Goal: Contribute content

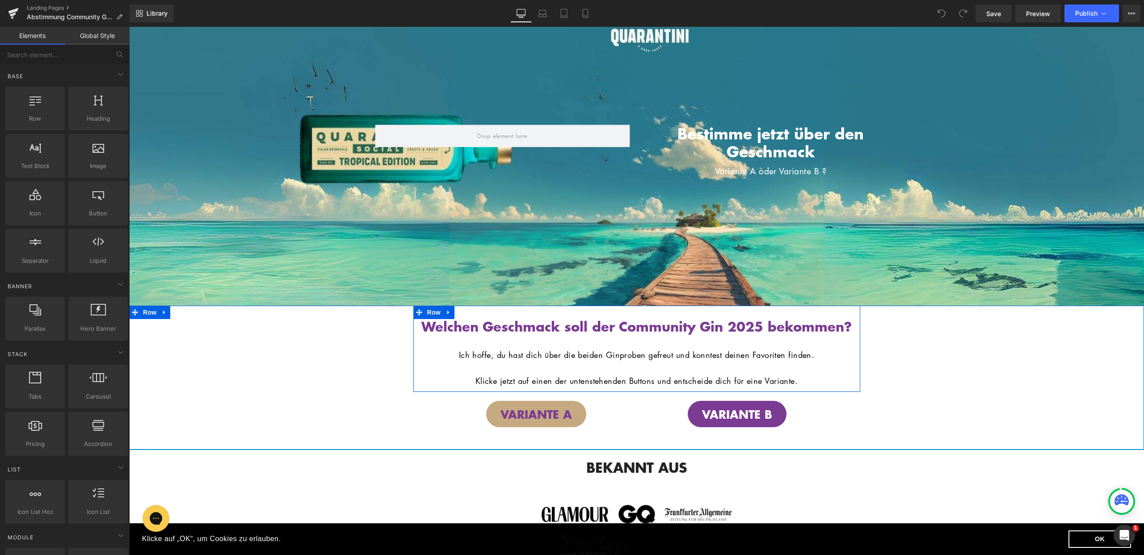
scroll to position [40, 0]
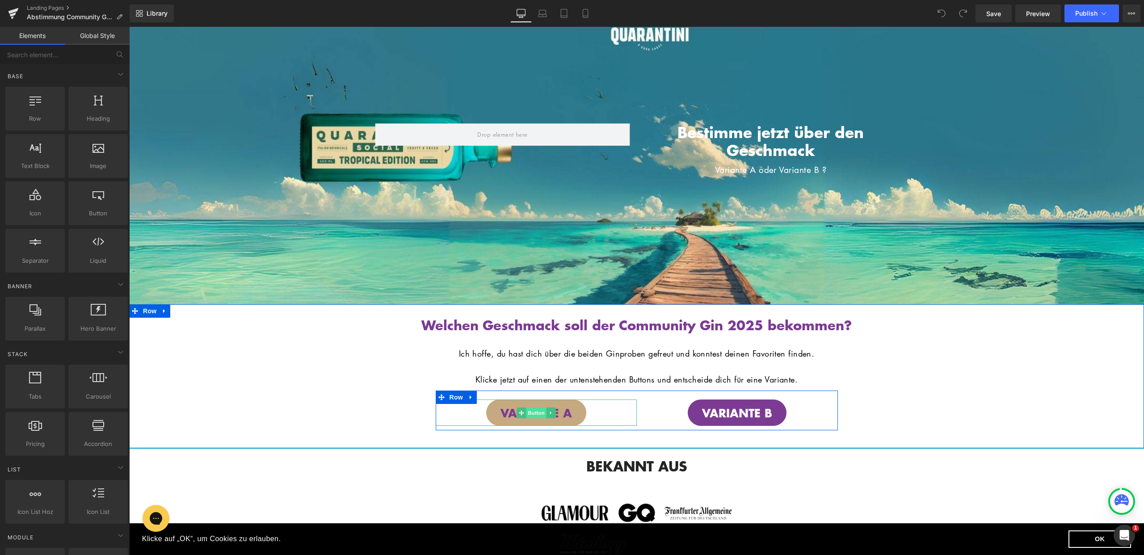
click at [537, 418] on span "Button" at bounding box center [536, 413] width 21 height 11
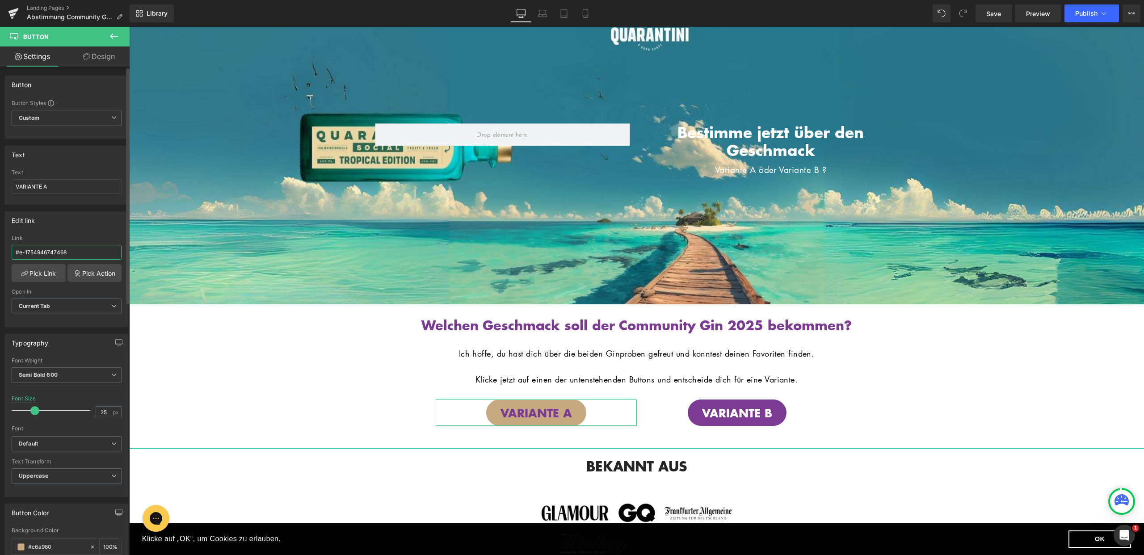
drag, startPoint x: 85, startPoint y: 252, endPoint x: 12, endPoint y: 250, distance: 73.3
click at [12, 250] on input "#e-1754946747468" at bounding box center [67, 252] width 110 height 15
paste input "https://quarantini.de/products/quarantini-community-gin-2025-vorverkauf"
type input "https://quarantini.de/products/quarantini-community-gin-2025-vorverkauf"
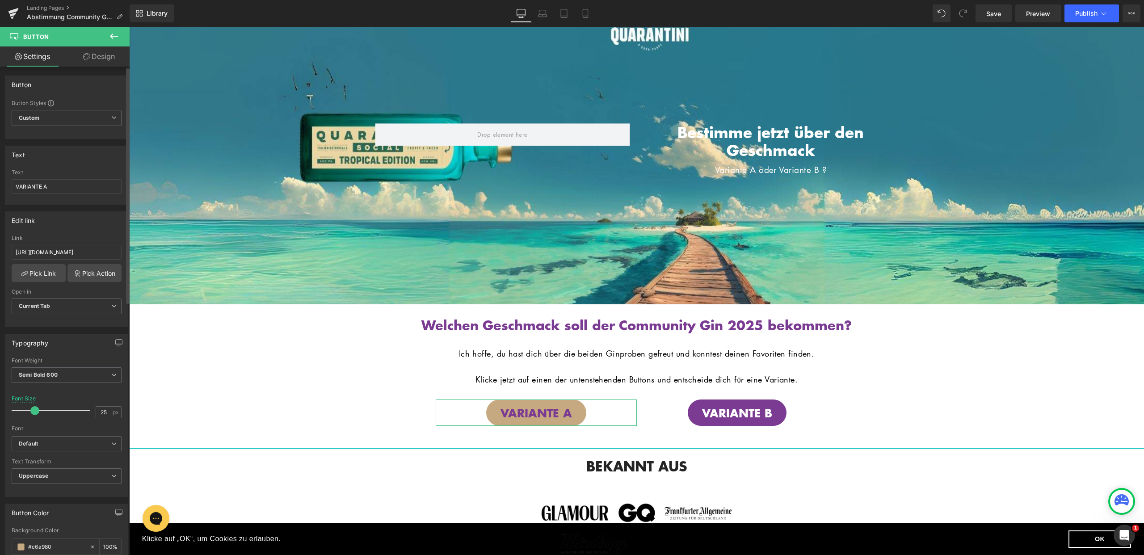
click at [62, 227] on div "Edit link" at bounding box center [66, 220] width 122 height 17
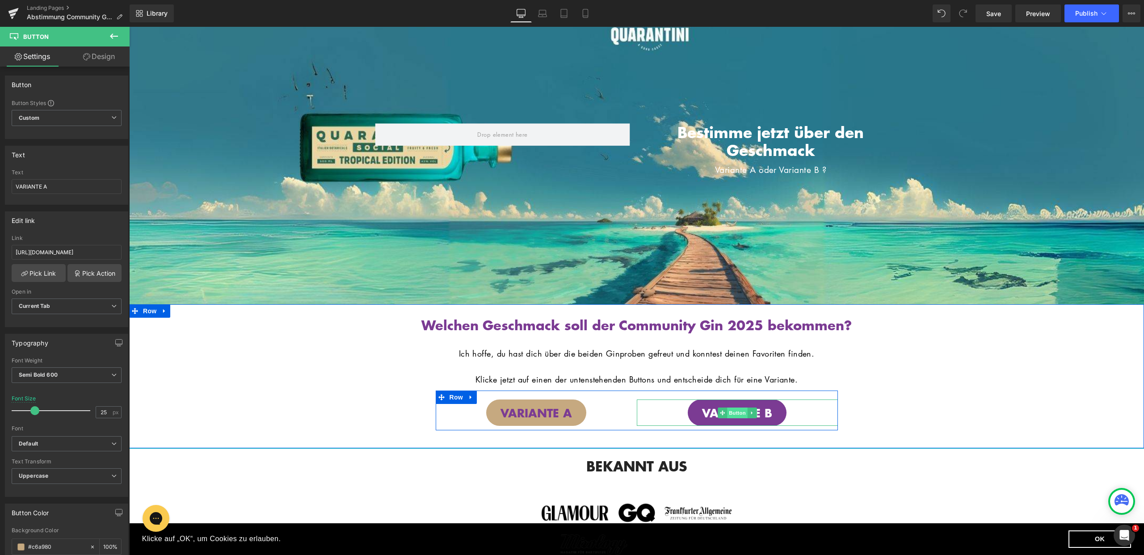
click at [733, 418] on span "Button" at bounding box center [737, 413] width 21 height 11
drag, startPoint x: 82, startPoint y: 252, endPoint x: 0, endPoint y: 252, distance: 82.3
click at [0, 252] on div "Edit link #e-1754946747468 Link #e-1754946747468 Pick Link Pick Action Current …" at bounding box center [67, 266] width 134 height 122
paste input "https://quarantini.de/products/quarantini-community-gin-2025-vorverkauf"
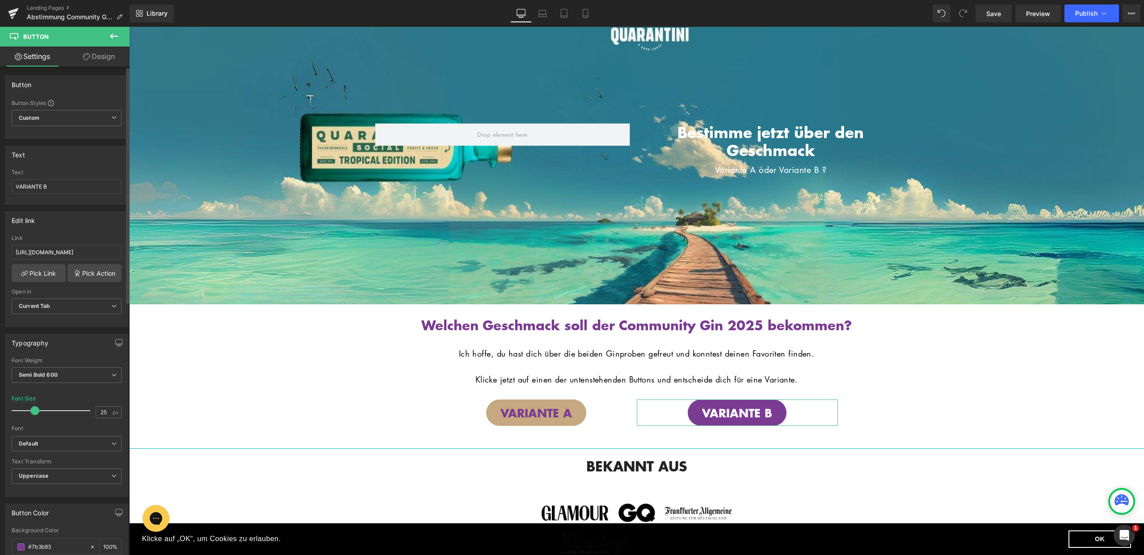
click at [45, 232] on div "Edit link https://quarantini.de/products/quarantini-community-gin-2025-vorverka…" at bounding box center [66, 269] width 123 height 116
click at [51, 251] on input "https://quarantini.de/products/quarantini-community-gin-2025-vorverkauf" at bounding box center [67, 252] width 110 height 15
drag, startPoint x: 68, startPoint y: 251, endPoint x: 122, endPoint y: 254, distance: 54.2
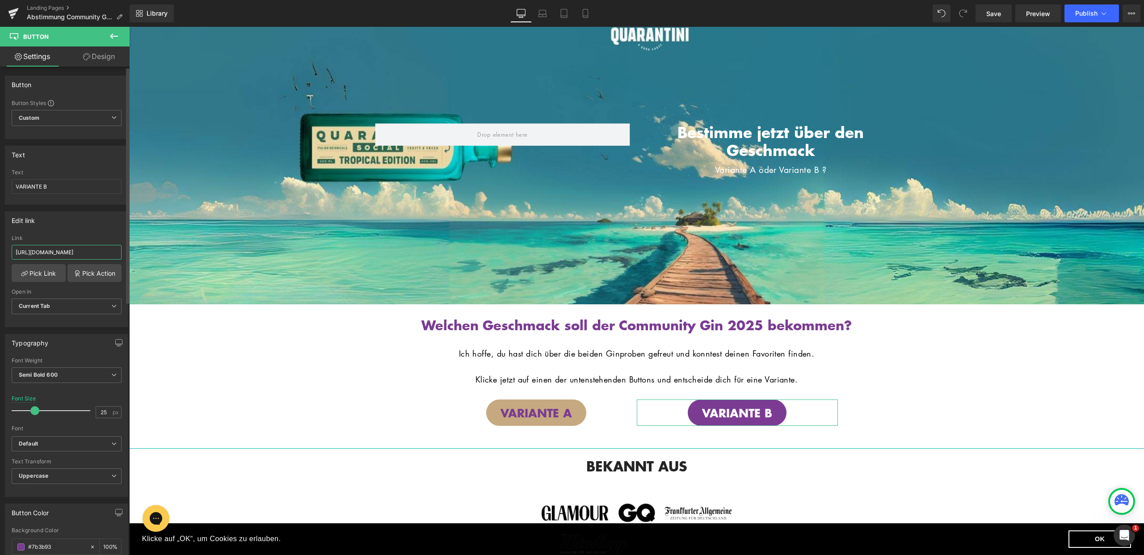
click at [122, 254] on div "https://quarantini.de/products/quarantini-community-gin-2025-vorverkauf Link ht…" at bounding box center [66, 281] width 122 height 92
drag, startPoint x: 107, startPoint y: 253, endPoint x: 3, endPoint y: 246, distance: 104.4
click at [3, 246] on div "Edit link https://quarantini.de/cg-variante-b Link https://quarantini.de/cg-var…" at bounding box center [67, 266] width 134 height 122
type input "https://quarantini.de/cg-variante-b"
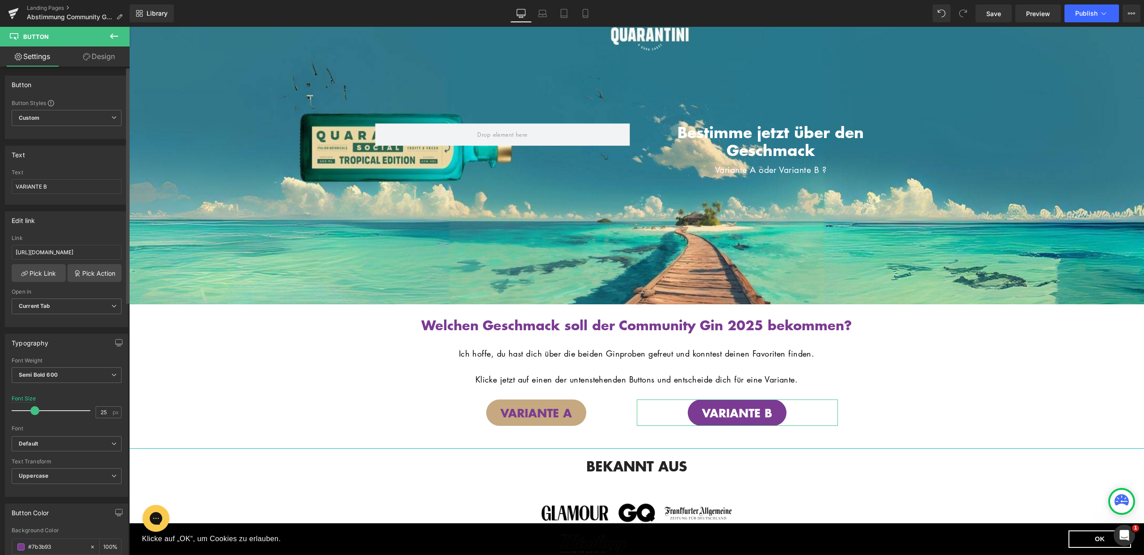
click at [54, 237] on div "Link" at bounding box center [67, 238] width 110 height 6
click at [532, 418] on span "Button" at bounding box center [536, 413] width 21 height 11
click at [97, 251] on input "https://quarantini.de/products/quarantini-community-gin-2025-vorverkauf" at bounding box center [67, 252] width 110 height 15
paste input "cg-variante-b"
drag, startPoint x: 106, startPoint y: 253, endPoint x: 67, endPoint y: 255, distance: 38.9
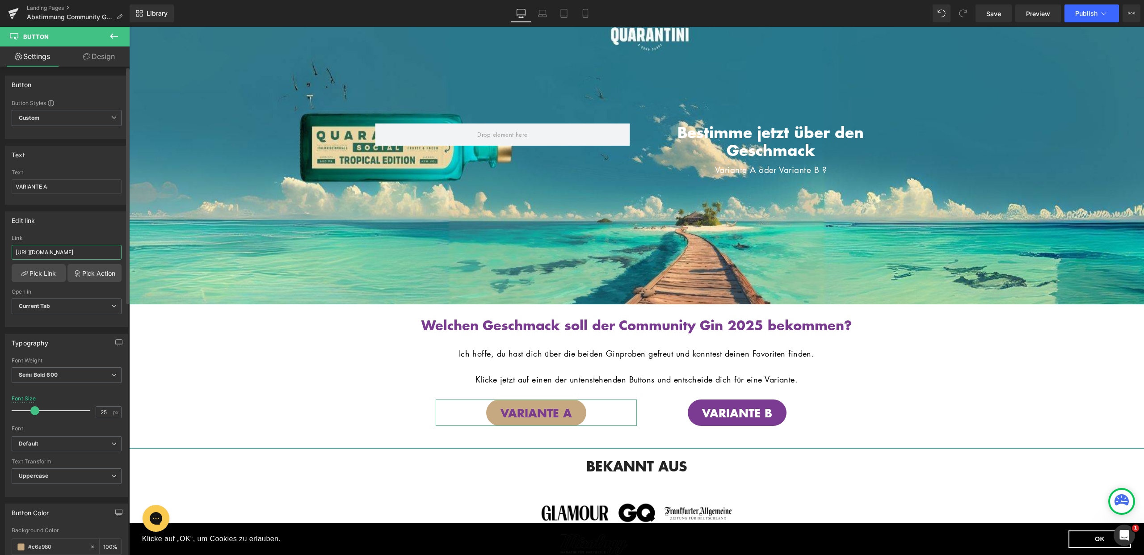
click at [67, 255] on input "[URL][DOMAIN_NAME]" at bounding box center [67, 252] width 110 height 15
type input "[URL][DOMAIN_NAME]"
click at [79, 220] on div "Edit link" at bounding box center [66, 220] width 122 height 17
click at [1102, 18] on button "Publish" at bounding box center [1092, 13] width 55 height 18
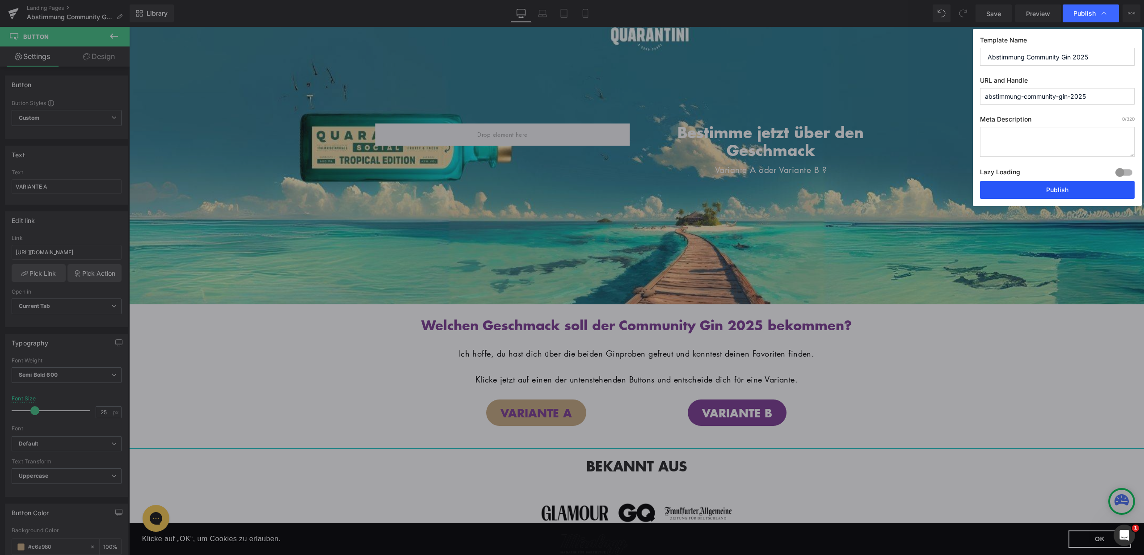
drag, startPoint x: 1050, startPoint y: 187, endPoint x: 491, endPoint y: 22, distance: 582.7
click at [1050, 187] on button "Publish" at bounding box center [1057, 190] width 155 height 18
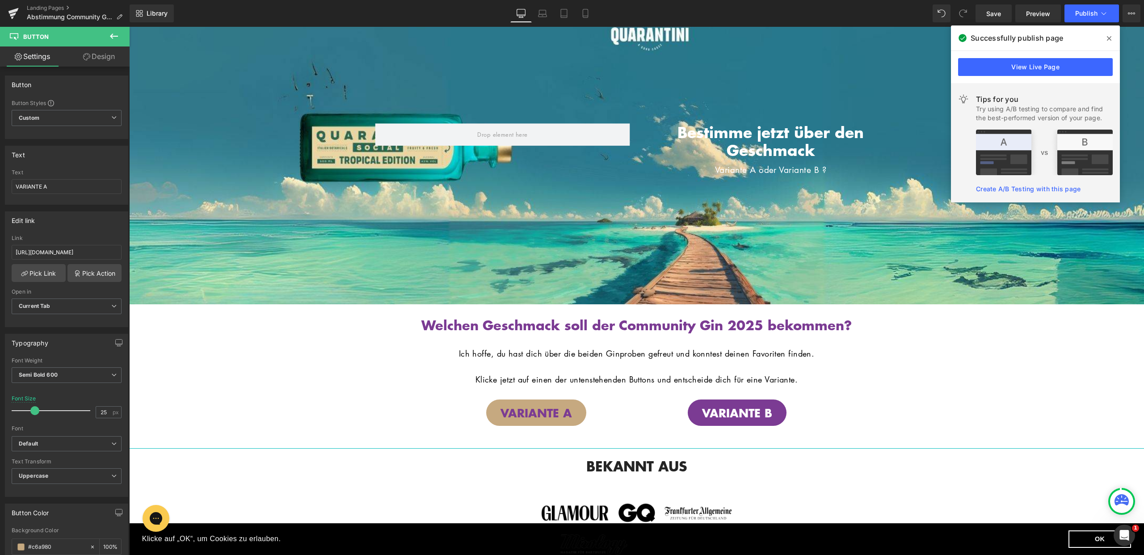
click at [1113, 36] on span at bounding box center [1109, 38] width 14 height 14
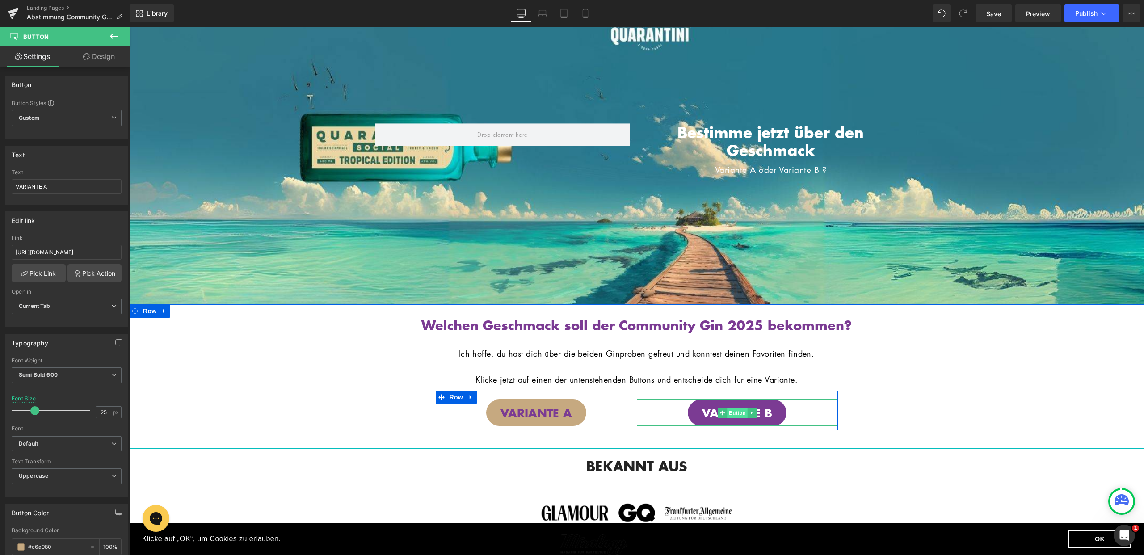
click at [737, 418] on span "Button" at bounding box center [737, 413] width 21 height 11
drag, startPoint x: 67, startPoint y: 252, endPoint x: 111, endPoint y: 257, distance: 44.5
click at [105, 252] on input "https://quarantini.de/cg-variante-b" at bounding box center [67, 252] width 110 height 15
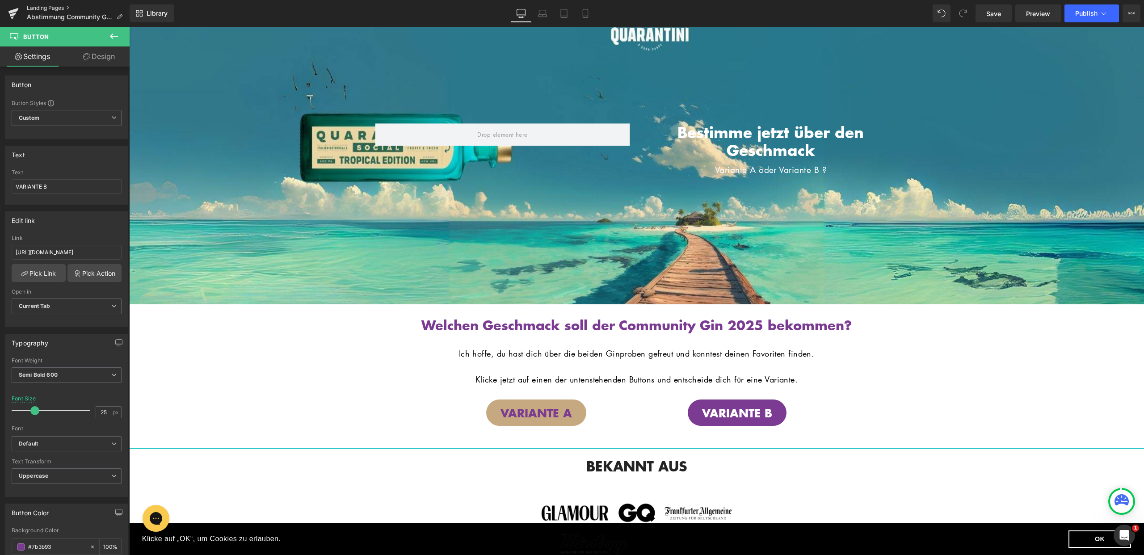
click at [55, 7] on link "Landing Pages" at bounding box center [78, 7] width 103 height 7
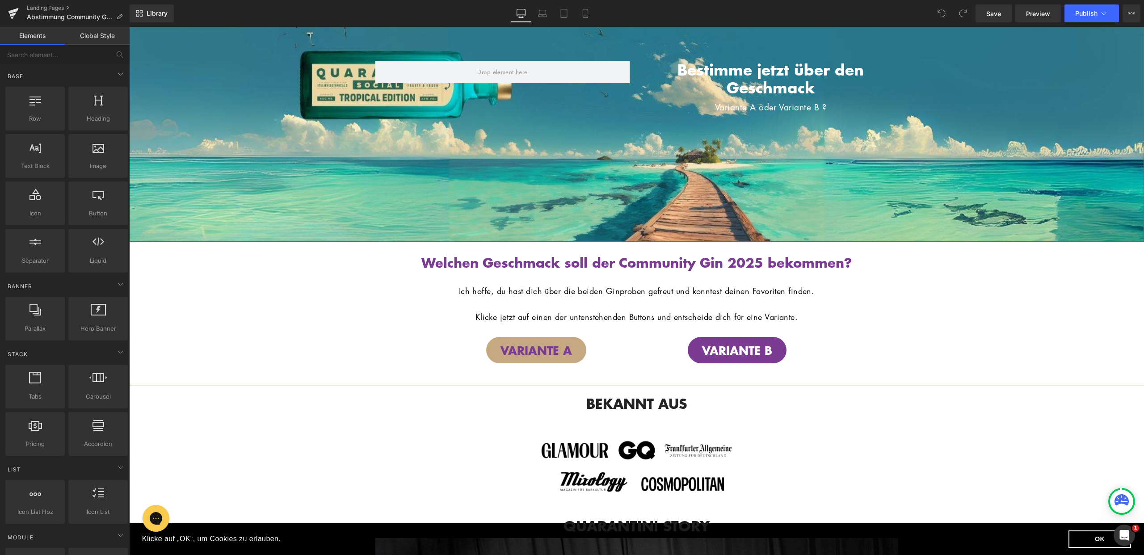
scroll to position [183, 0]
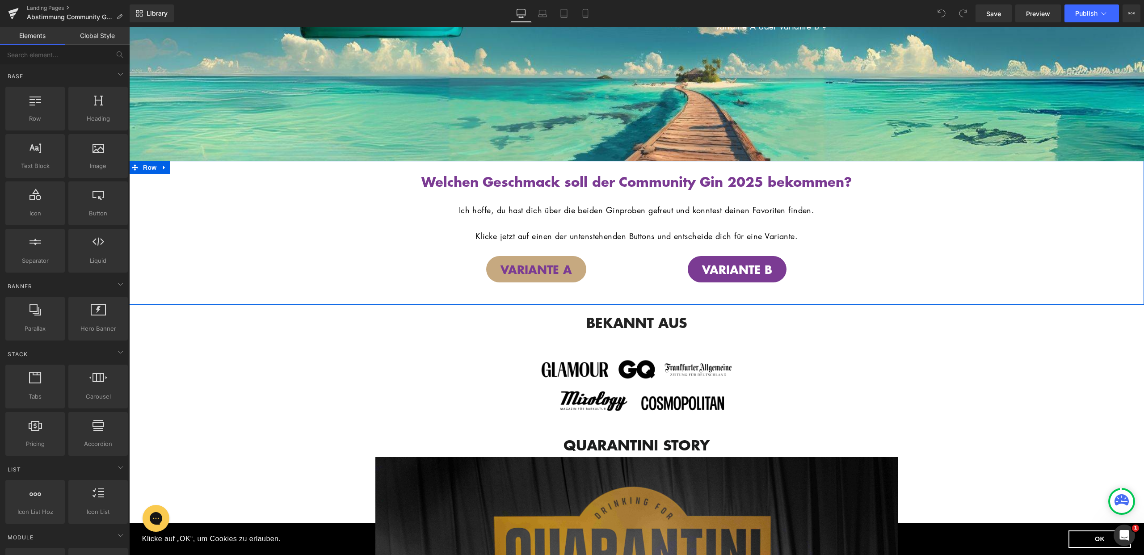
click at [324, 167] on div "Welchen Geschmack soll der Community Gin 2025 bekommen? Heading Hero Banner Die…" at bounding box center [636, 224] width 1015 height 127
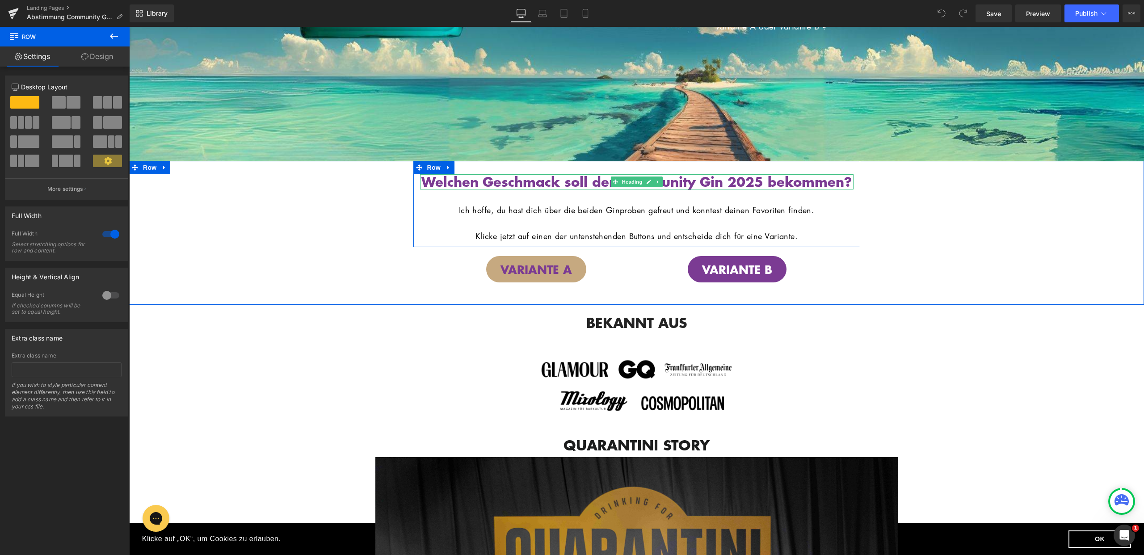
click at [556, 181] on span "Welchen Geschmack soll der Community Gin 2025 bekommen?" at bounding box center [637, 181] width 430 height 19
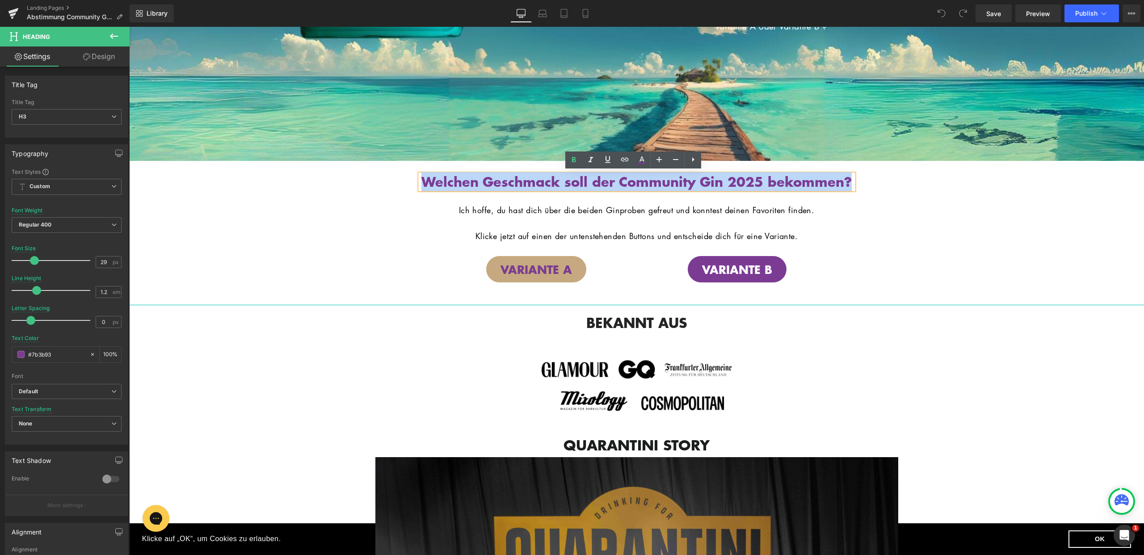
drag, startPoint x: 699, startPoint y: 197, endPoint x: 441, endPoint y: 181, distance: 258.4
click at [441, 181] on h3 "Welchen Geschmack soll der Community Gin 2025 bekommen?" at bounding box center [637, 182] width 434 height 16
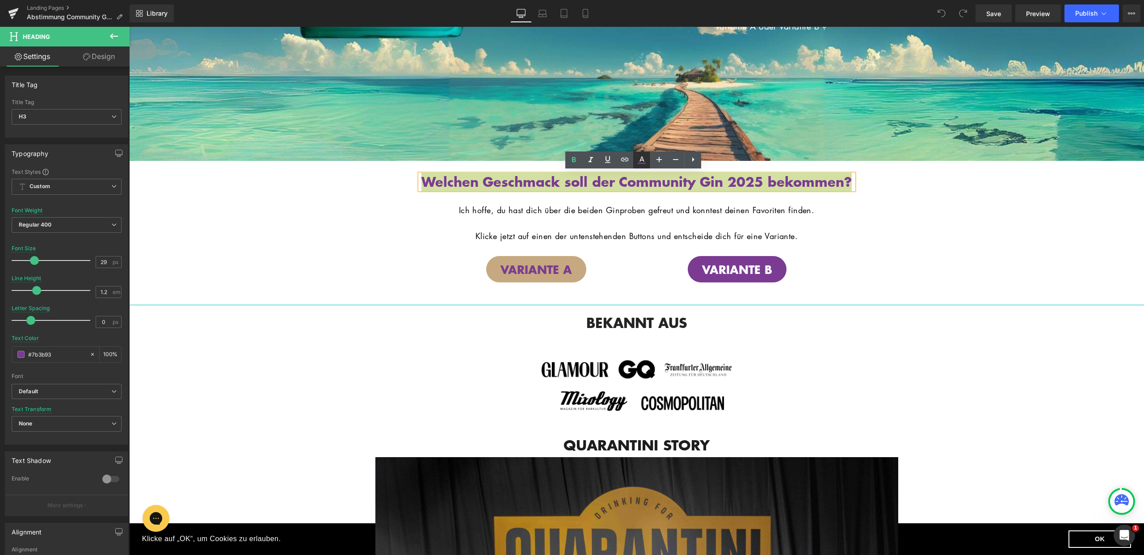
click at [645, 165] on icon at bounding box center [642, 160] width 11 height 11
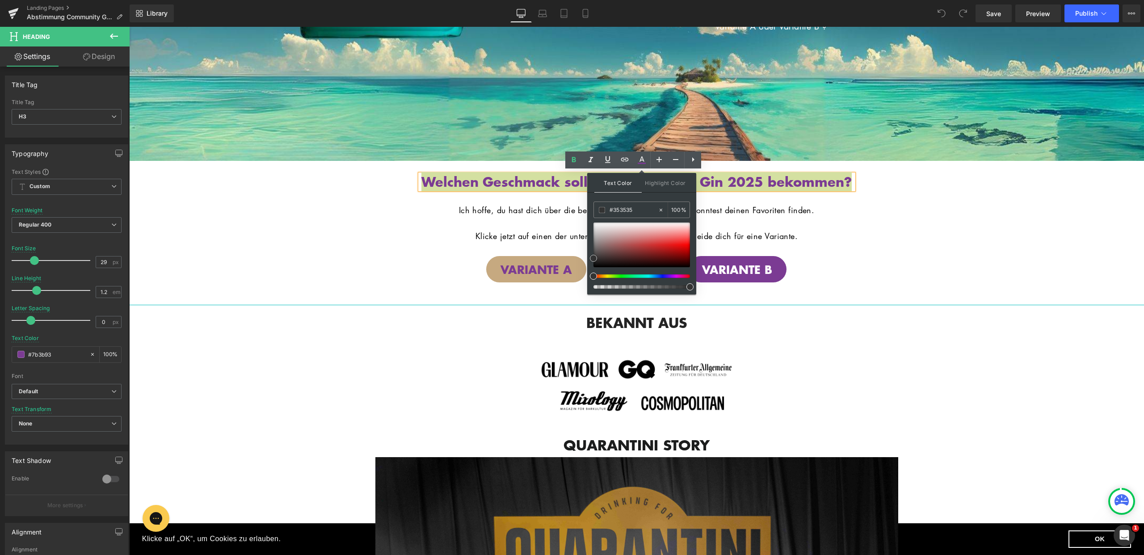
type input "#777777"
type input "#ffffff"
drag, startPoint x: 721, startPoint y: 286, endPoint x: 580, endPoint y: 203, distance: 163.5
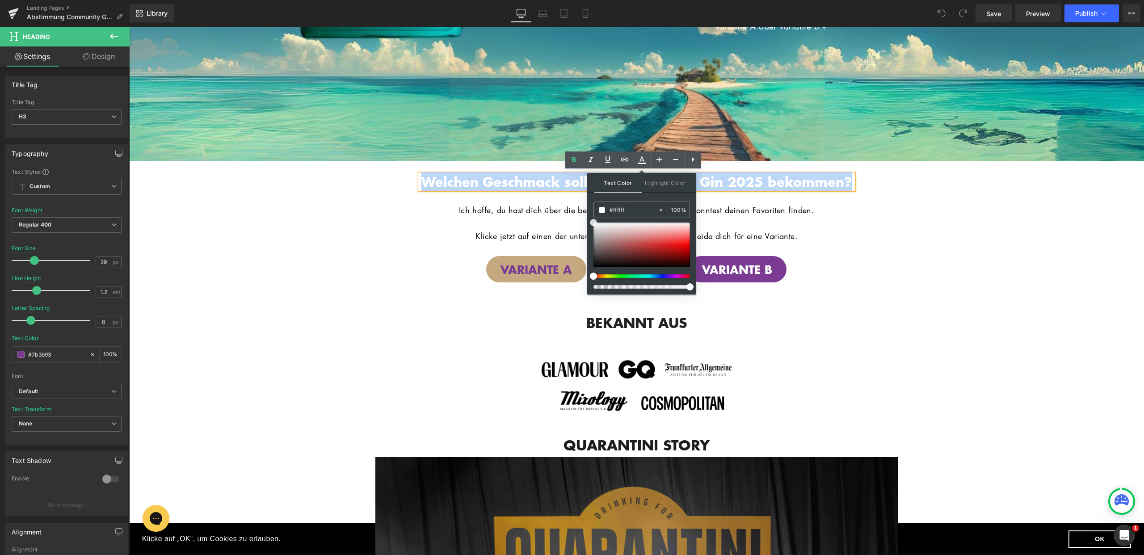
click at [398, 190] on div "Welchen Geschmack soll der Community Gin 2025 bekommen? Heading Hero Banner Die…" at bounding box center [636, 224] width 1015 height 127
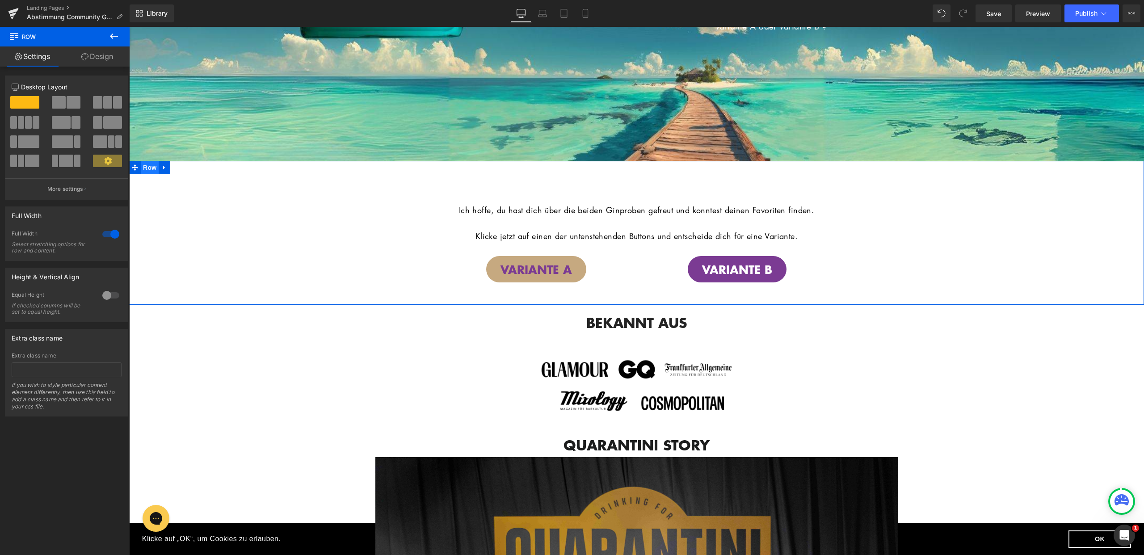
click at [149, 167] on span "Row" at bounding box center [150, 167] width 18 height 13
click at [147, 165] on span "Row" at bounding box center [150, 167] width 18 height 13
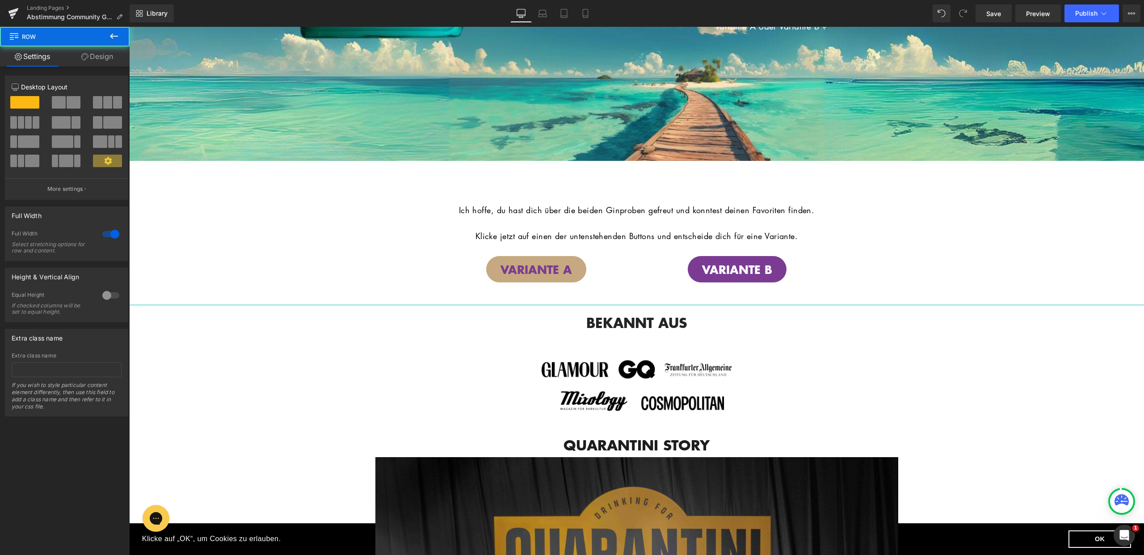
click at [113, 45] on button at bounding box center [113, 37] width 31 height 20
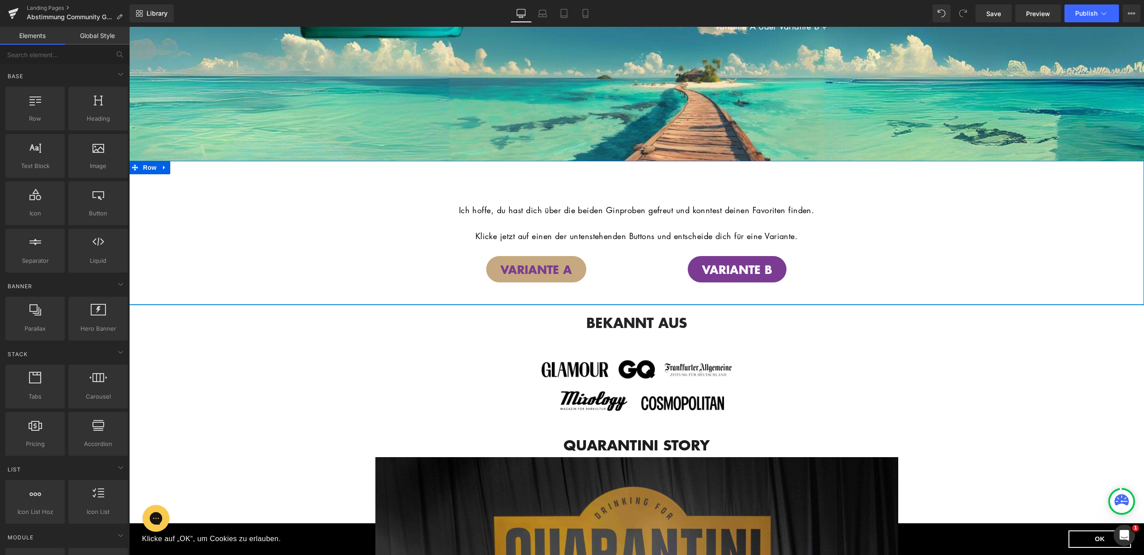
click at [146, 168] on span "Row" at bounding box center [150, 167] width 18 height 13
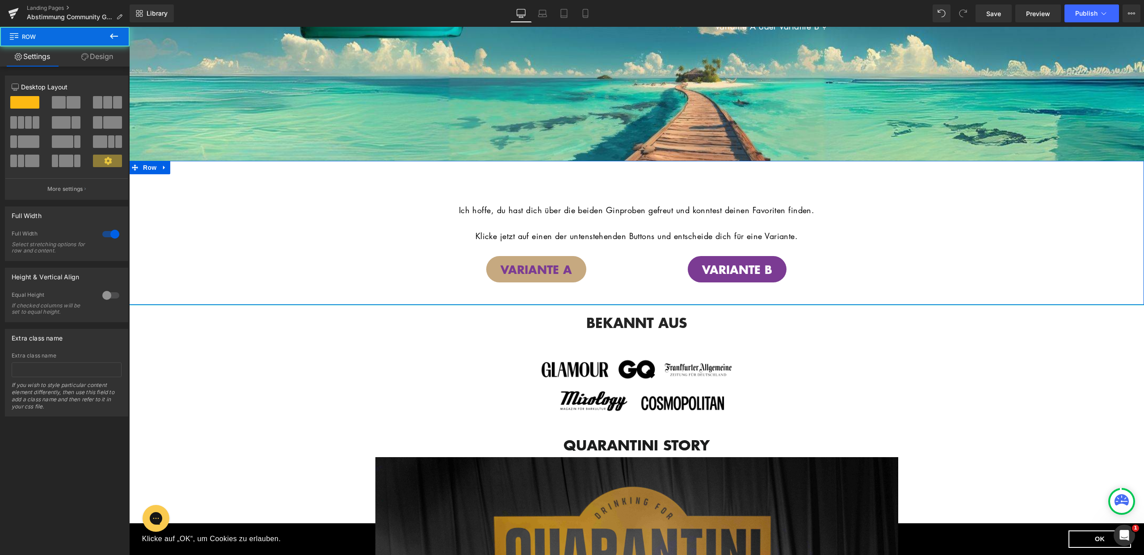
click at [106, 59] on link "Design" at bounding box center [97, 56] width 65 height 20
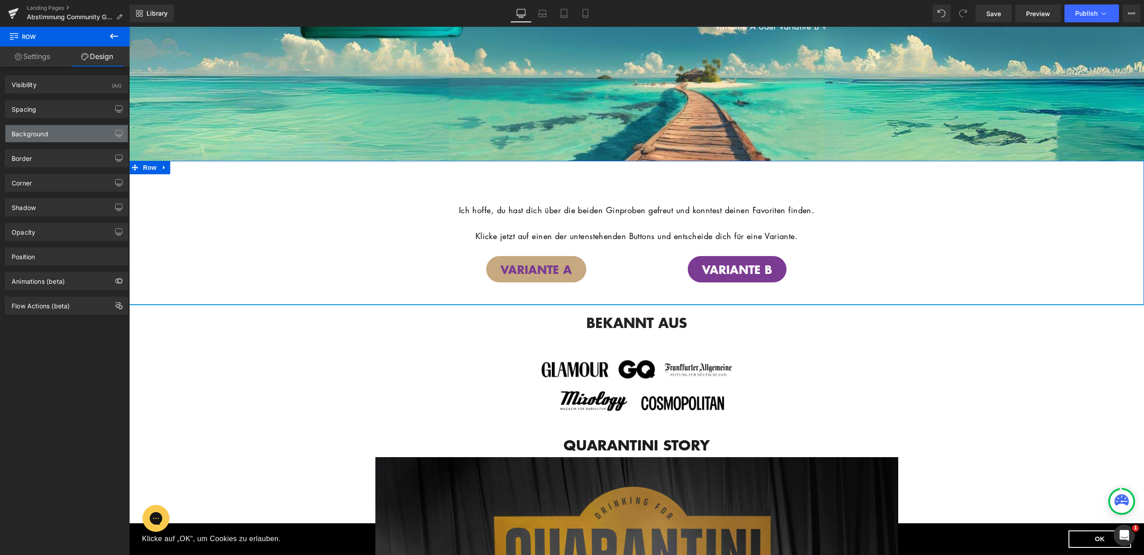
type input "none"
type input "0"
click at [66, 131] on div "Background" at bounding box center [66, 133] width 122 height 17
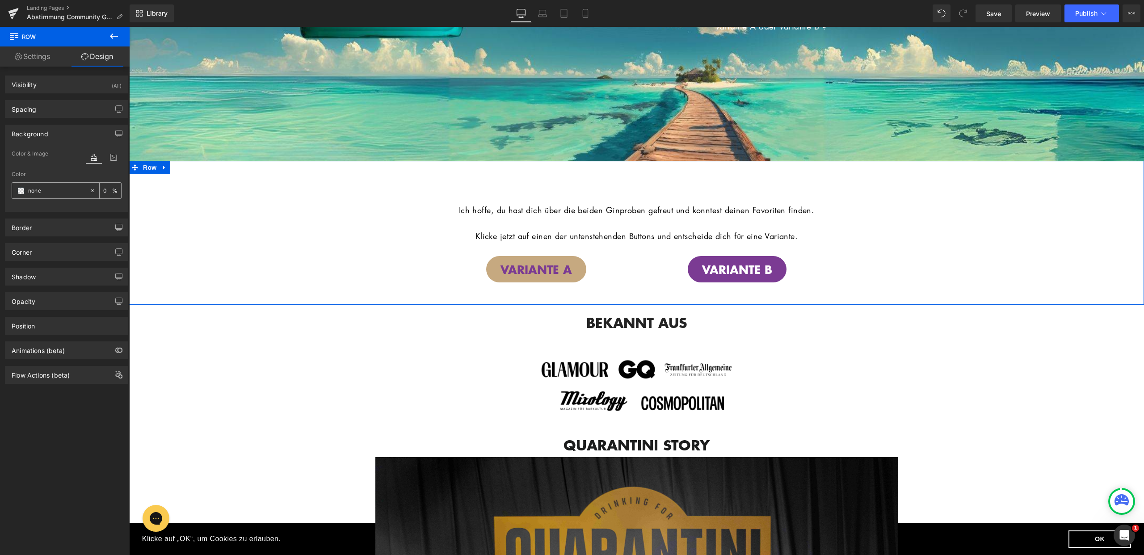
click at [55, 193] on input "none" at bounding box center [56, 191] width 57 height 10
paste input "a772bb"
type input "a772bb"
type input "100"
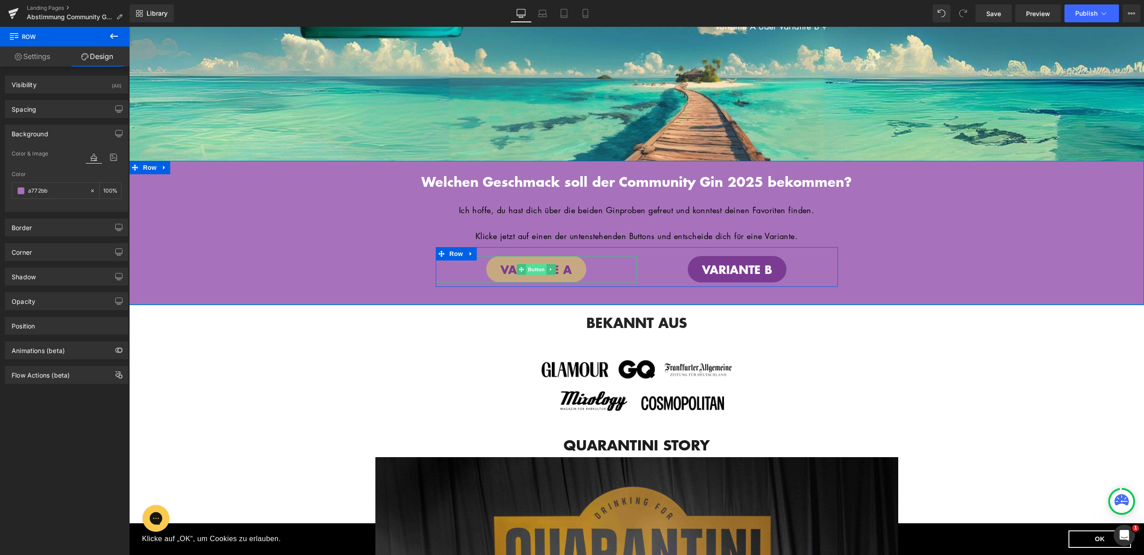
click at [532, 275] on span "Button" at bounding box center [536, 269] width 21 height 11
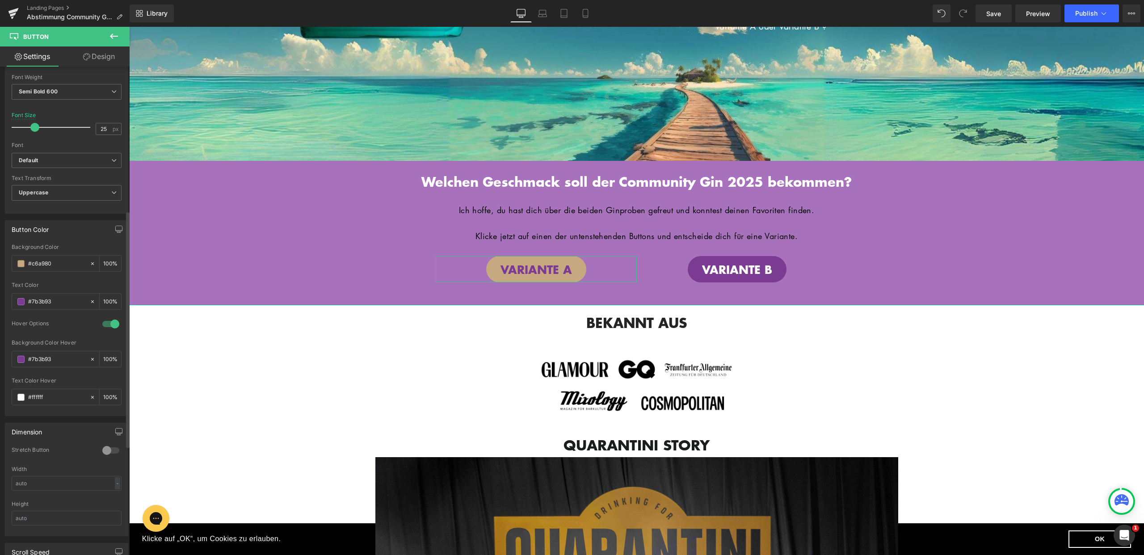
scroll to position [325, 0]
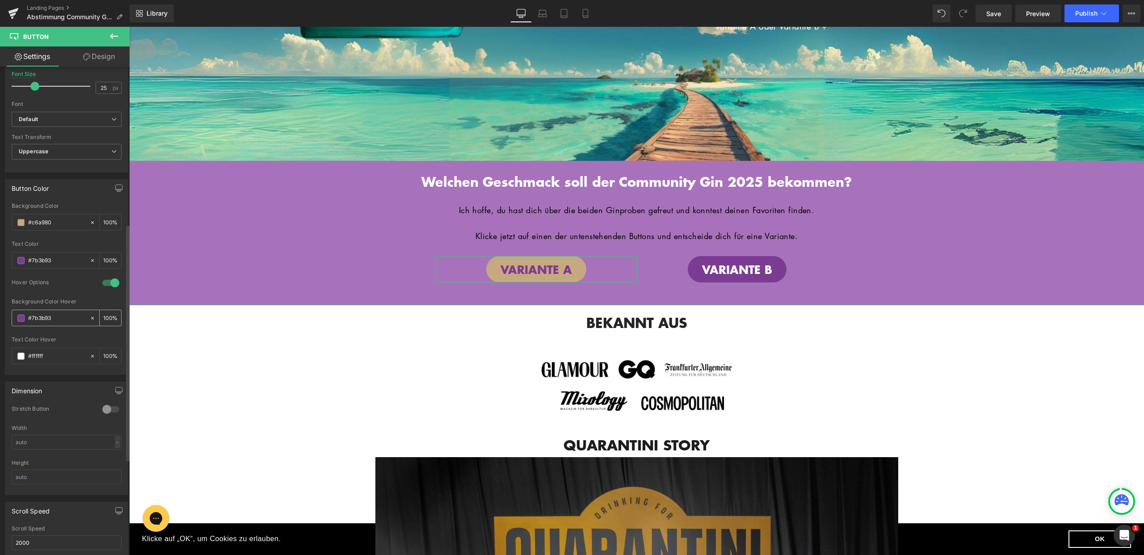
drag, startPoint x: 57, startPoint y: 318, endPoint x: 26, endPoint y: 319, distance: 31.3
click at [26, 319] on div "#7b3b93" at bounding box center [50, 318] width 77 height 16
click at [73, 334] on div at bounding box center [67, 334] width 110 height 6
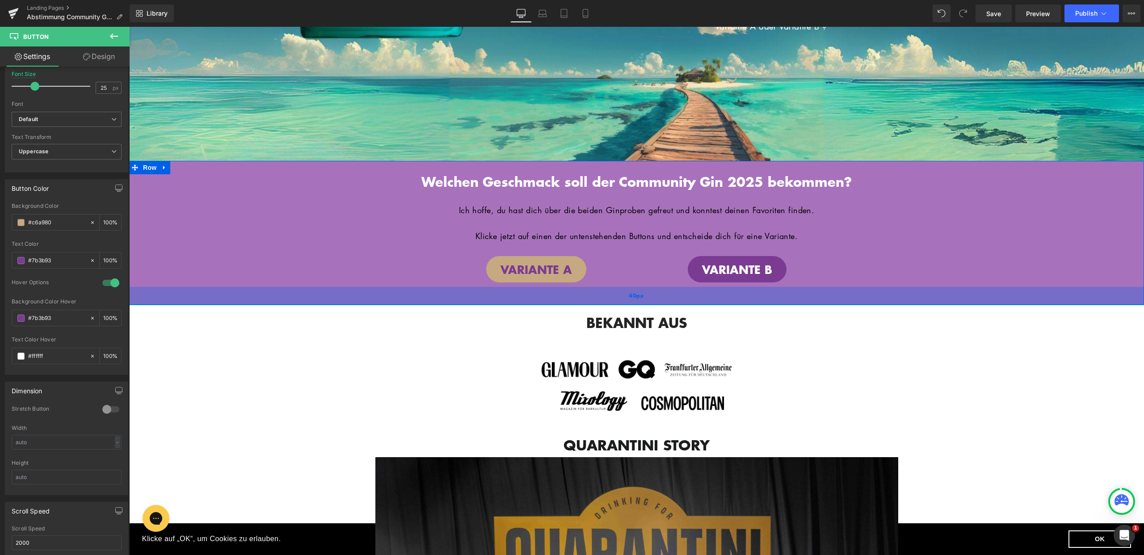
click at [532, 305] on div "40px" at bounding box center [636, 296] width 1015 height 18
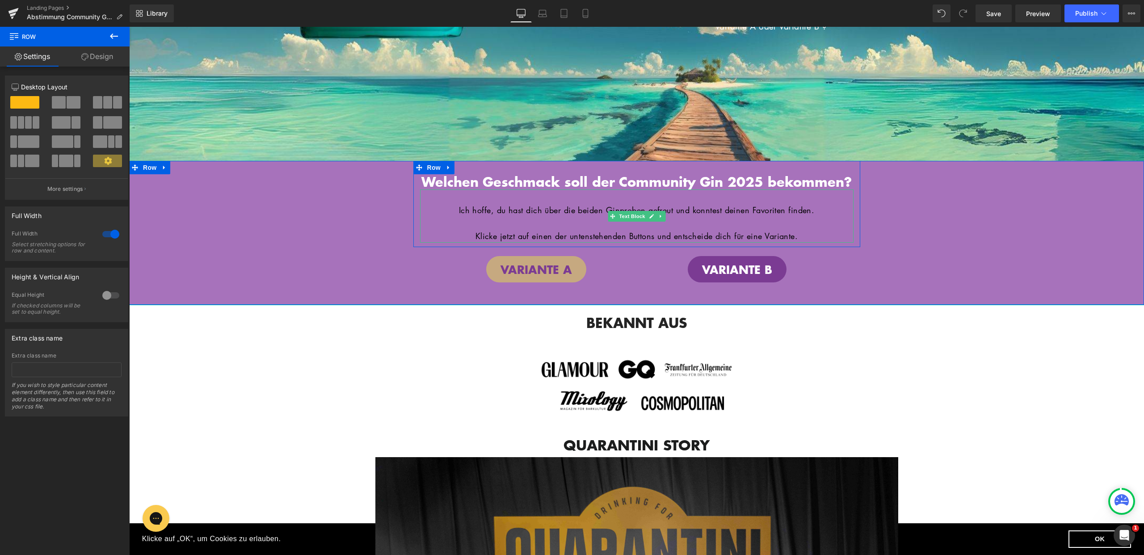
click at [717, 230] on p at bounding box center [637, 223] width 434 height 13
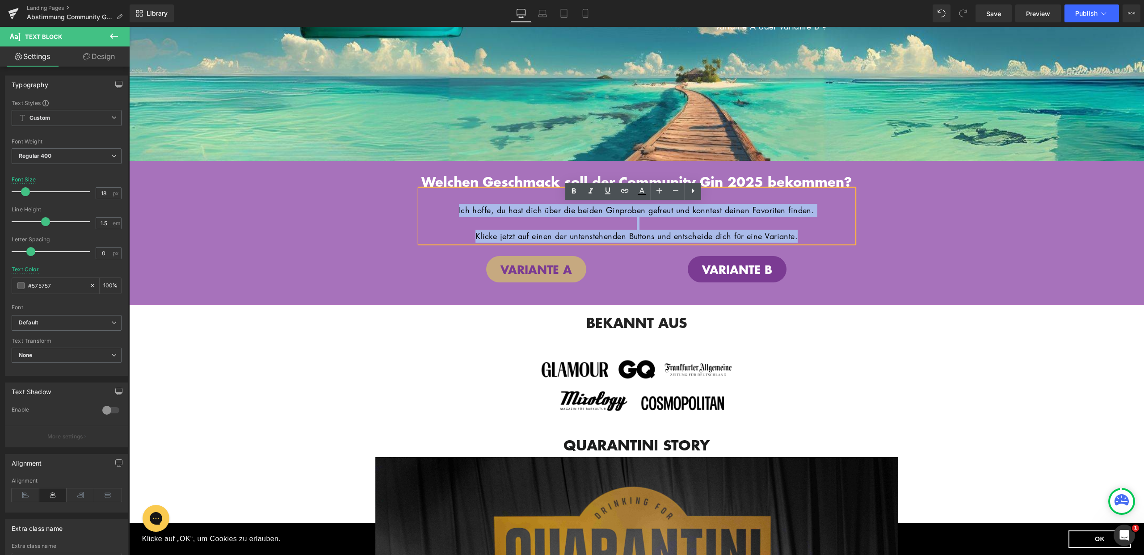
drag, startPoint x: 816, startPoint y: 250, endPoint x: 439, endPoint y: 224, distance: 378.2
click at [439, 224] on div "Ich hoffe, du hast dich über die beiden Ginproben gefreut und konntest deinen F…" at bounding box center [637, 216] width 434 height 53
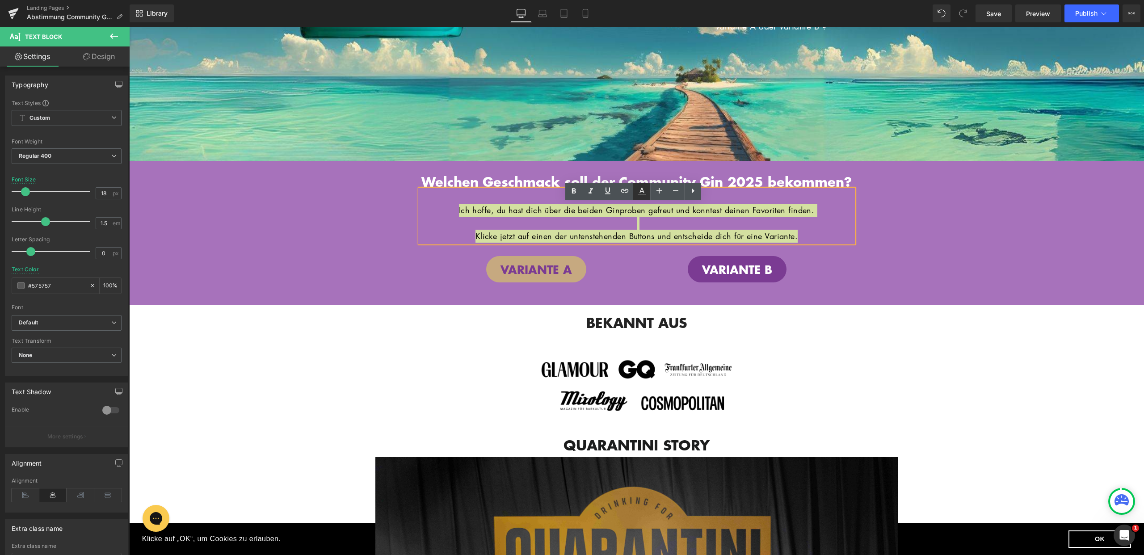
click at [644, 195] on icon at bounding box center [642, 194] width 8 height 1
type input "#575757"
type input "100"
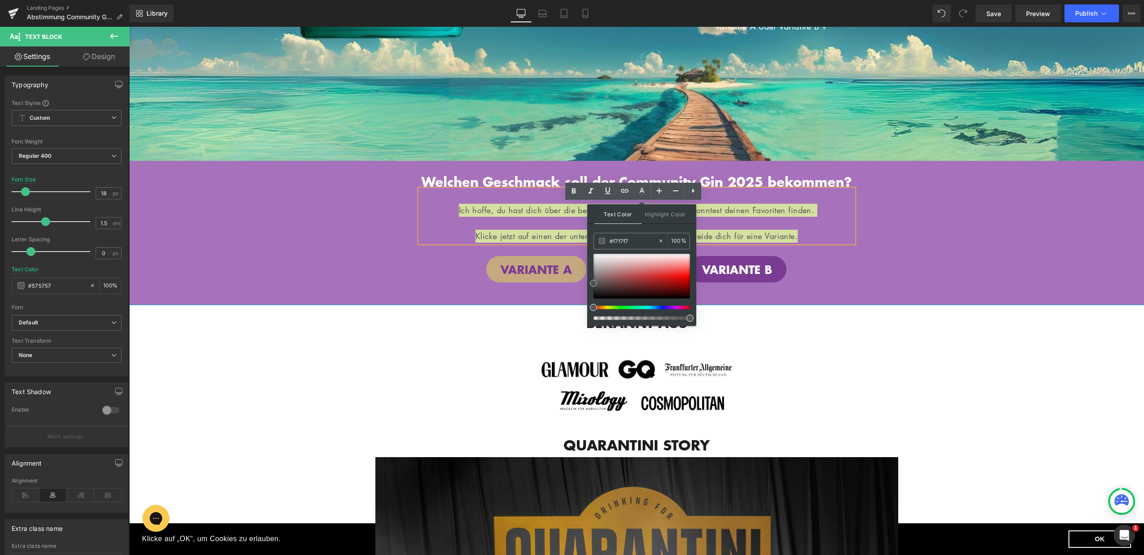
type input "#ffffff"
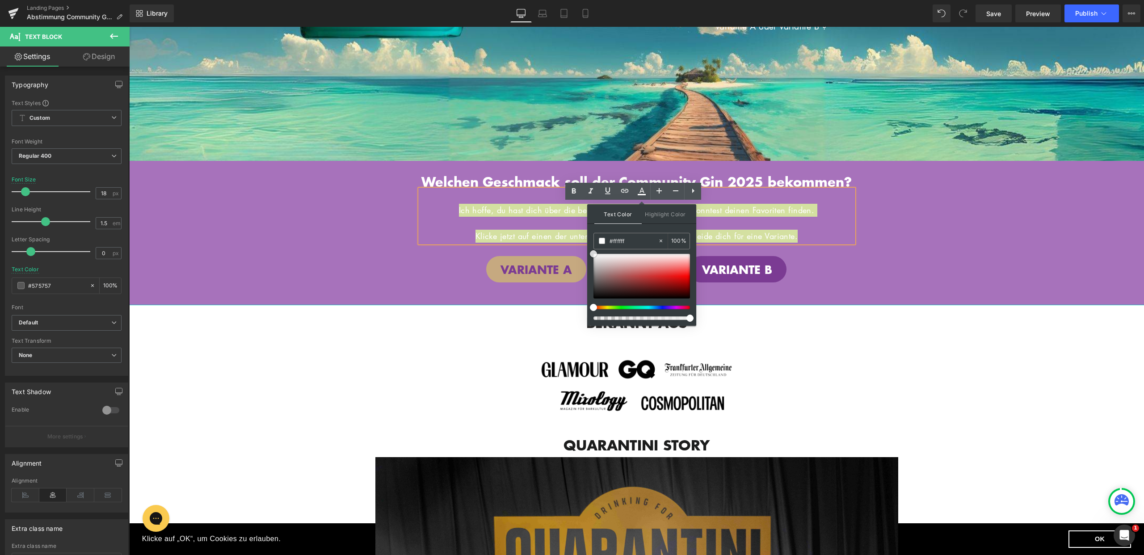
drag, startPoint x: 592, startPoint y: 280, endPoint x: 589, endPoint y: 244, distance: 36.3
click at [589, 244] on div "Text Color Highlight Color rgba(255, 255, 255, 1) #ffffff 100 % transparent tra…" at bounding box center [641, 265] width 109 height 122
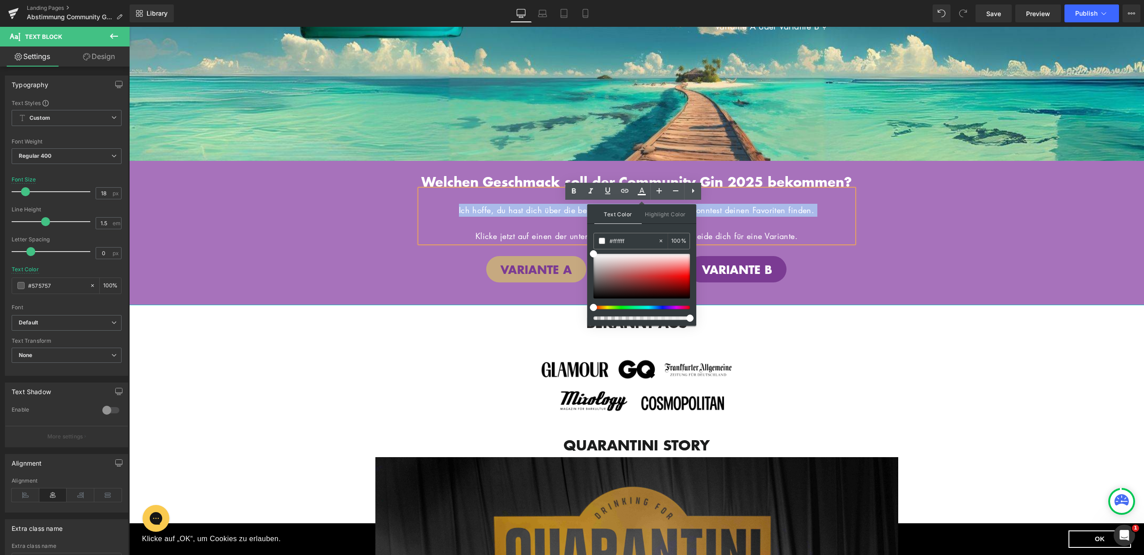
click at [384, 210] on div "Welchen Geschmack soll der Community Gin 2025 bekommen? Heading Hero Banner Die…" at bounding box center [636, 224] width 1015 height 127
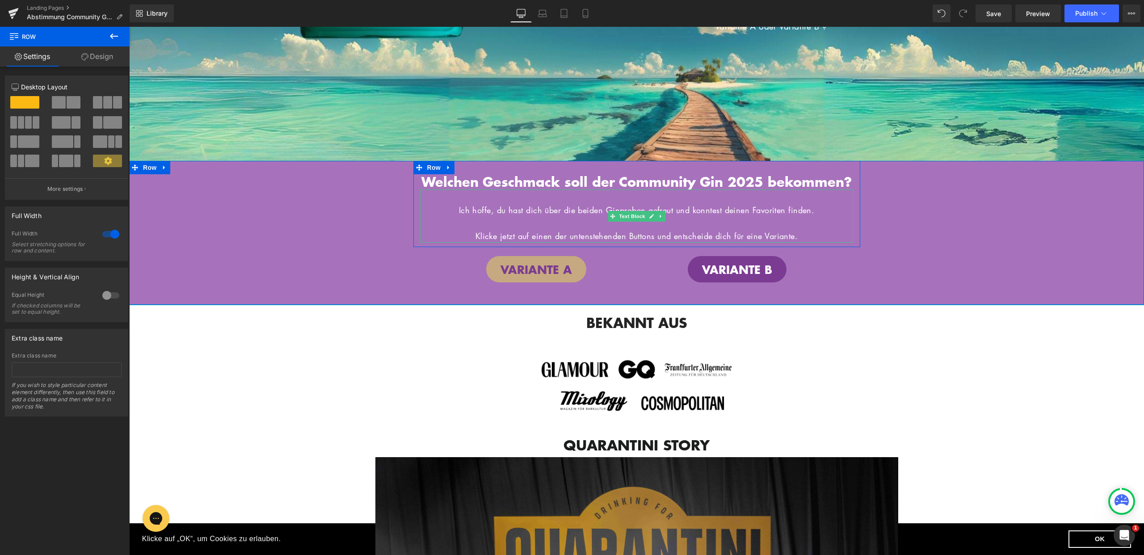
click at [504, 243] on p "Klicke jetzt auf einen der untenstehenden Buttons und entscheide dich für eine …" at bounding box center [637, 236] width 434 height 13
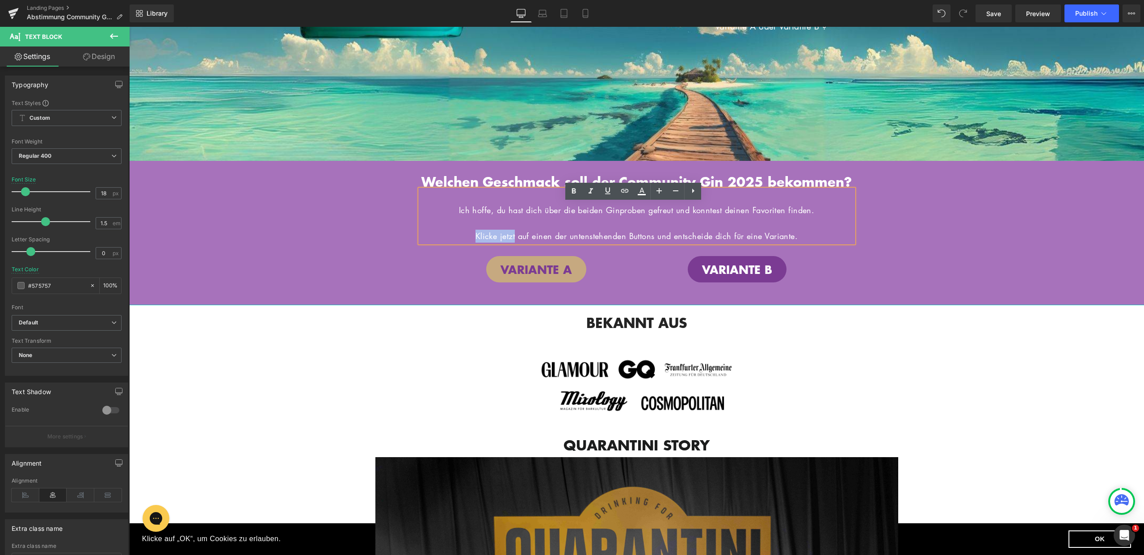
drag, startPoint x: 462, startPoint y: 250, endPoint x: 507, endPoint y: 256, distance: 45.1
click at [507, 243] on p "Klicke jetzt auf einen der untenstehenden Buttons und entscheide dich für eine …" at bounding box center [637, 236] width 434 height 13
click at [574, 189] on icon at bounding box center [574, 190] width 4 height 5
click at [606, 189] on icon at bounding box center [607, 190] width 5 height 7
drag, startPoint x: 509, startPoint y: 251, endPoint x: 509, endPoint y: 233, distance: 17.4
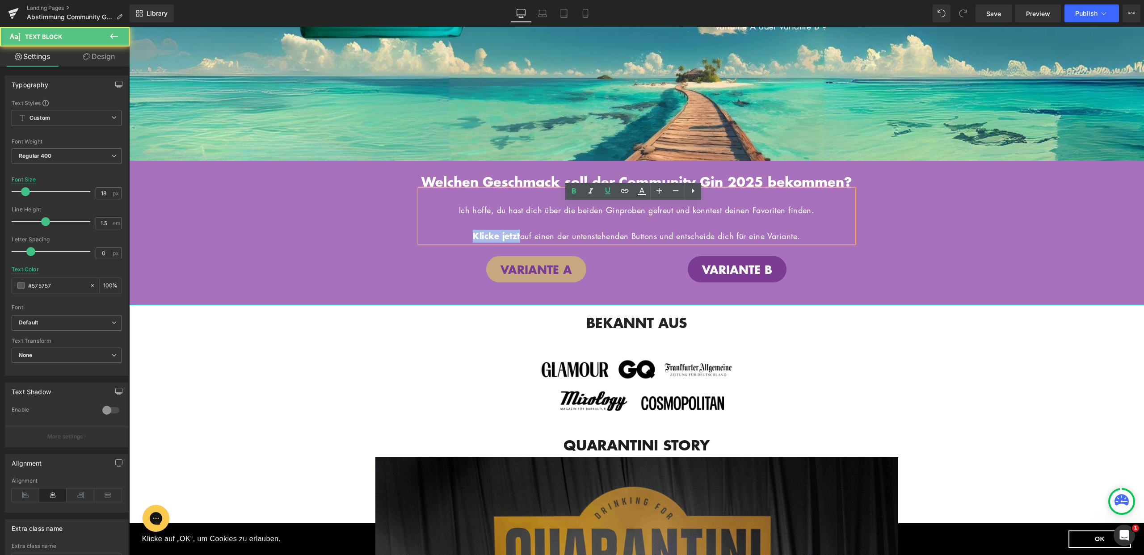
click at [447, 243] on p "Klicke jetzt auf einen der untenstehenden Buttons und entscheide dich für eine …" at bounding box center [637, 236] width 434 height 13
click at [608, 193] on icon at bounding box center [607, 190] width 5 height 7
click at [866, 250] on div "Welchen Geschmack soll der Community Gin 2025 bekommen? Heading Hero Banner Die…" at bounding box center [636, 224] width 1015 height 127
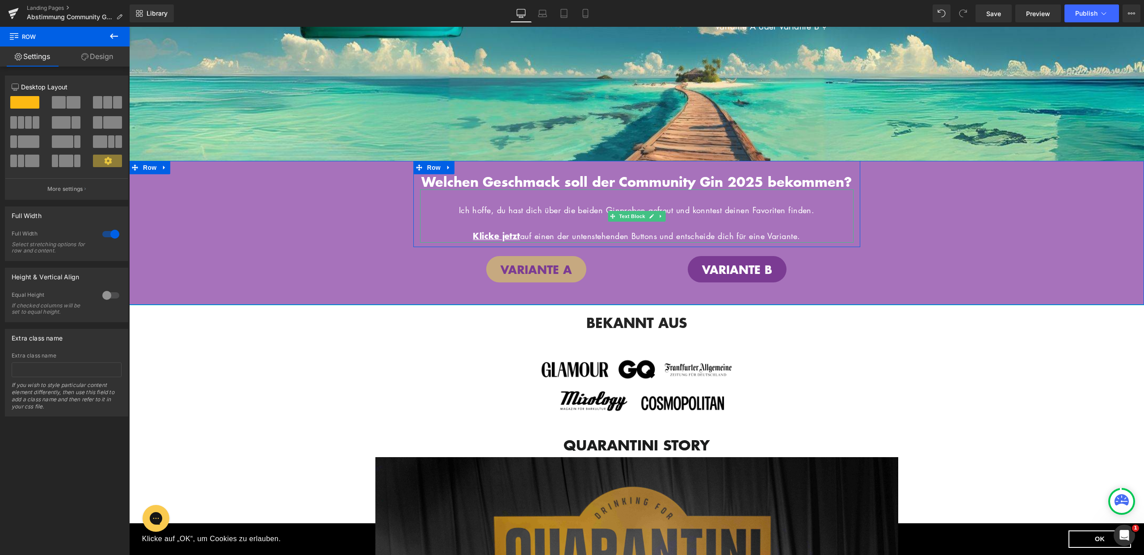
click at [609, 241] on span "Klicke jetzt auf einen der untenstehenden Buttons und entscheide dich für eine …" at bounding box center [636, 236] width 327 height 11
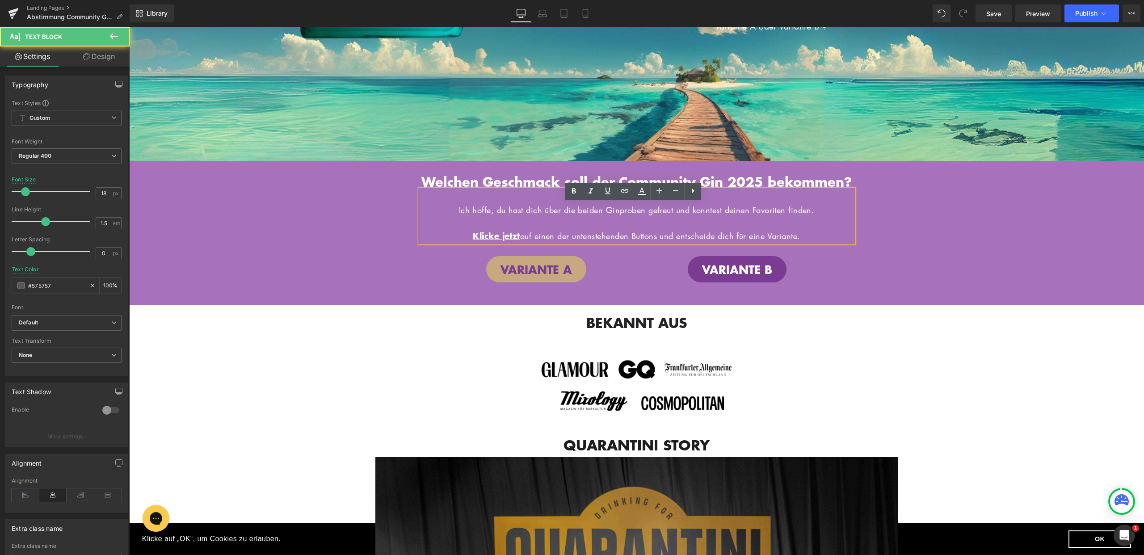
click at [609, 241] on span "Klicke jetzt auf einen der untenstehenden Buttons und entscheide dich für eine …" at bounding box center [636, 236] width 327 height 11
click at [587, 241] on span "Klicke jetzt auf einen der untenstehenden Buttons und entscheide dich für eine …" at bounding box center [636, 236] width 327 height 11
drag, startPoint x: 626, startPoint y: 251, endPoint x: 582, endPoint y: 253, distance: 43.9
click at [582, 241] on span "Klicke jetzt auf einen der untenstehenden Buttons und entscheide dich für eine …" at bounding box center [636, 236] width 327 height 11
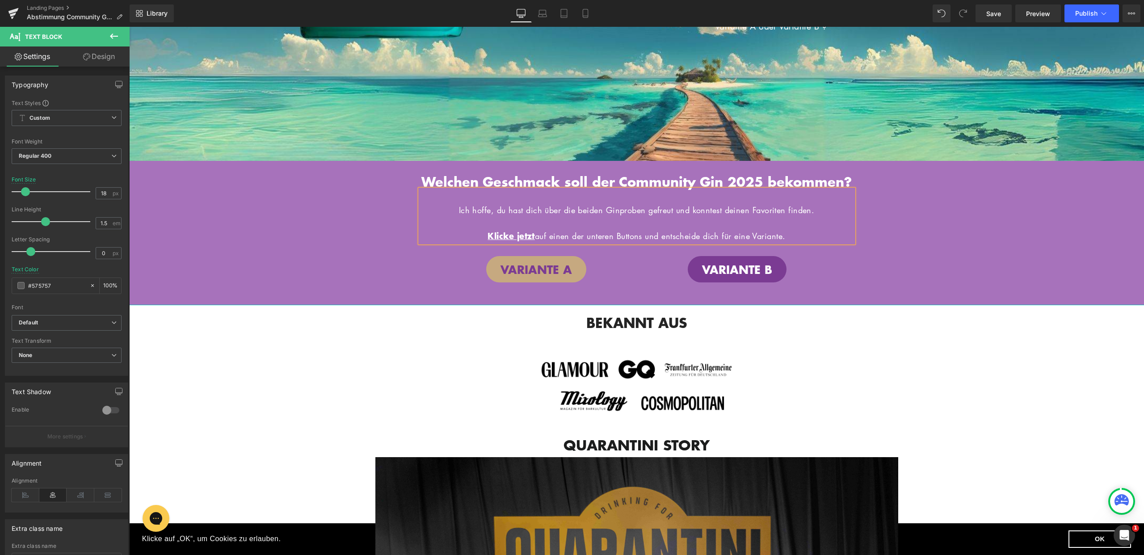
click at [623, 282] on div "VARIANTE A" at bounding box center [536, 269] width 201 height 27
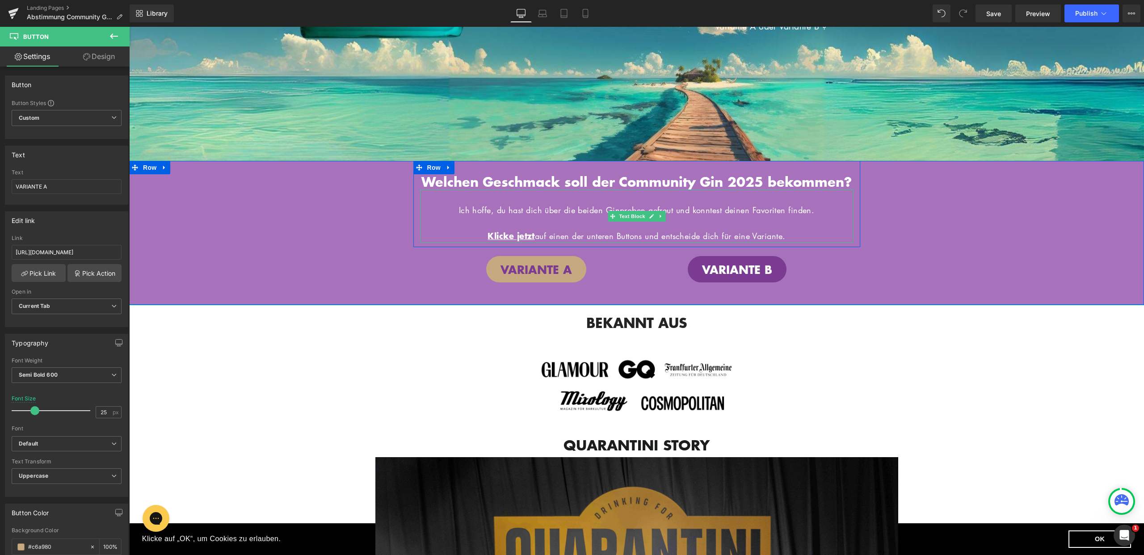
click at [620, 215] on span "Ich hoffe, du hast dich über die beiden Ginproben gefreut und konntest deinen F…" at bounding box center [637, 210] width 356 height 11
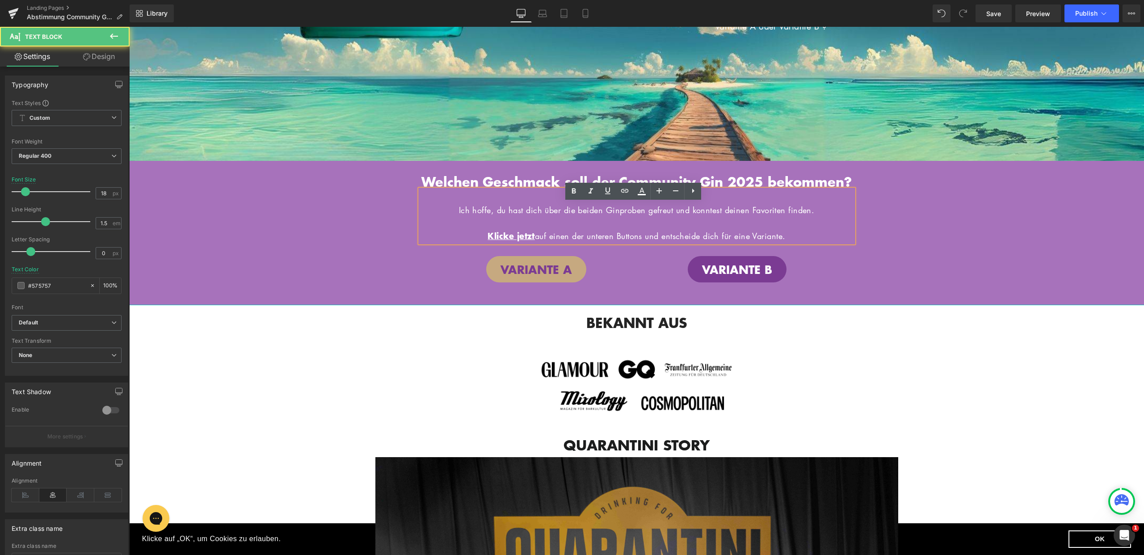
click at [612, 215] on span "Ich hoffe, du hast dich über die beiden Ginproben gefreut und konntest deinen F…" at bounding box center [637, 210] width 356 height 11
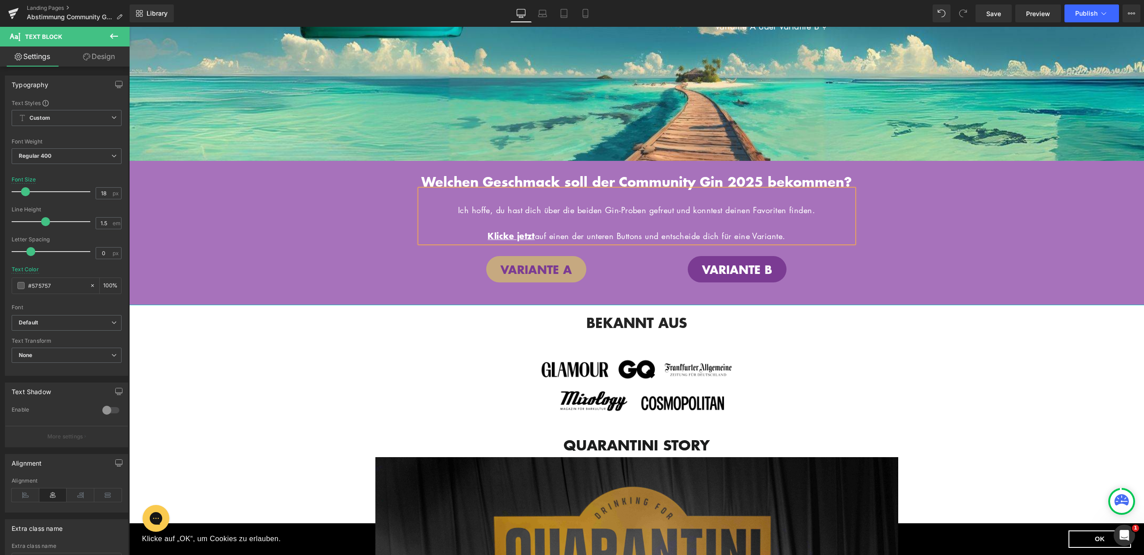
click at [940, 245] on div "Welchen Geschmack soll der Community Gin 2025 bekommen? Heading Hero Banner Die…" at bounding box center [636, 224] width 1015 height 127
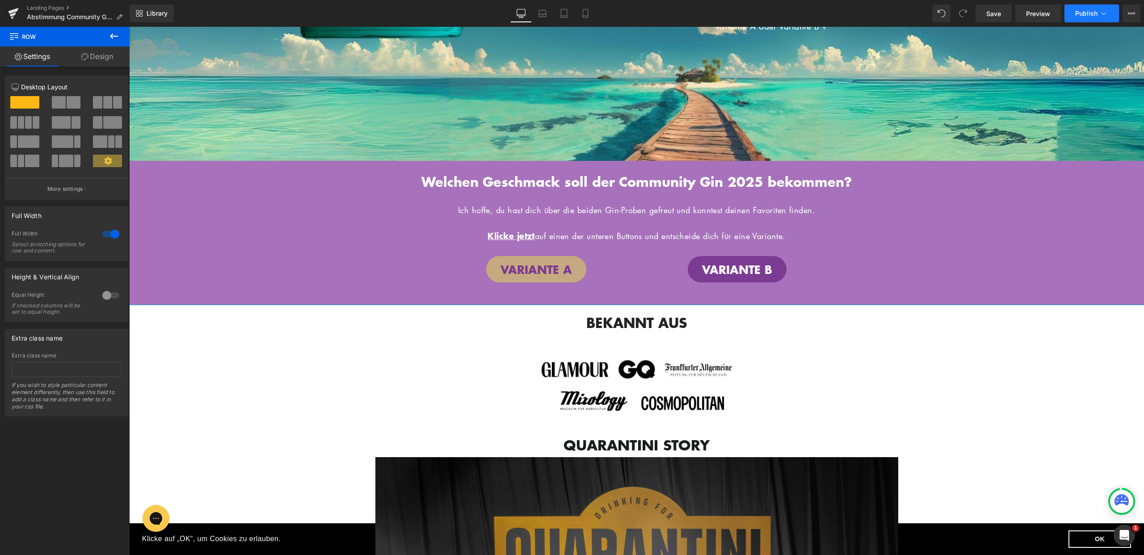
click at [1078, 16] on span "Publish" at bounding box center [1087, 13] width 22 height 7
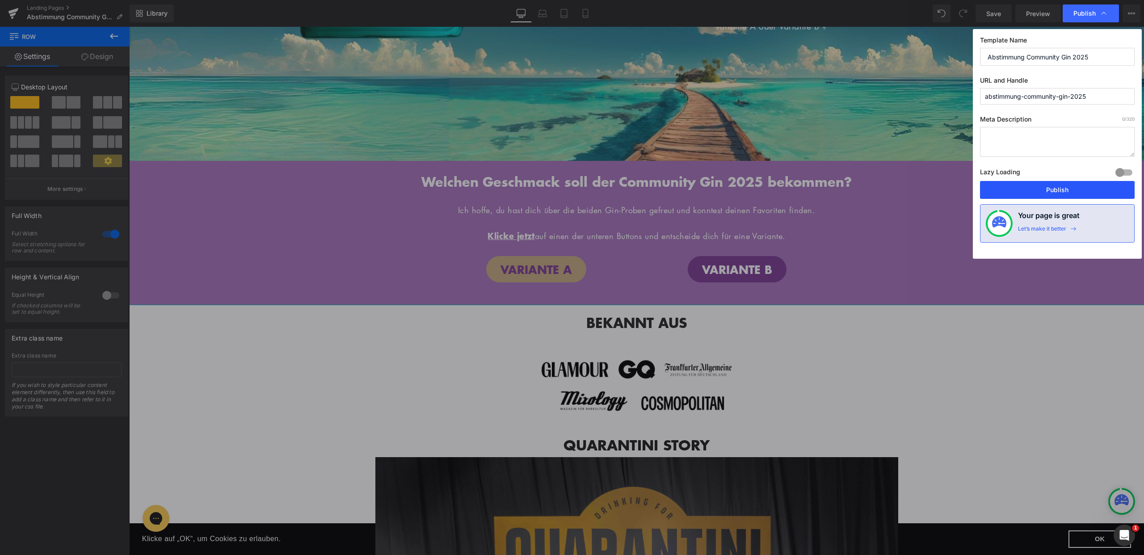
click at [1067, 185] on button "Publish" at bounding box center [1057, 190] width 155 height 18
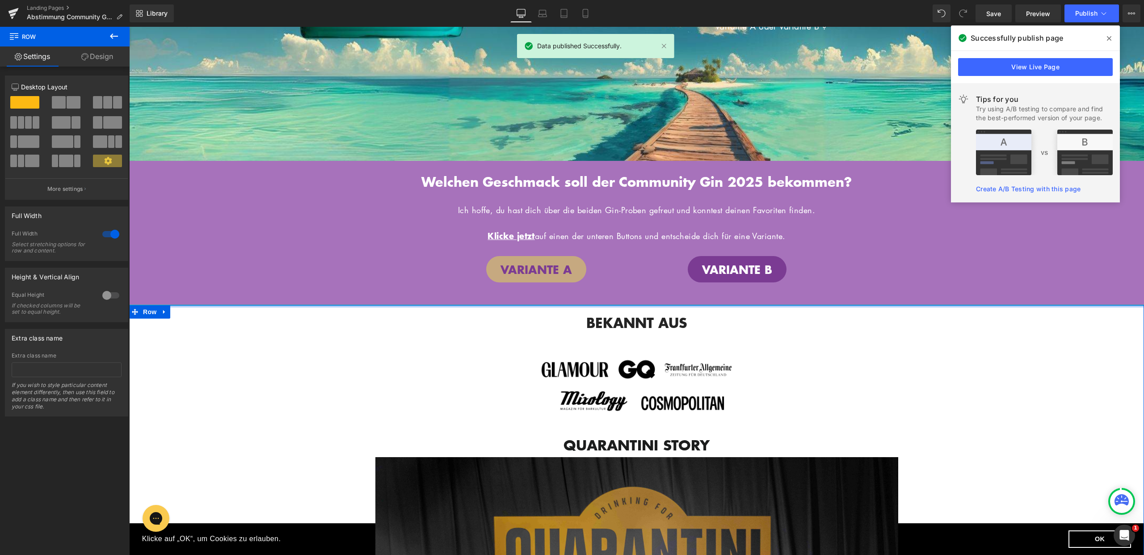
scroll to position [37, 0]
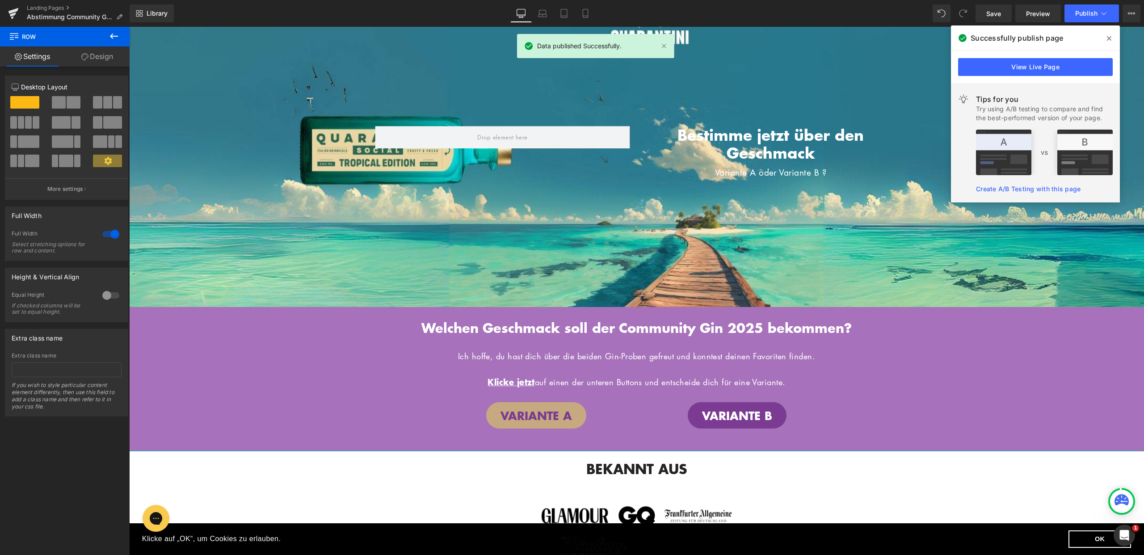
drag, startPoint x: 1106, startPoint y: 37, endPoint x: 701, endPoint y: 16, distance: 406.0
click at [1106, 37] on span at bounding box center [1109, 38] width 14 height 14
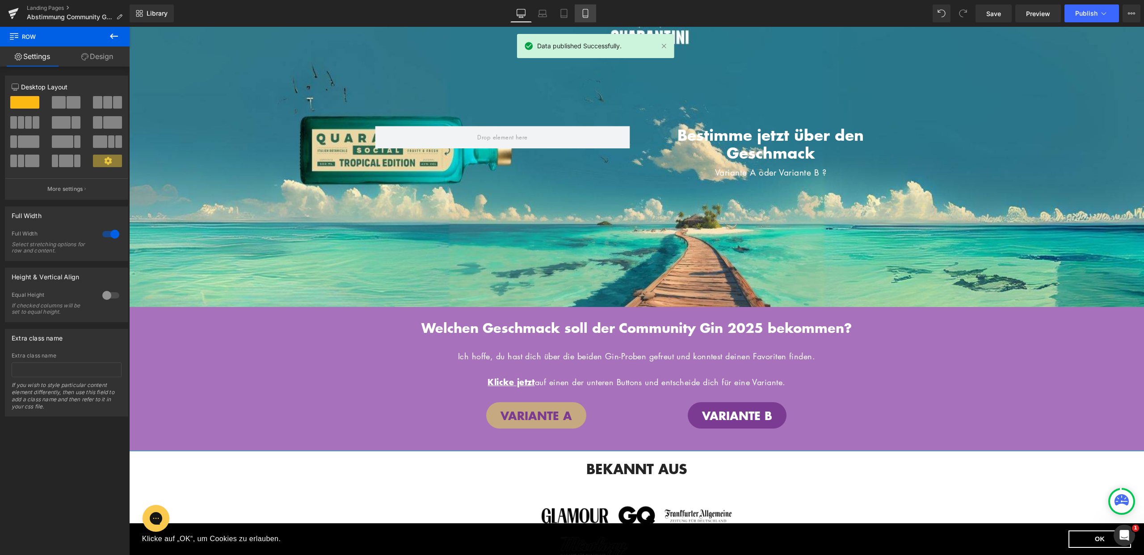
click at [581, 12] on icon at bounding box center [585, 13] width 9 height 9
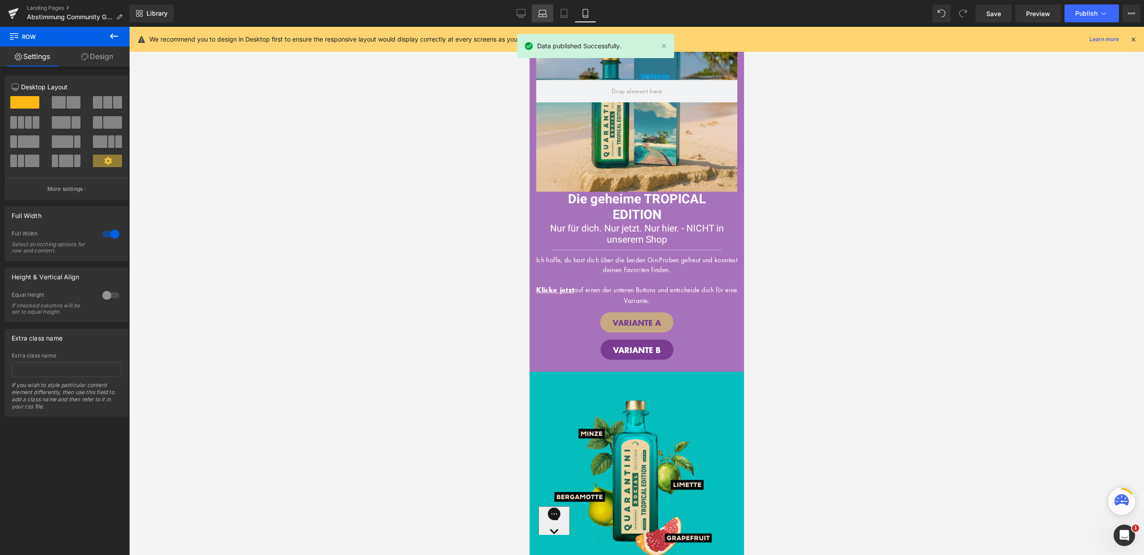
scroll to position [0, 0]
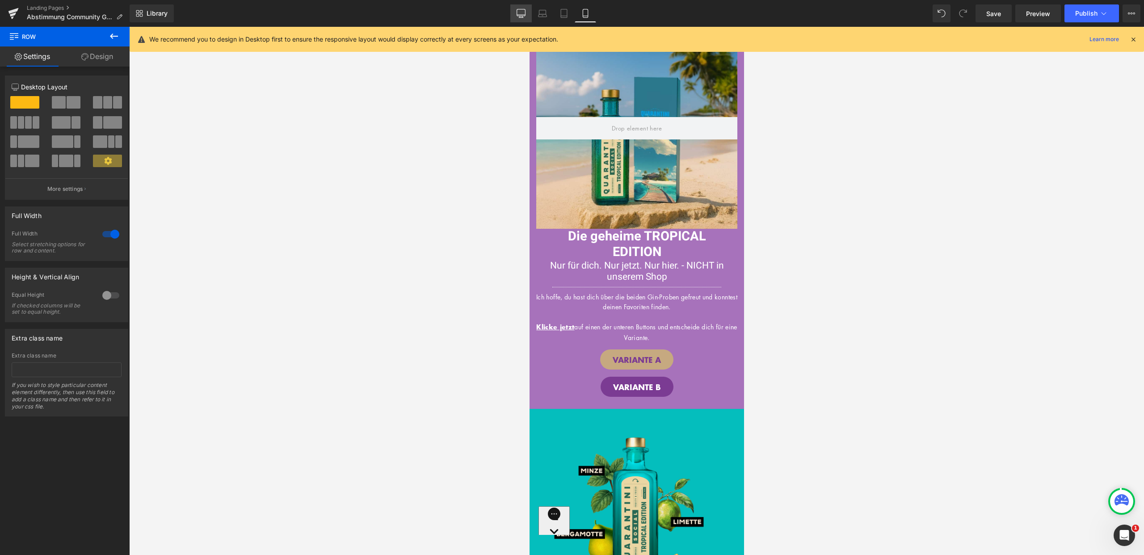
click at [515, 10] on link "Desktop" at bounding box center [521, 13] width 21 height 18
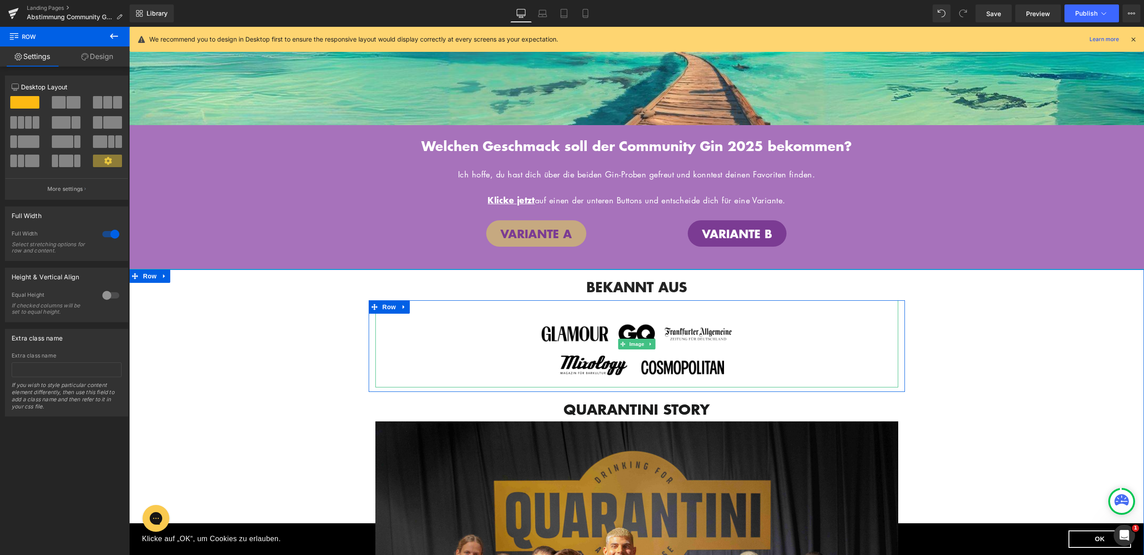
scroll to position [169, 0]
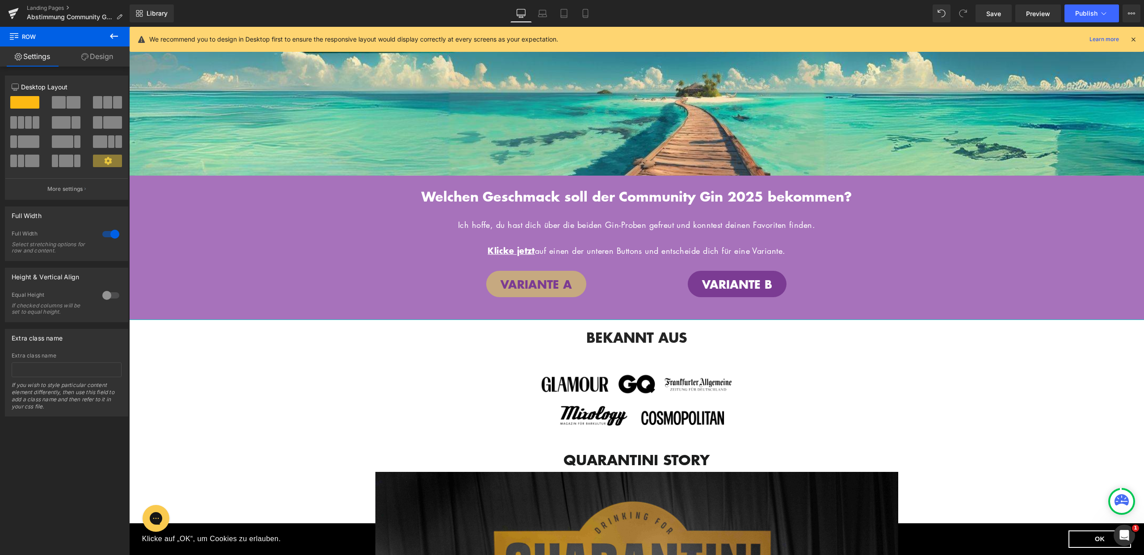
click at [526, 198] on span "Welchen Geschmack soll der Community Gin 2025 bekommen?" at bounding box center [637, 196] width 430 height 19
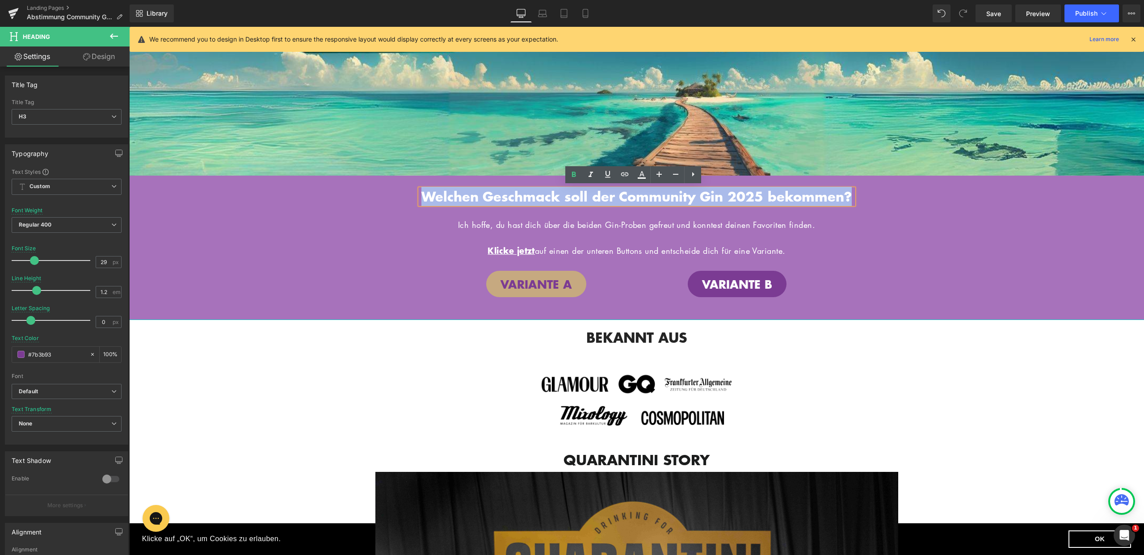
drag, startPoint x: 472, startPoint y: 193, endPoint x: 688, endPoint y: 207, distance: 216.4
click at [688, 205] on h3 "Welchen Geschmack soll der Community Gin 2025 bekommen?" at bounding box center [637, 197] width 434 height 16
copy span "Welchen Geschmack soll der Community Gin 2025 bekommen?"
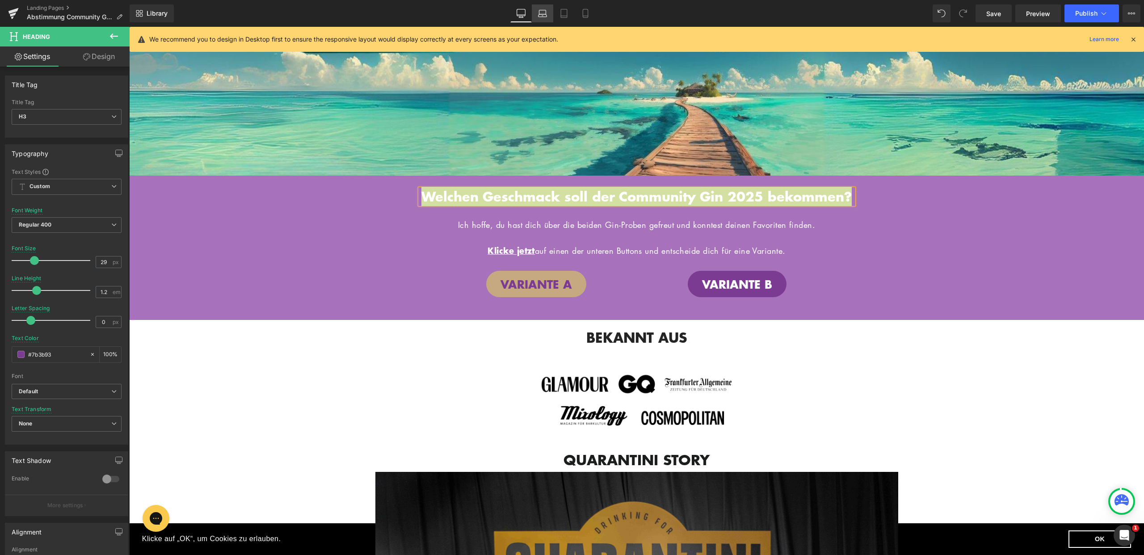
click at [536, 15] on link "Laptop" at bounding box center [542, 13] width 21 height 18
type input "#1c1d1d"
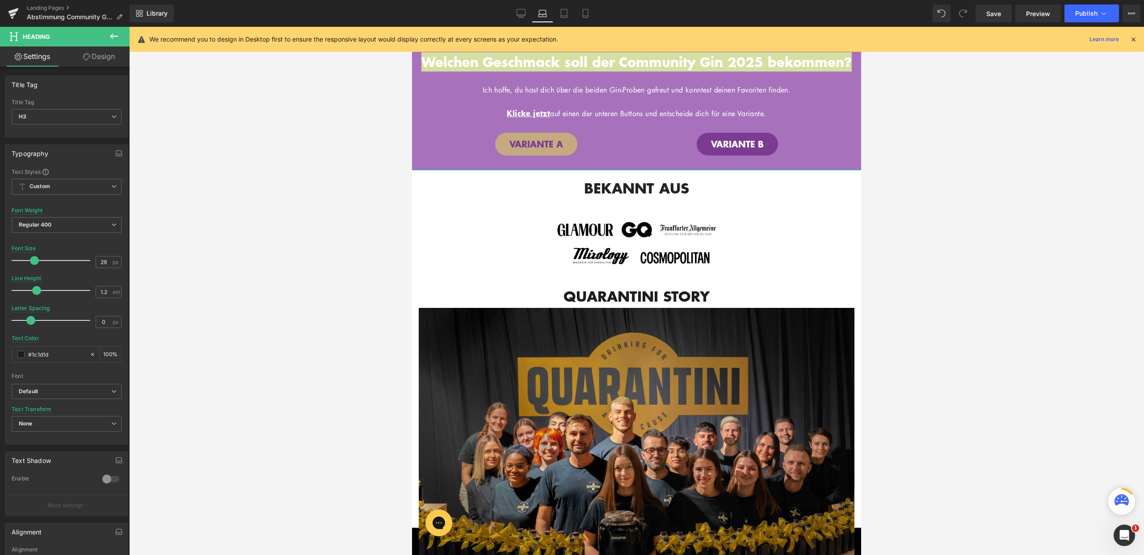
scroll to position [0, 0]
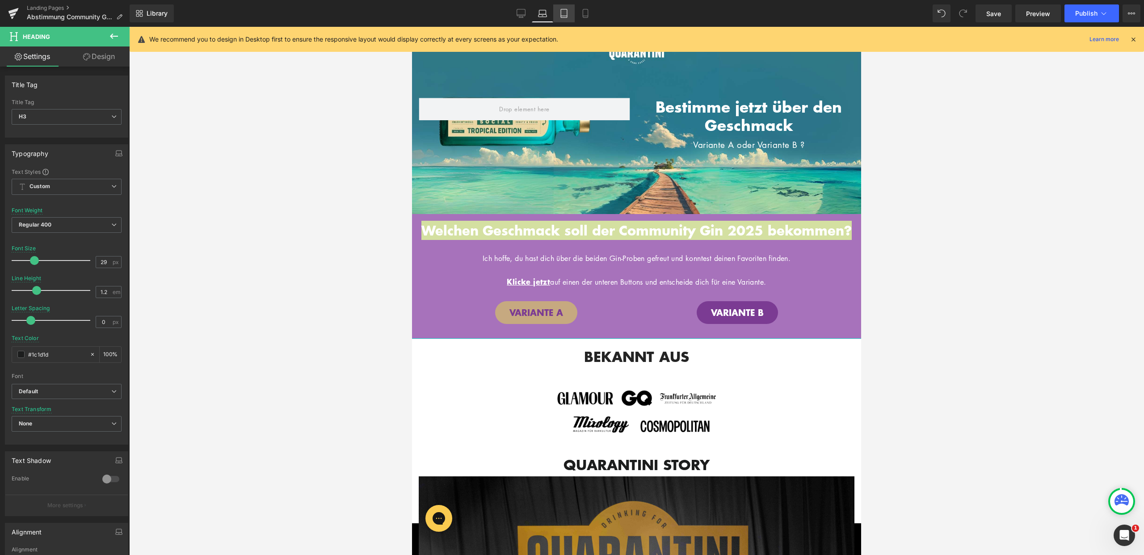
click at [566, 13] on icon at bounding box center [564, 13] width 9 height 9
type input "100"
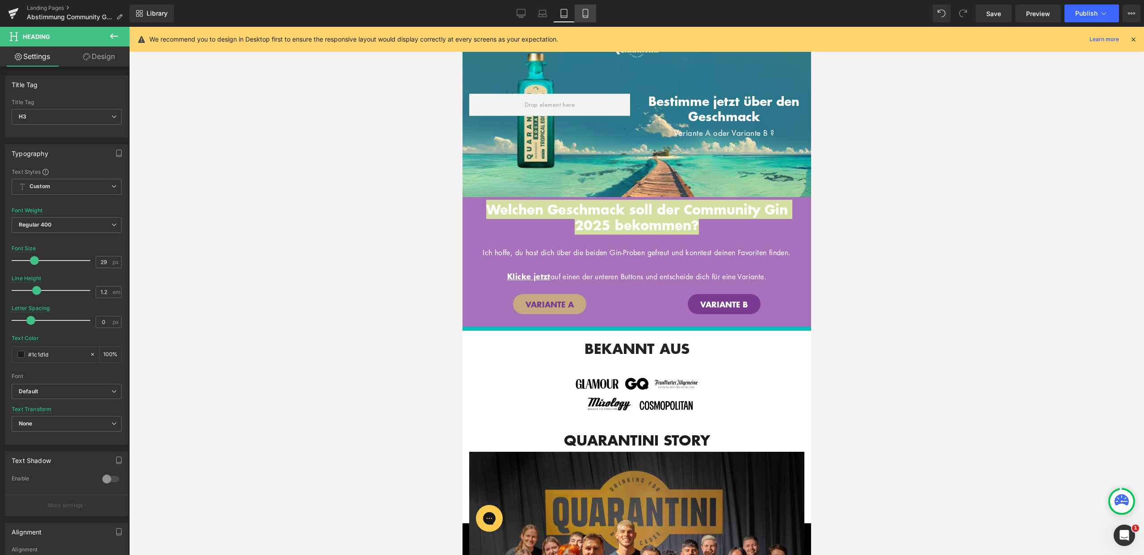
click at [580, 14] on link "Mobile" at bounding box center [585, 13] width 21 height 18
type input "25"
type input "100"
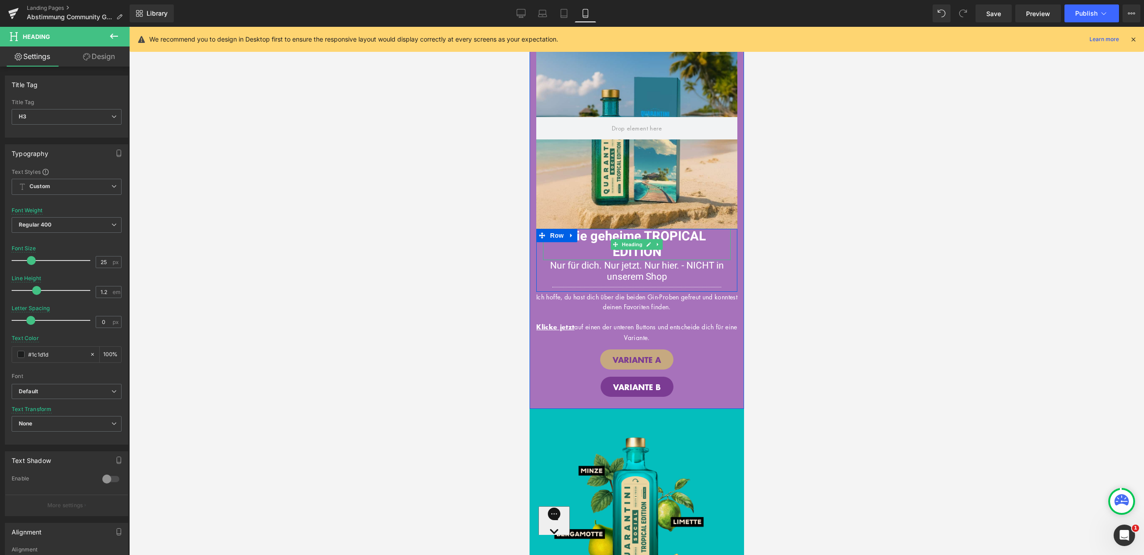
click at [670, 252] on h1 "Die geheime TROPICAL EDITION" at bounding box center [637, 244] width 188 height 31
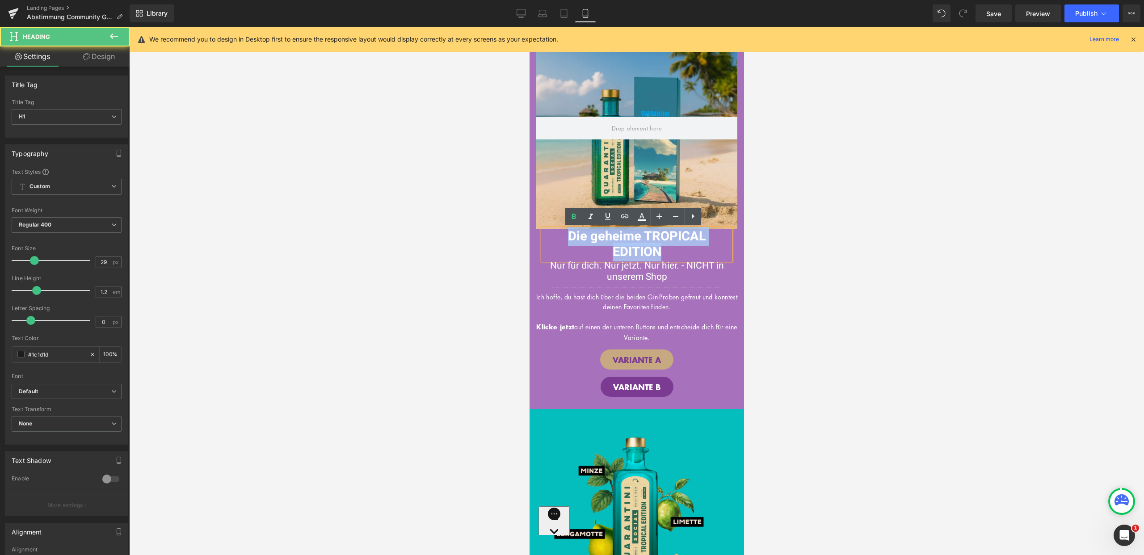
drag, startPoint x: 663, startPoint y: 251, endPoint x: 567, endPoint y: 242, distance: 96.1
click at [567, 242] on h1 "Die geheime TROPICAL EDITION" at bounding box center [637, 244] width 188 height 31
click at [568, 241] on span "Die geheime TROPICAL EDITION" at bounding box center [637, 244] width 138 height 34
click at [622, 248] on span "Die geheime TROPICAL EDITION" at bounding box center [637, 244] width 138 height 34
drag, startPoint x: 663, startPoint y: 251, endPoint x: 567, endPoint y: 242, distance: 96.1
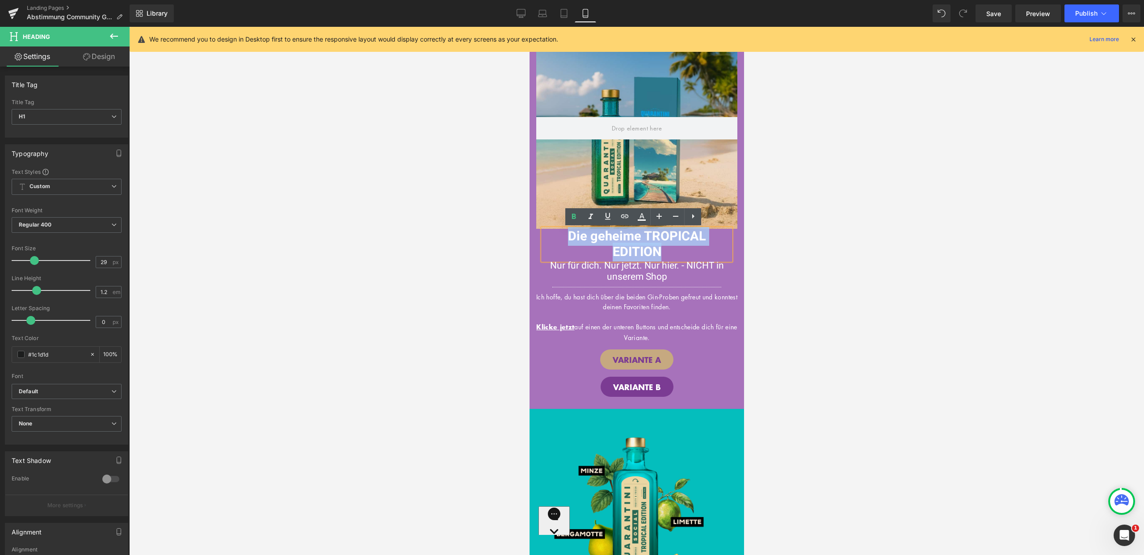
click at [567, 242] on h1 "Die geheime TROPICAL EDITION" at bounding box center [637, 244] width 188 height 31
paste div
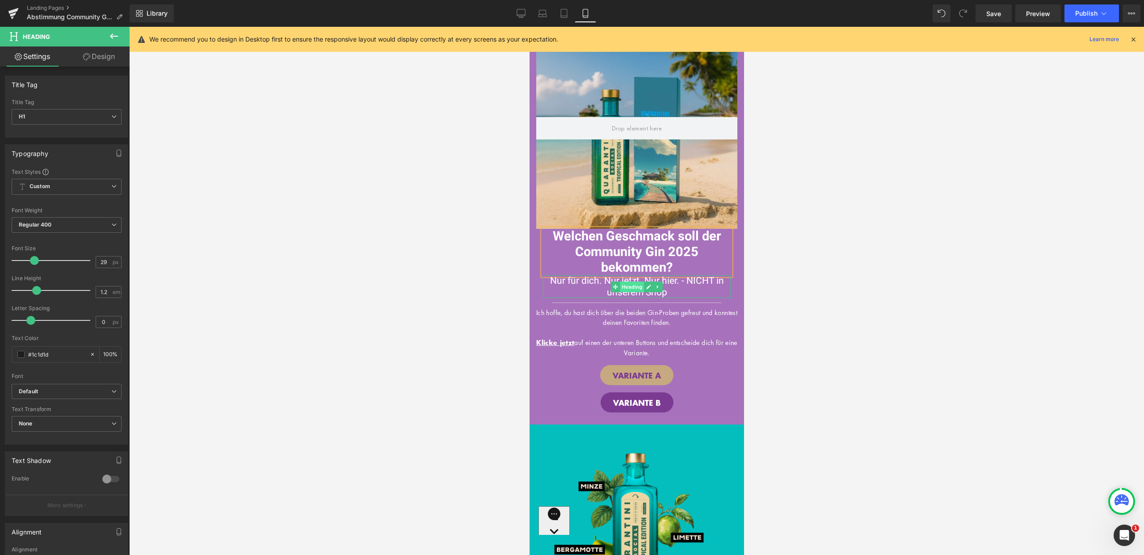
click at [624, 286] on span "Heading" at bounding box center [632, 287] width 24 height 11
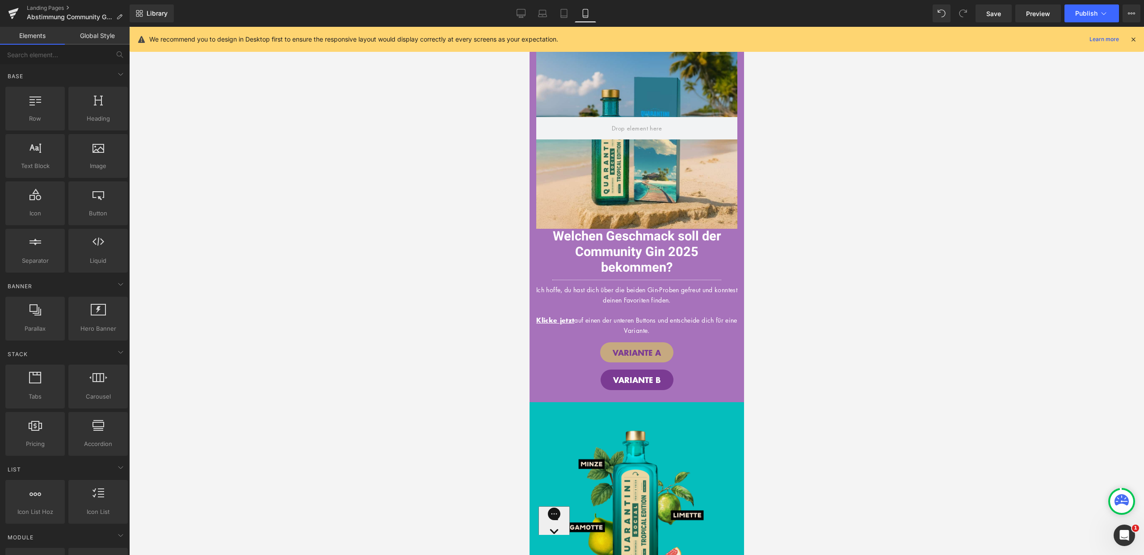
click at [864, 287] on div at bounding box center [636, 291] width 1015 height 528
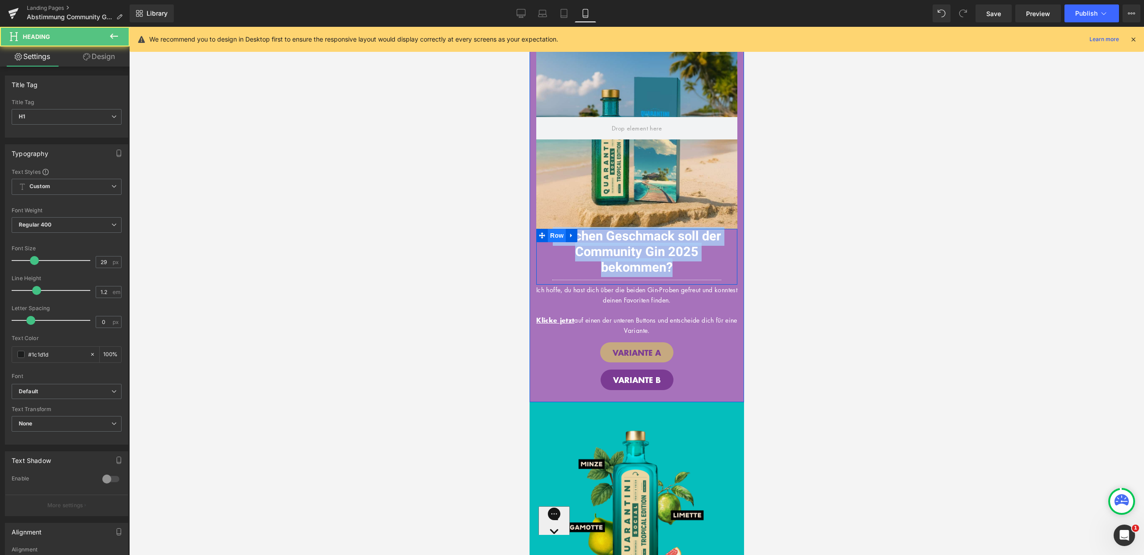
drag, startPoint x: 679, startPoint y: 267, endPoint x: 549, endPoint y: 239, distance: 133.9
click at [549, 239] on div "Welchen Geschmack soll der Community Gin 2025 bekommen? Heading Separator Row" at bounding box center [636, 257] width 201 height 56
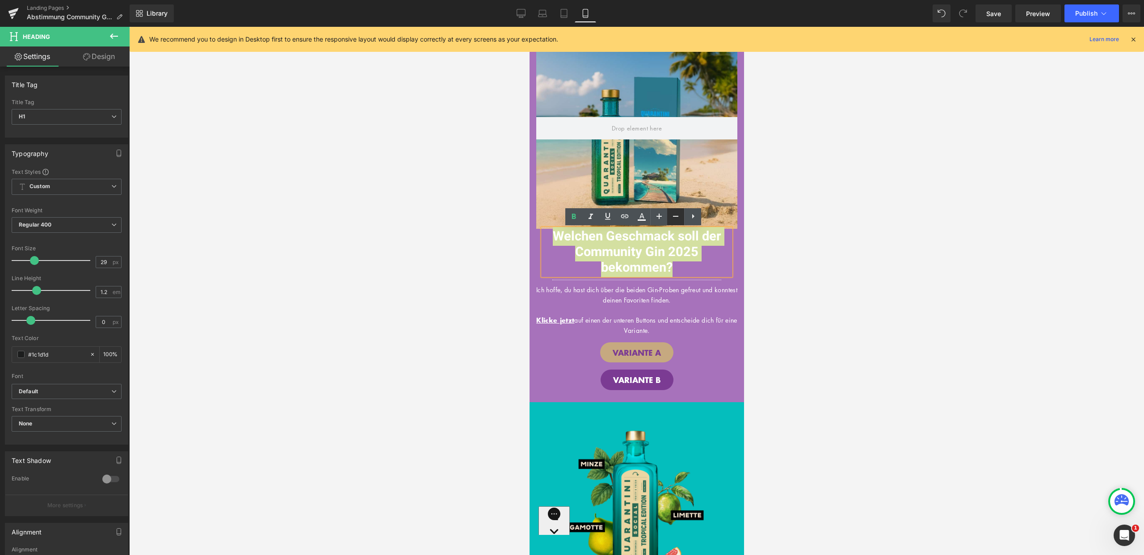
click at [676, 214] on icon at bounding box center [676, 216] width 11 height 11
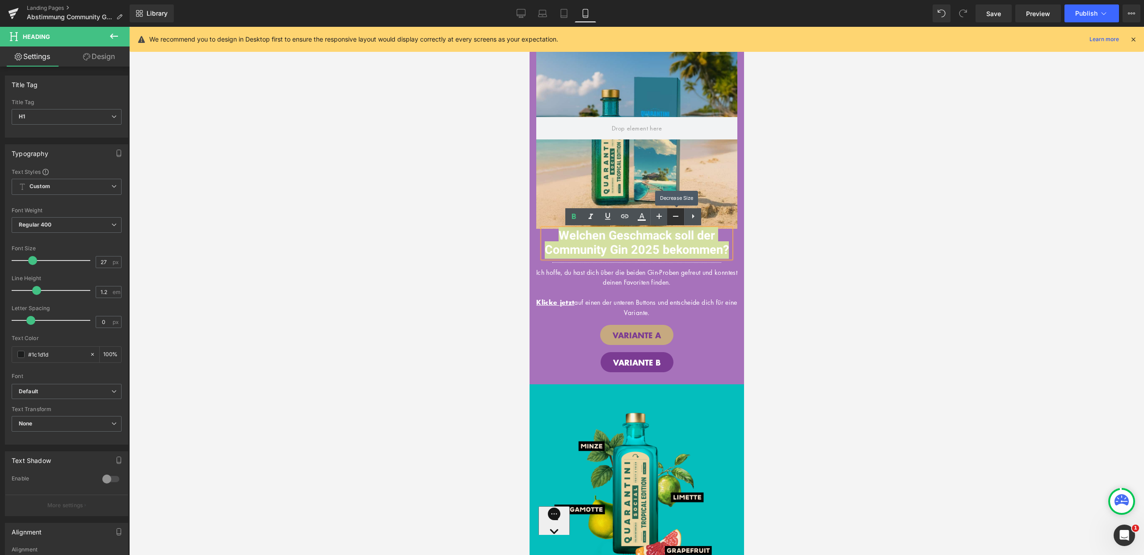
click at [676, 214] on icon at bounding box center [676, 216] width 11 height 11
type input "25"
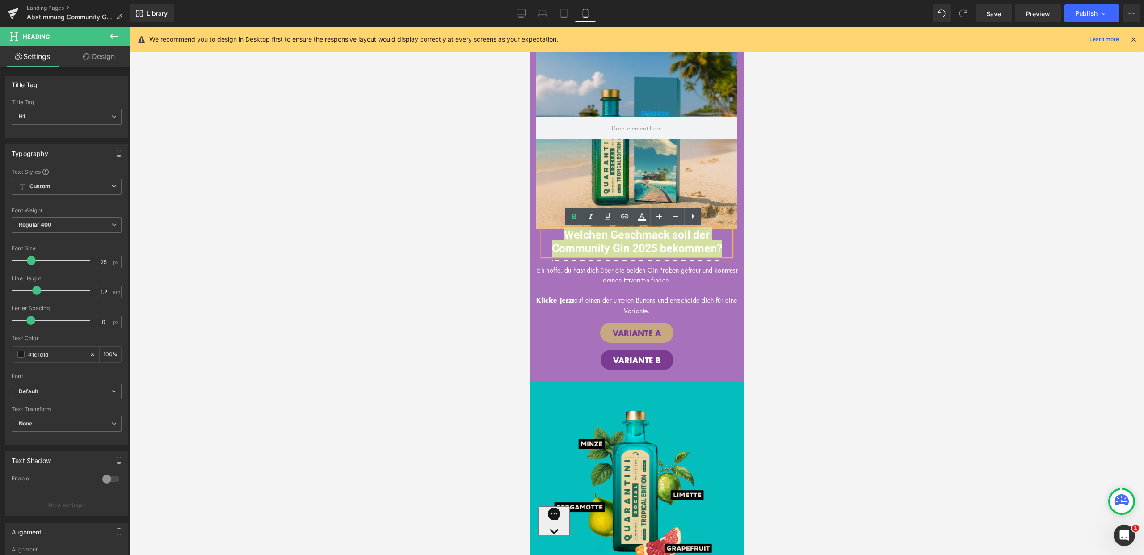
click at [793, 242] on div at bounding box center [636, 291] width 1015 height 528
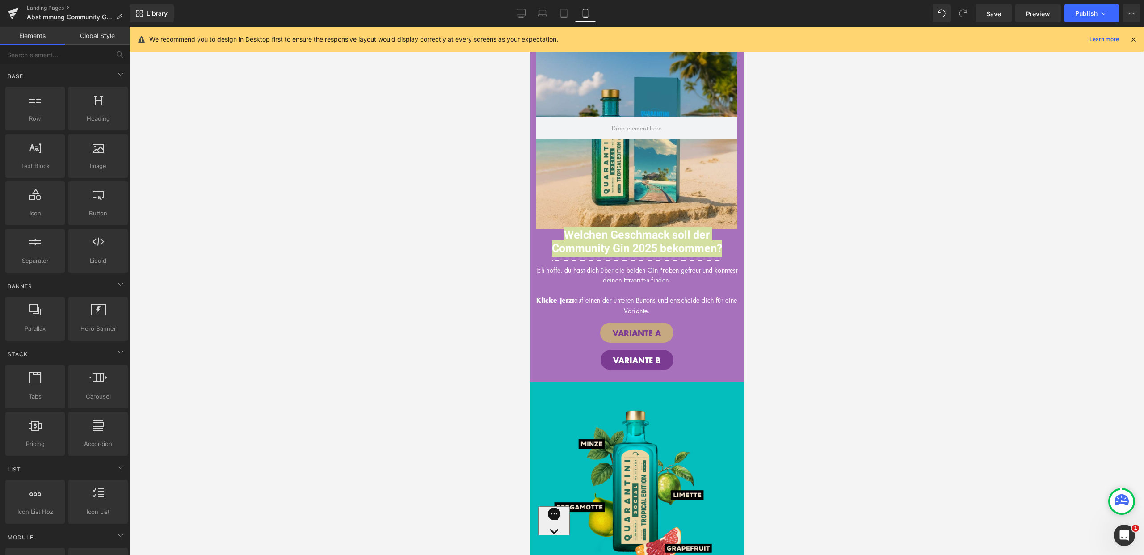
click at [778, 350] on div at bounding box center [636, 291] width 1015 height 528
click at [545, 325] on span "Row" at bounding box center [550, 322] width 18 height 13
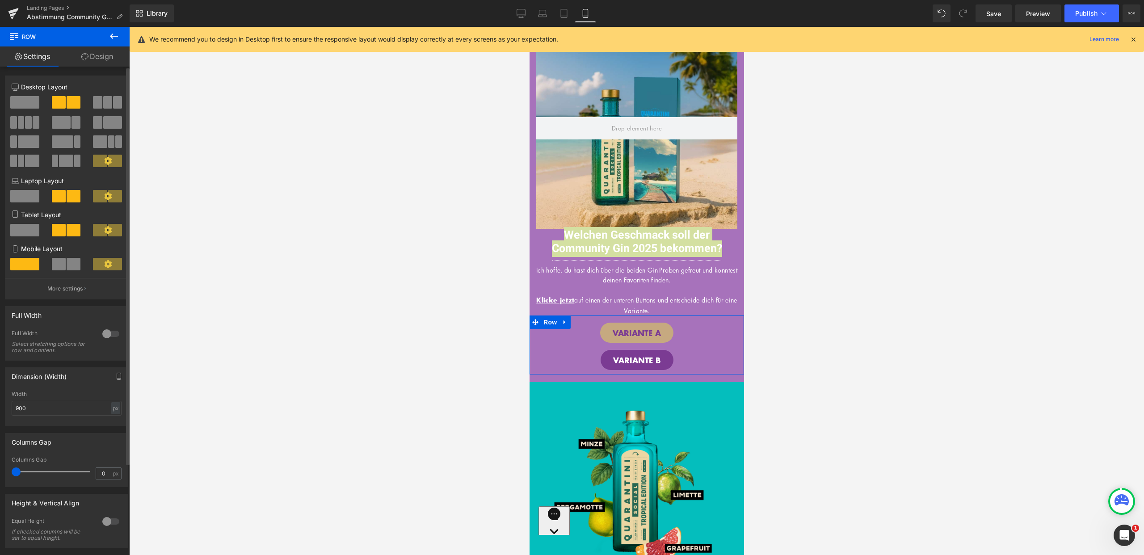
click at [62, 265] on span at bounding box center [59, 264] width 14 height 13
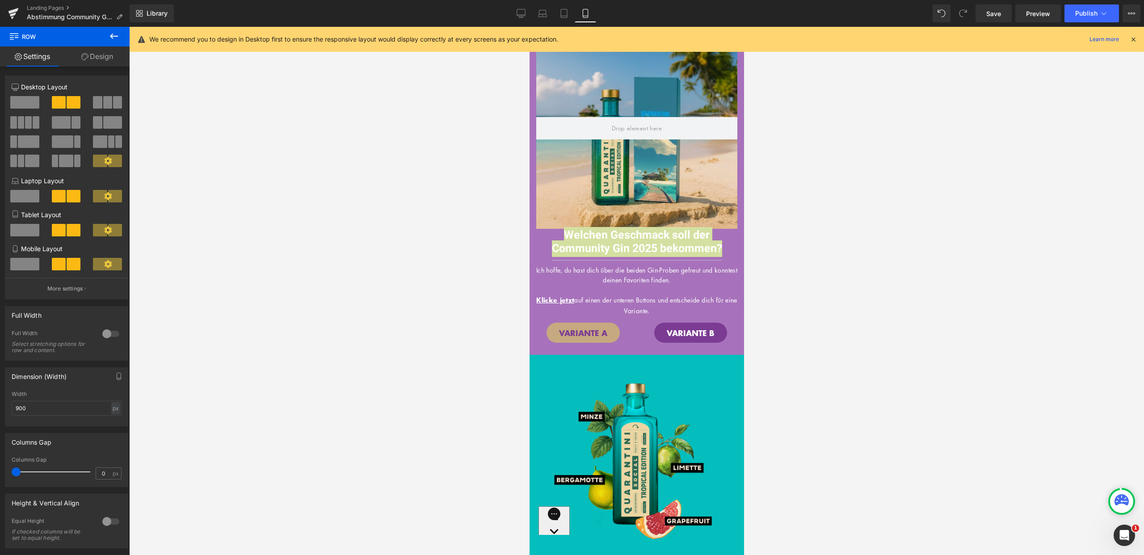
click at [934, 288] on div at bounding box center [636, 291] width 1015 height 528
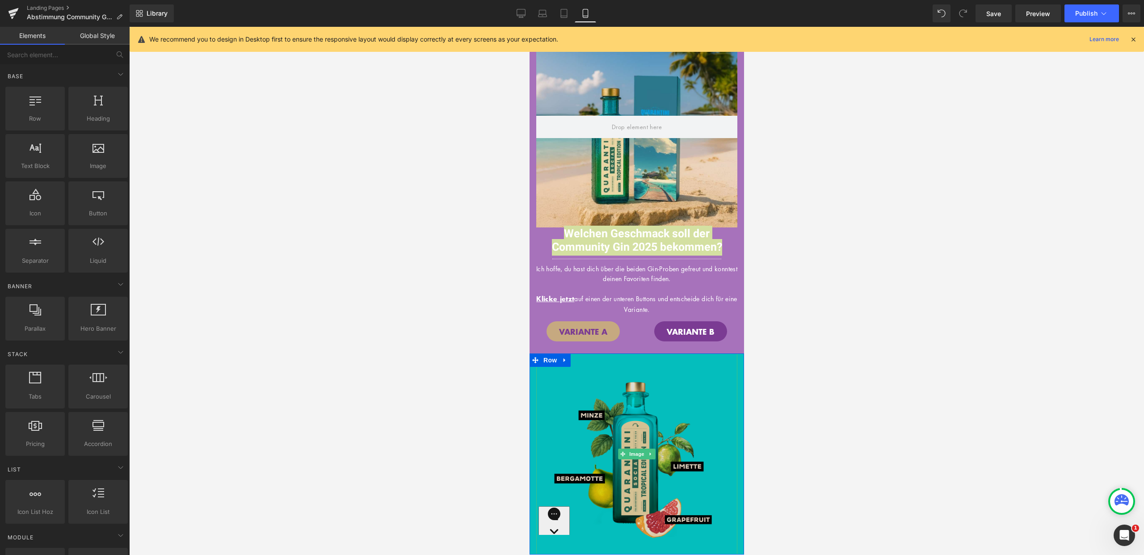
scroll to position [163, 0]
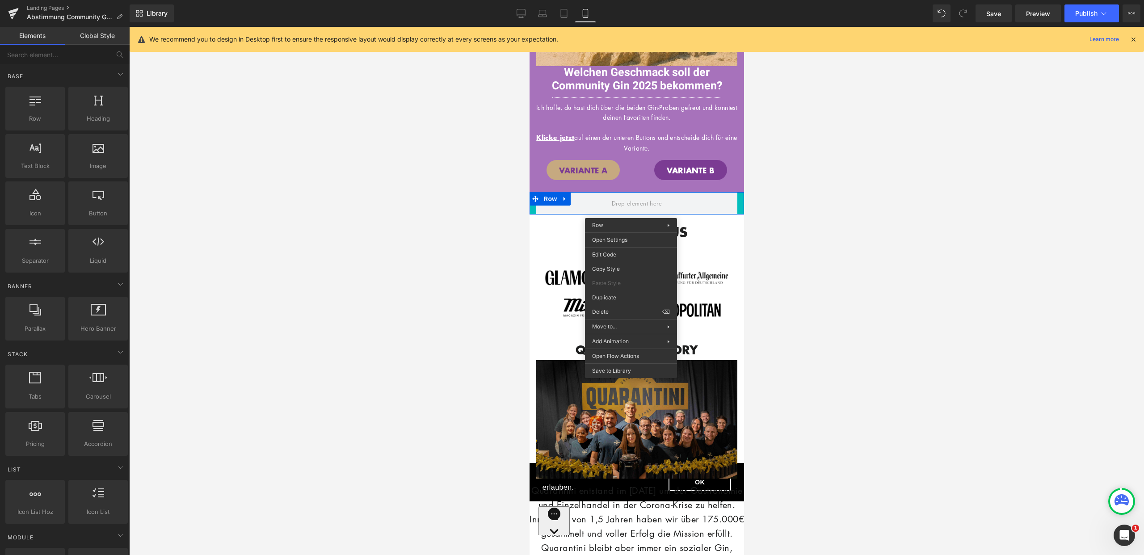
drag, startPoint x: 1141, startPoint y: 341, endPoint x: 612, endPoint y: 314, distance: 530.4
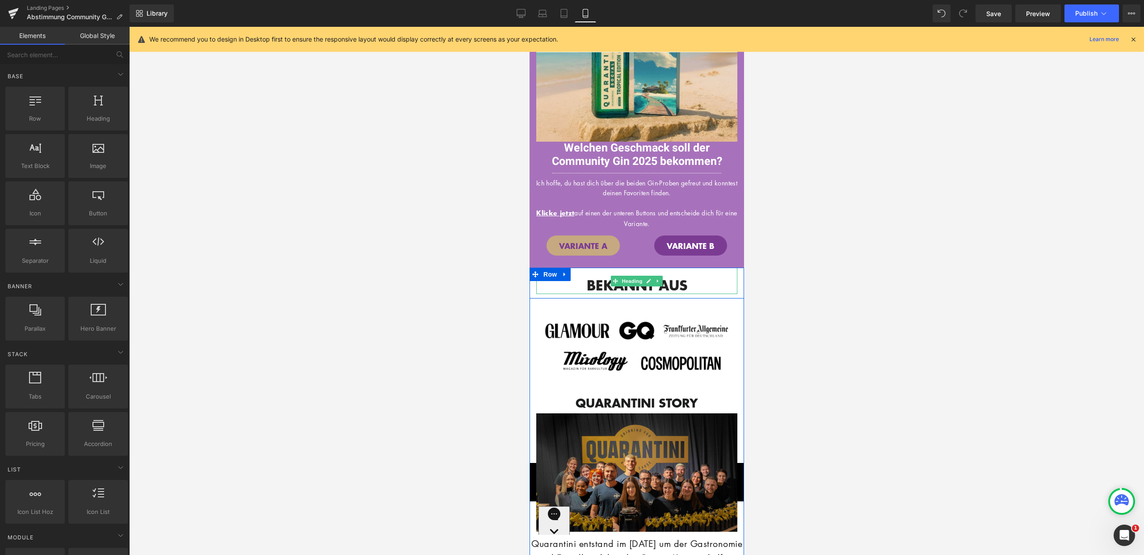
scroll to position [0, 0]
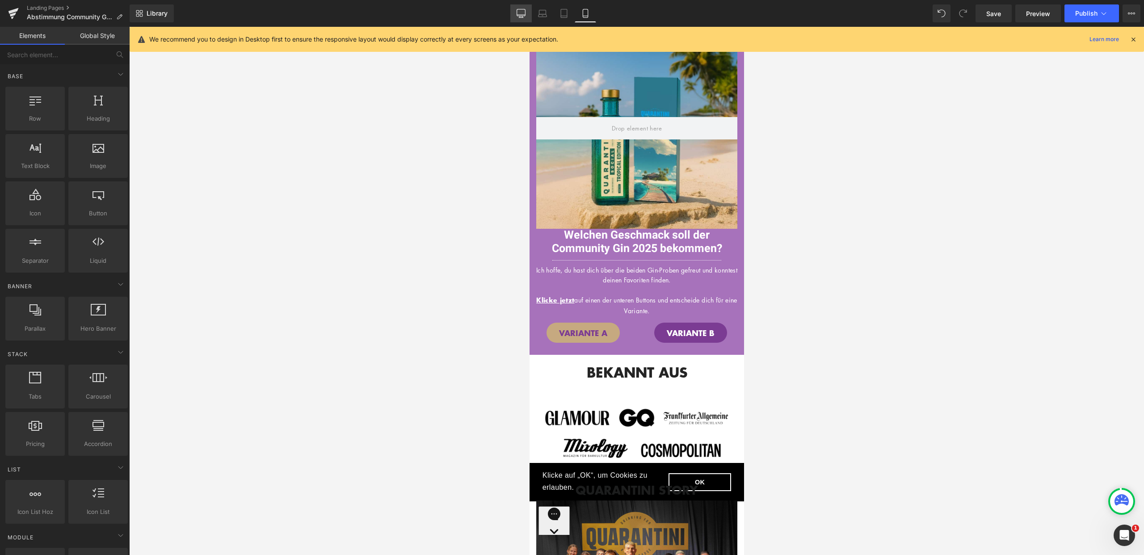
click at [524, 9] on icon at bounding box center [521, 13] width 9 height 9
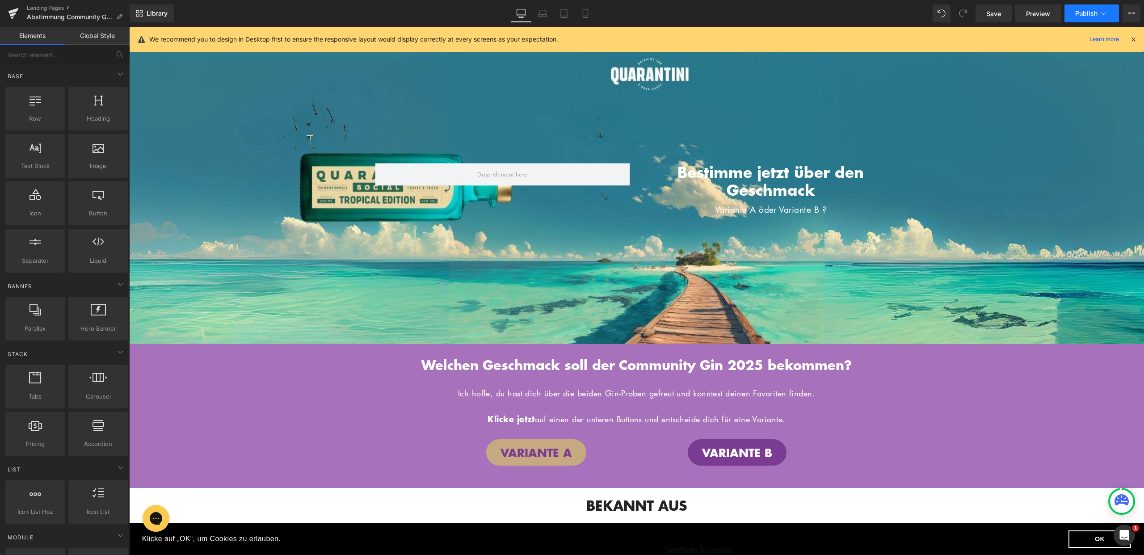
click at [1093, 10] on span "Publish" at bounding box center [1087, 13] width 22 height 7
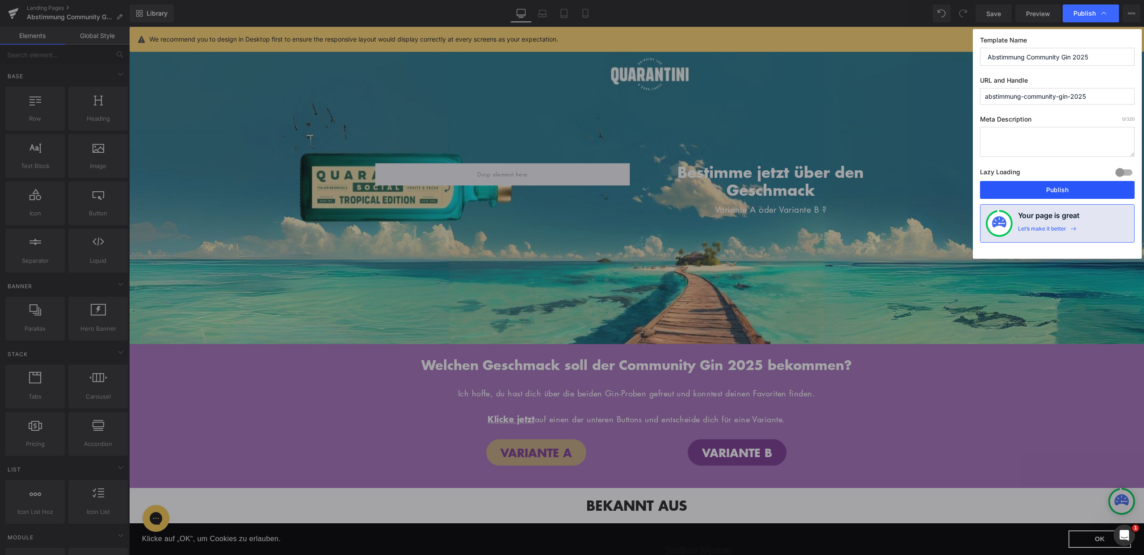
click at [1056, 186] on button "Publish" at bounding box center [1057, 190] width 155 height 18
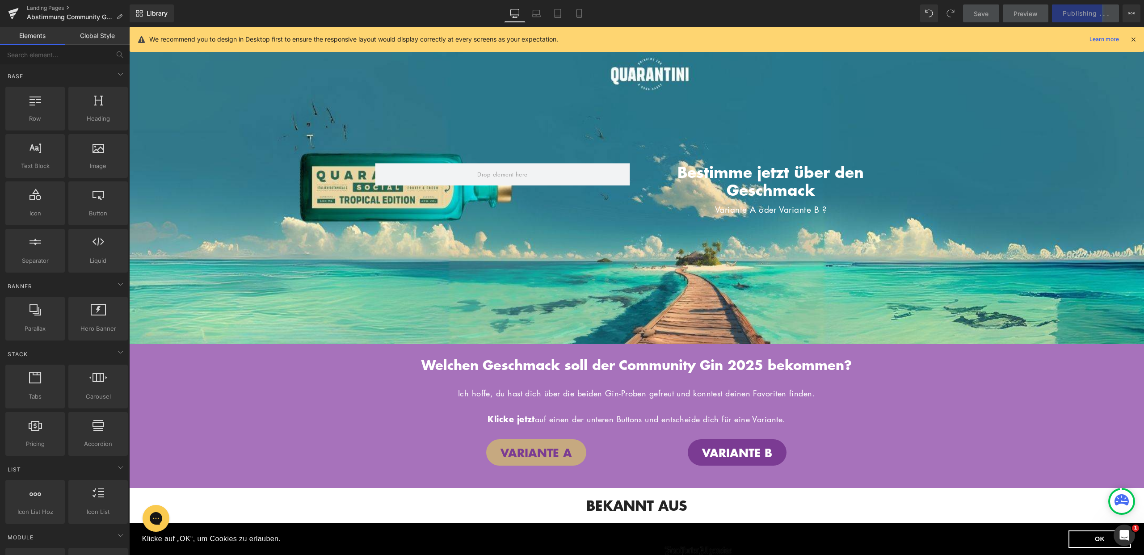
click at [1133, 42] on icon at bounding box center [1134, 39] width 8 height 8
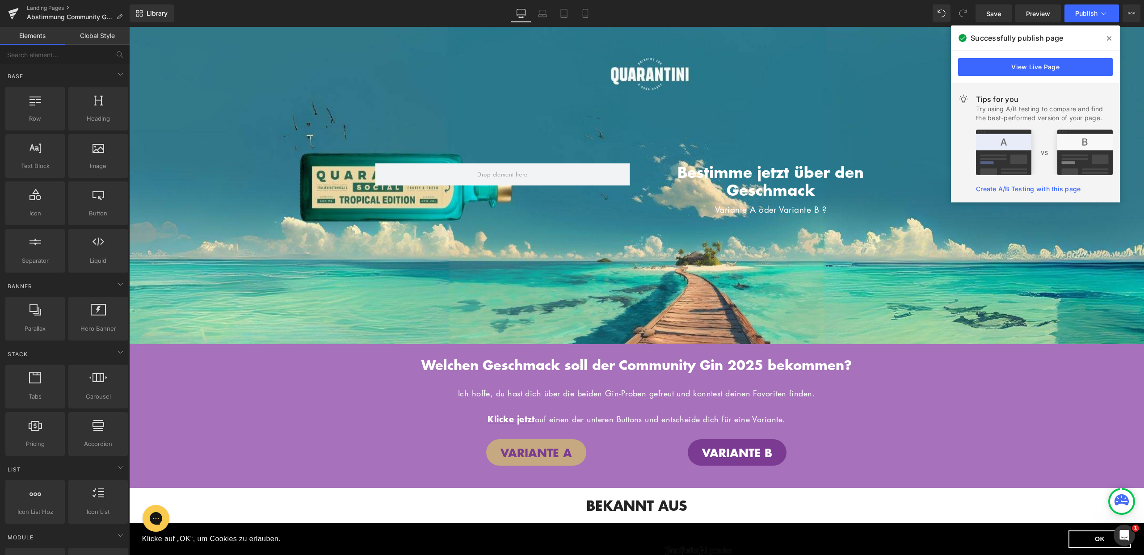
click at [1112, 39] on span at bounding box center [1109, 38] width 14 height 14
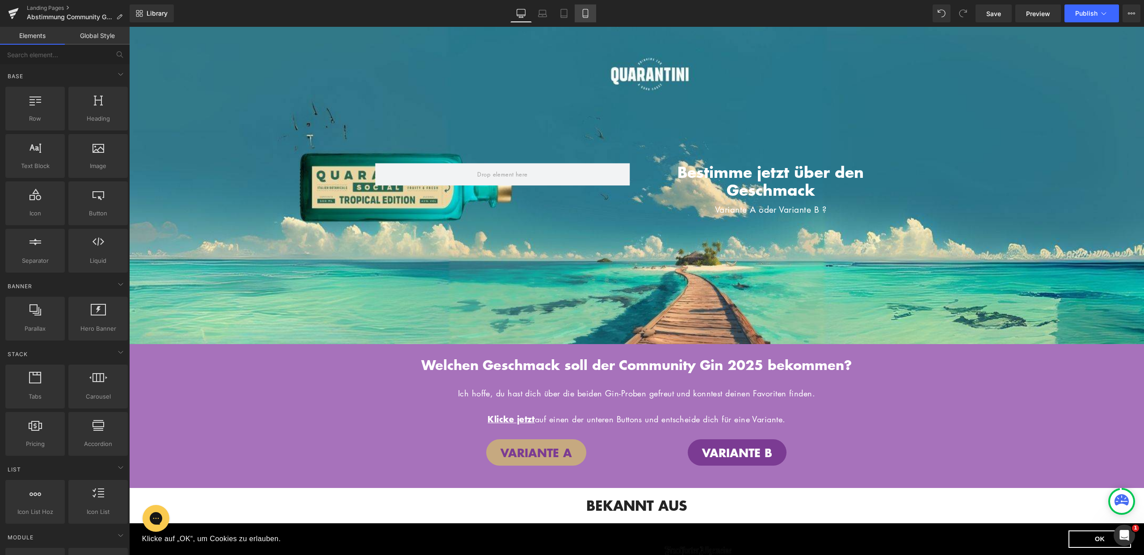
click at [590, 9] on icon at bounding box center [585, 13] width 9 height 9
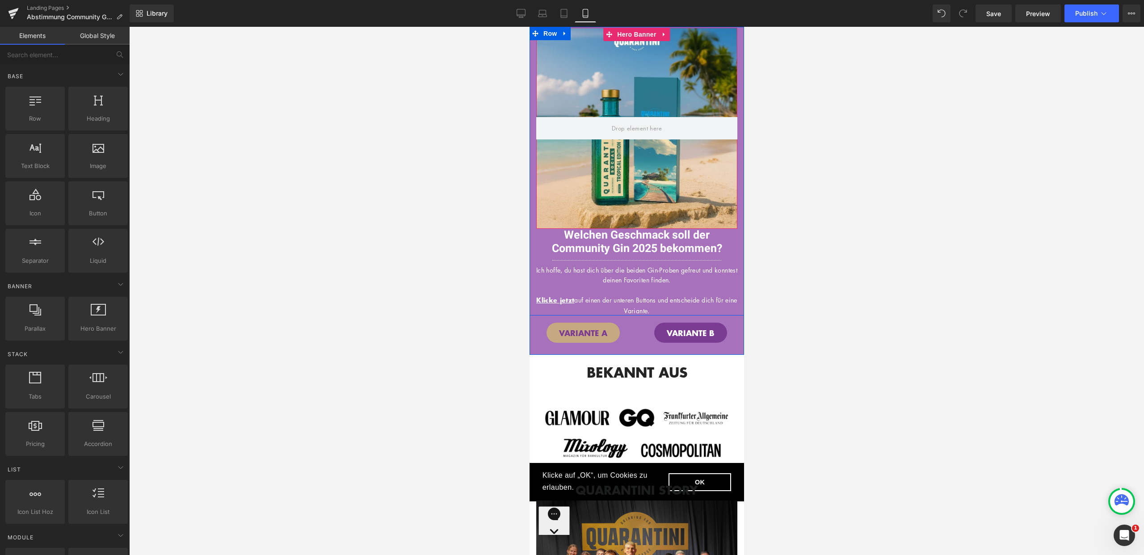
click at [664, 64] on div at bounding box center [636, 128] width 201 height 201
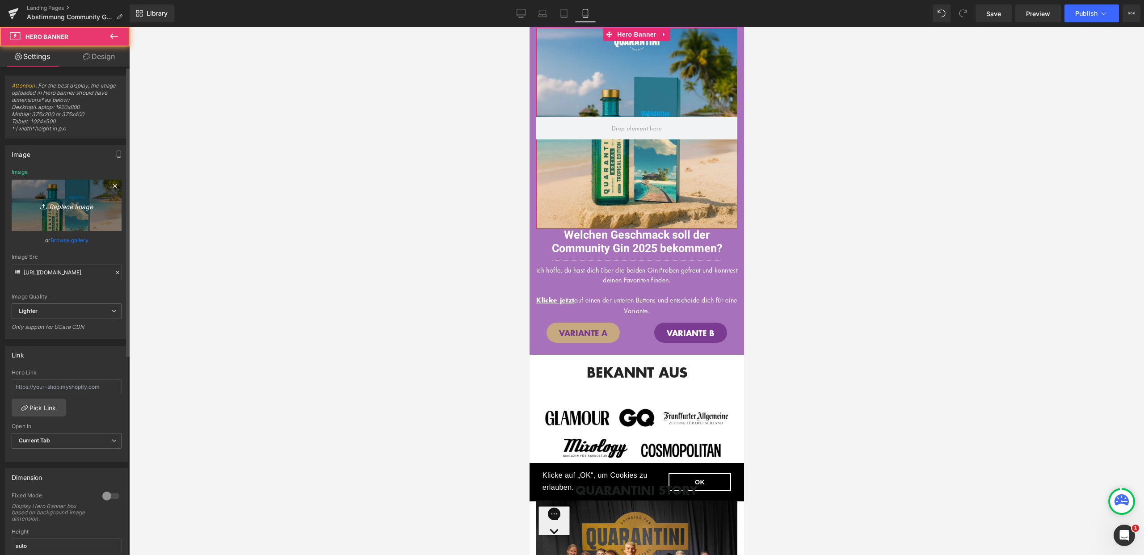
click at [70, 215] on link "Replace Image" at bounding box center [67, 205] width 110 height 51
type input "C:\fakepath\Bilder_Tropcial Edition (3).jpg"
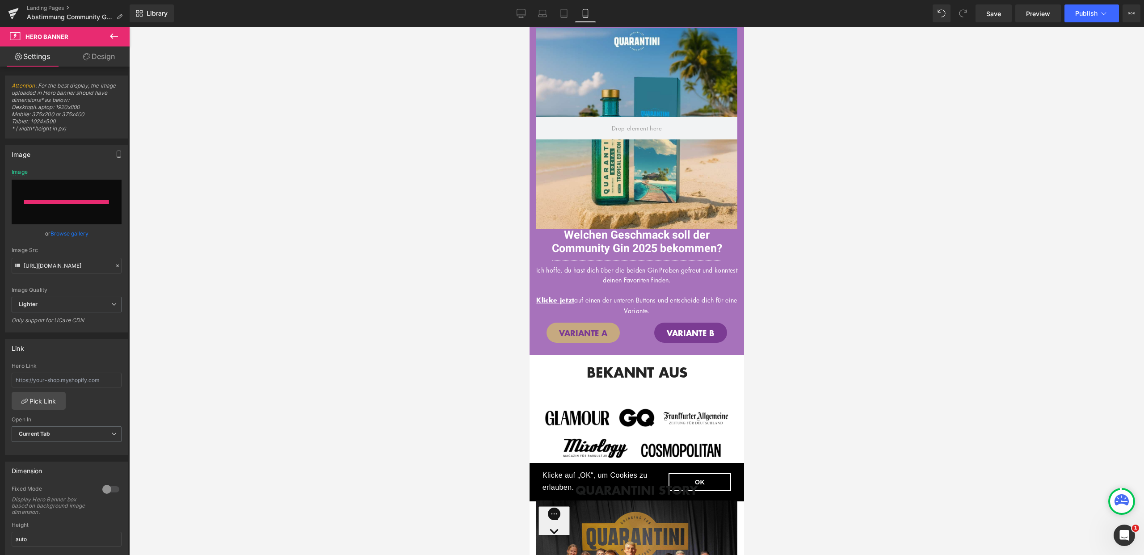
type input "[URL][DOMAIN_NAME]"
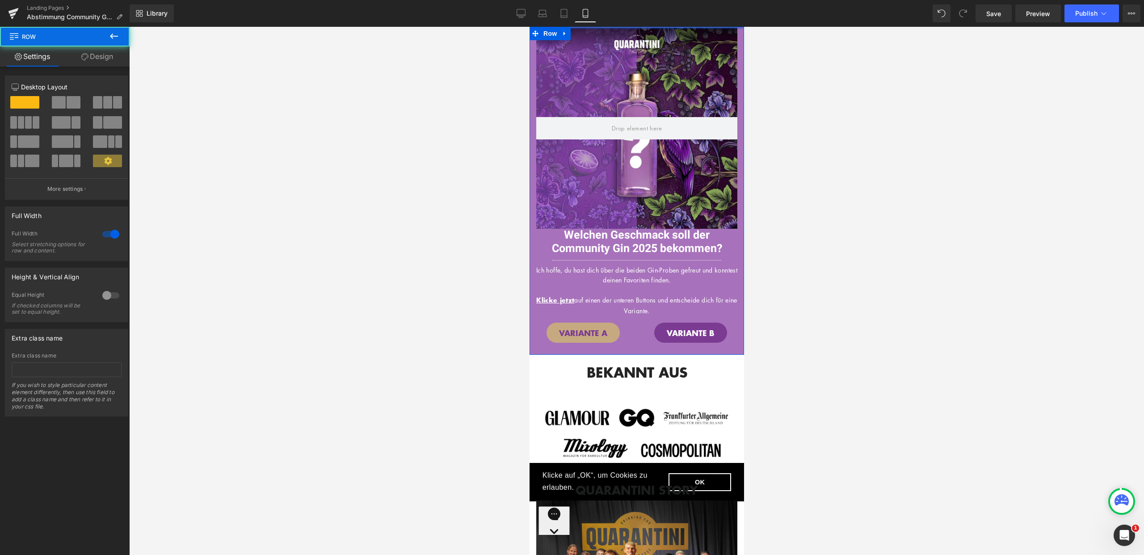
drag, startPoint x: 729, startPoint y: 28, endPoint x: 1348, endPoint y: 94, distance: 622.7
drag, startPoint x: 829, startPoint y: 72, endPoint x: 841, endPoint y: 71, distance: 11.7
click at [830, 72] on div at bounding box center [636, 291] width 1015 height 528
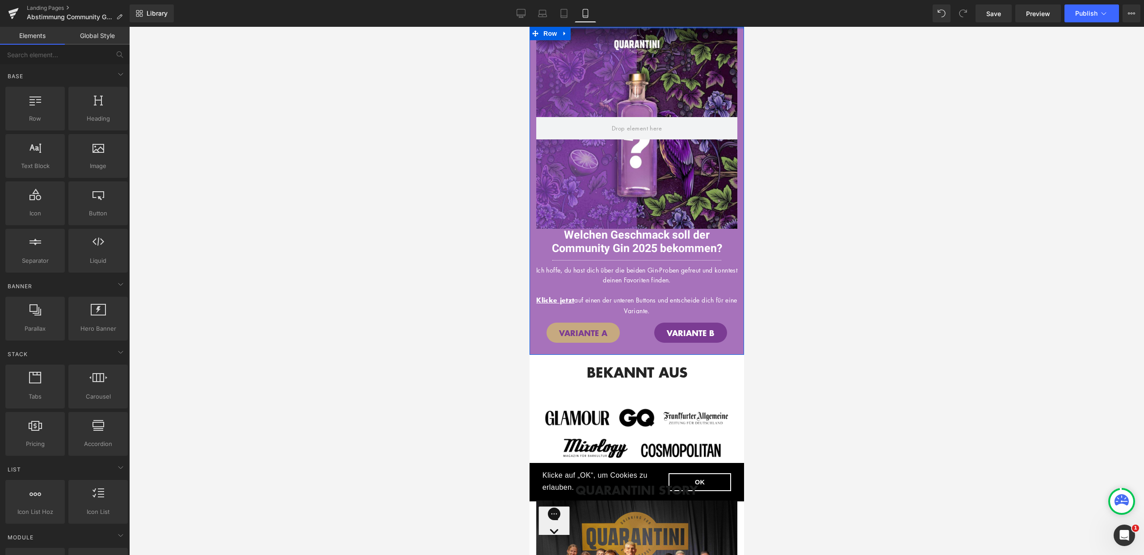
click at [1082, 1] on div "Library Mobile Desktop Laptop Tablet Mobile Save Preview Publish Scheduled View…" at bounding box center [637, 13] width 1015 height 27
click at [1087, 13] on span "Publish" at bounding box center [1087, 13] width 22 height 7
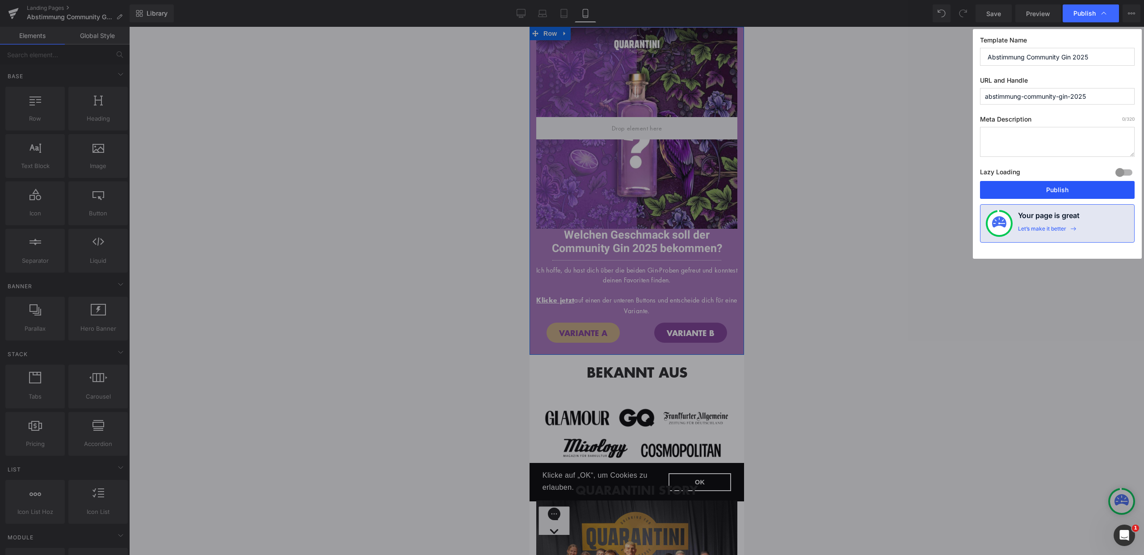
click at [1062, 186] on button "Publish" at bounding box center [1057, 190] width 155 height 18
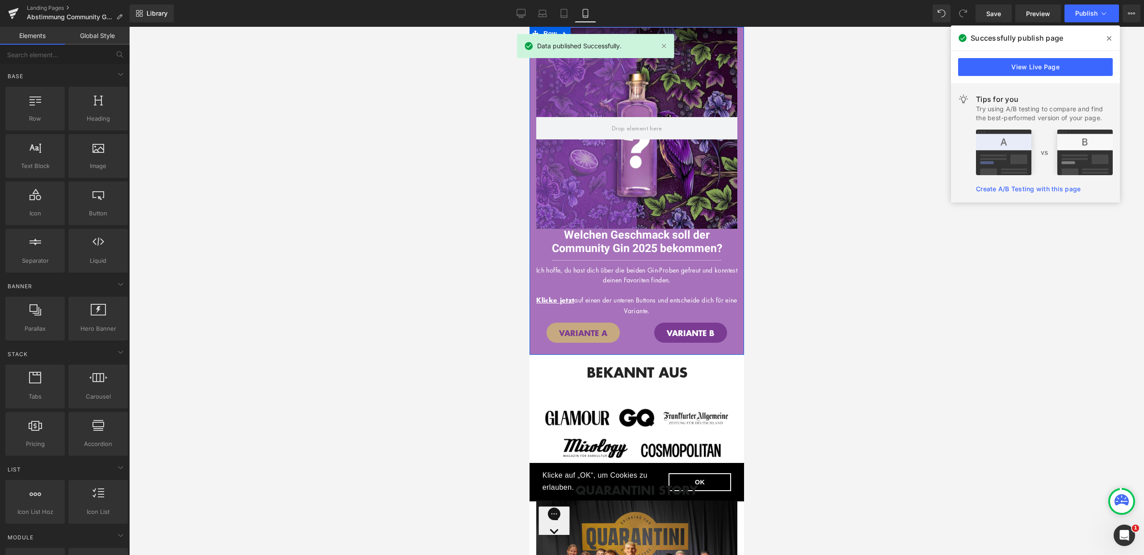
click at [1110, 39] on icon at bounding box center [1109, 38] width 4 height 7
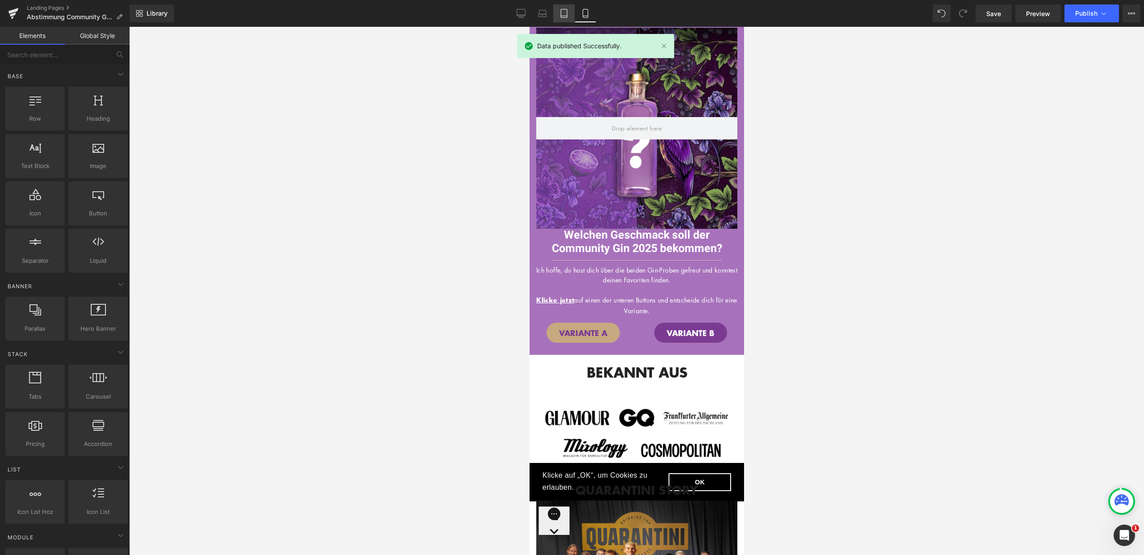
click at [562, 9] on icon at bounding box center [564, 13] width 9 height 9
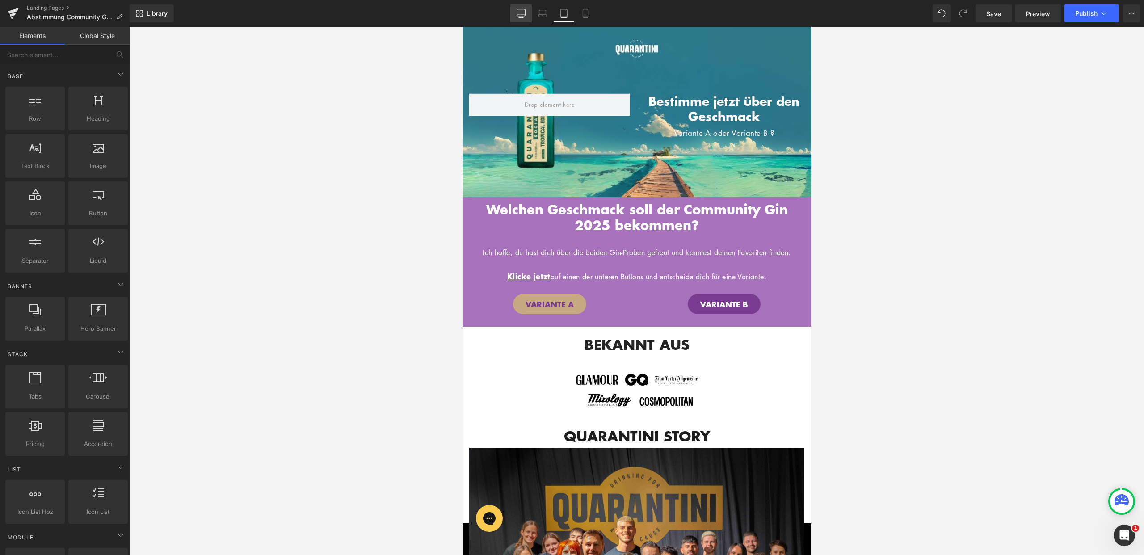
click at [519, 16] on icon at bounding box center [521, 13] width 9 height 9
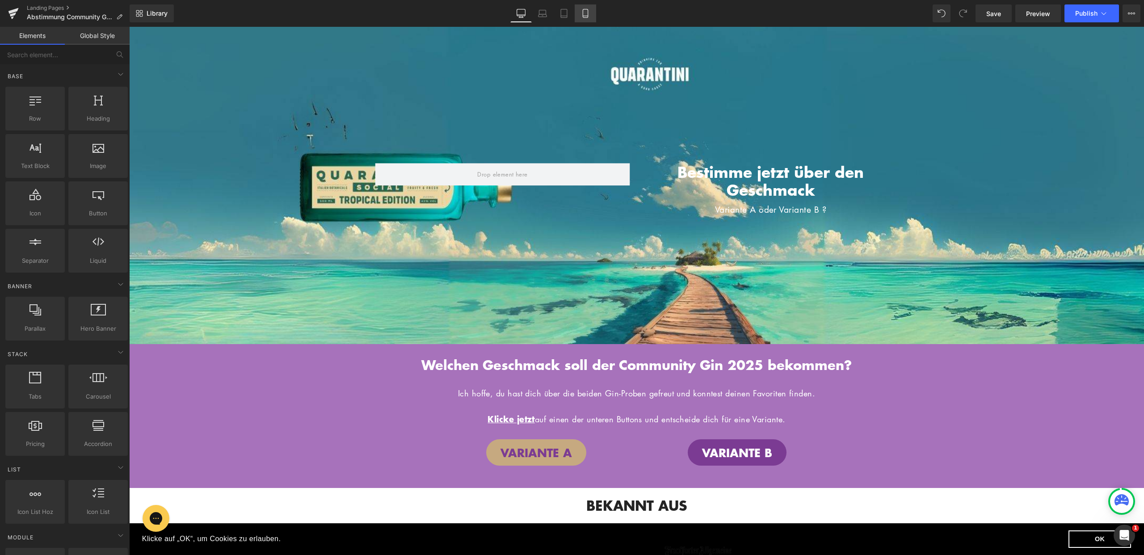
click at [585, 12] on icon at bounding box center [585, 13] width 9 height 9
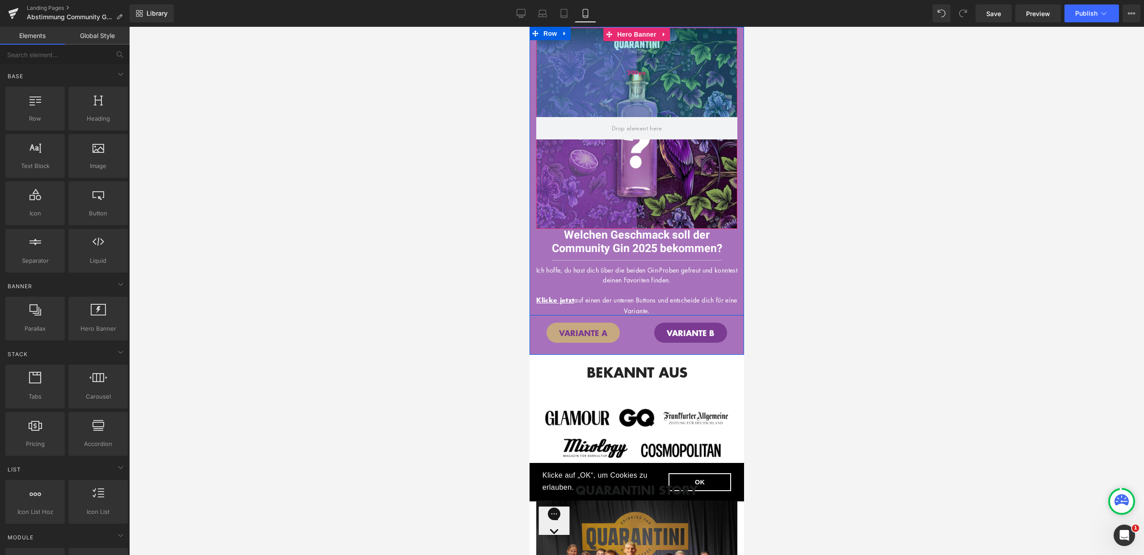
click at [657, 104] on div "200px" at bounding box center [636, 72] width 201 height 89
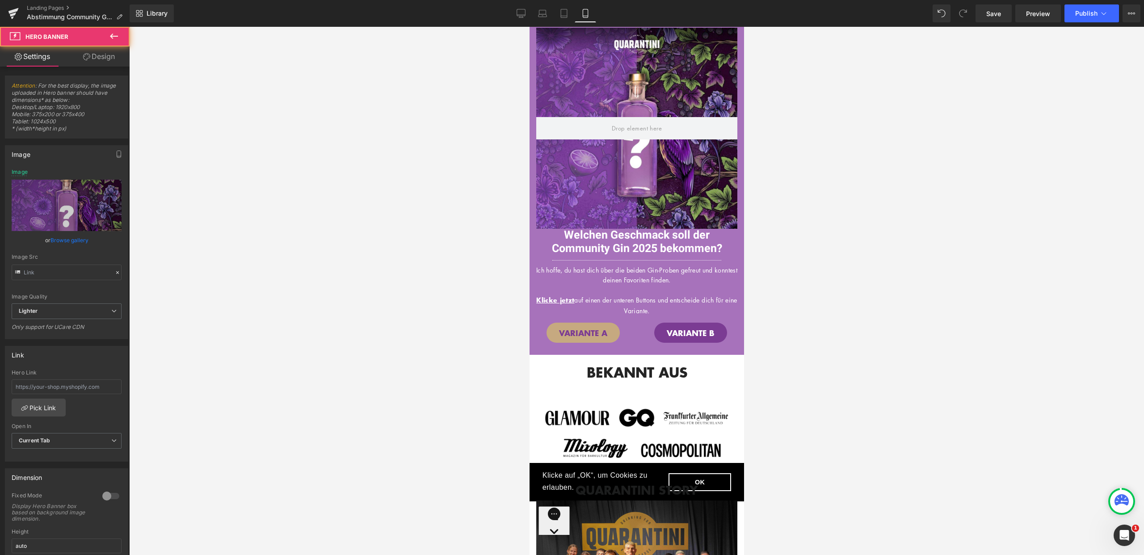
type input "[URL][DOMAIN_NAME]"
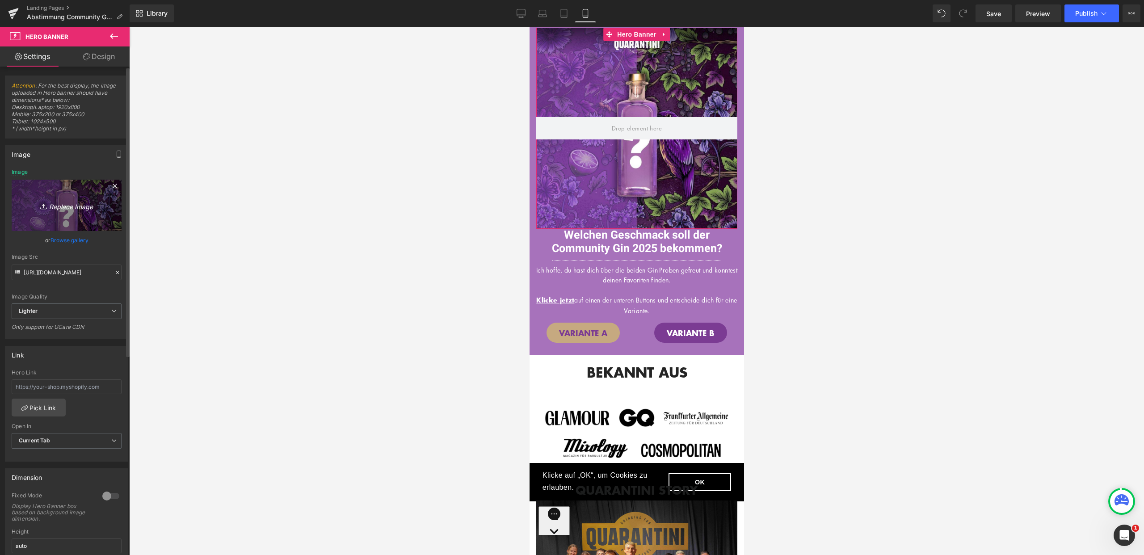
click at [65, 207] on icon "Replace Image" at bounding box center [67, 205] width 72 height 11
type input "C:\fakepath\Bilder_Tropcial Edition (4).jpg"
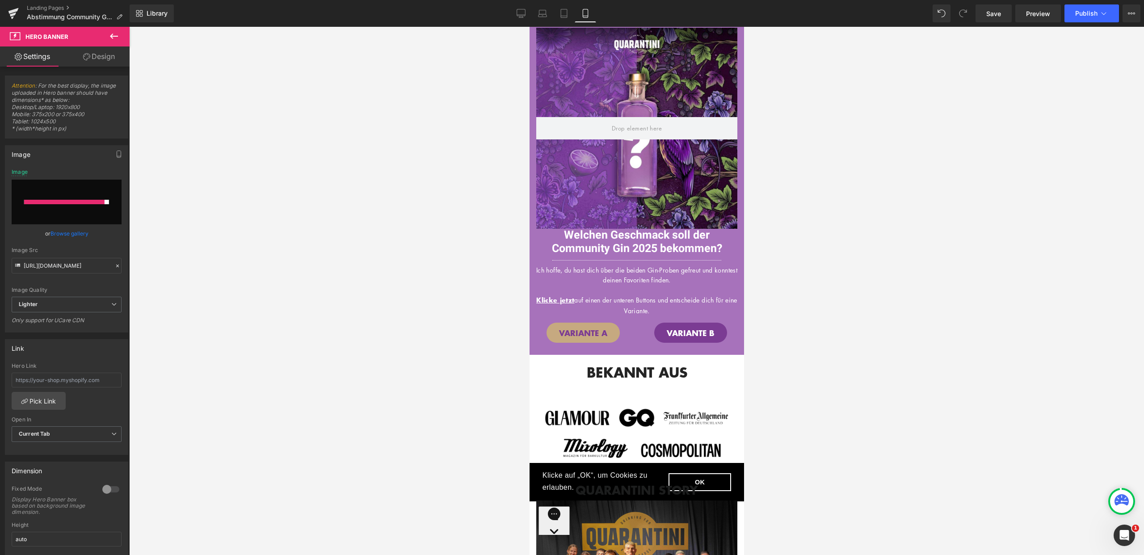
type input "[URL][DOMAIN_NAME]"
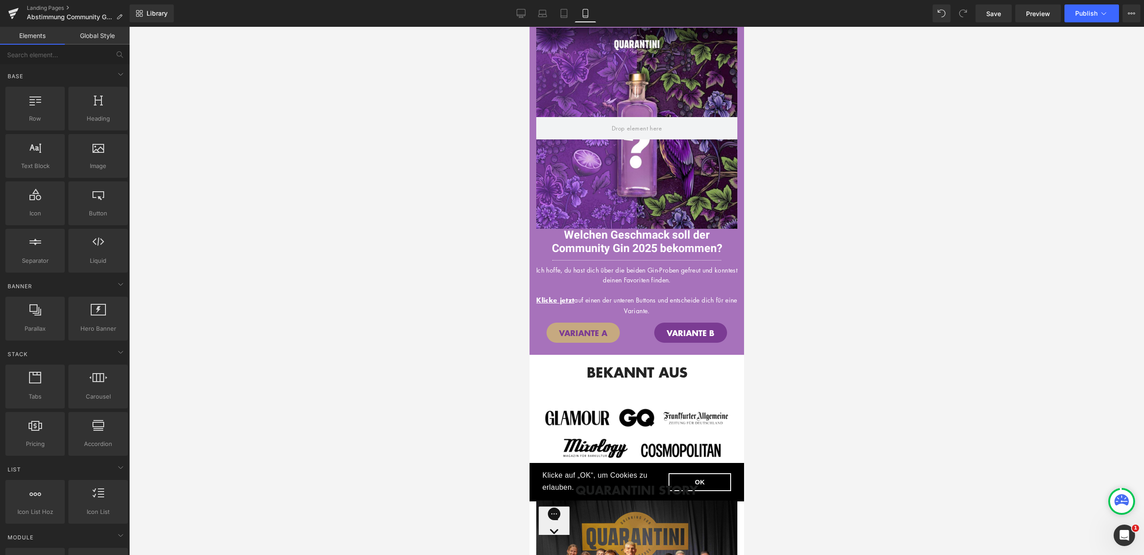
click at [812, 293] on div at bounding box center [636, 291] width 1015 height 528
click at [1093, 8] on button "Publish" at bounding box center [1092, 13] width 55 height 18
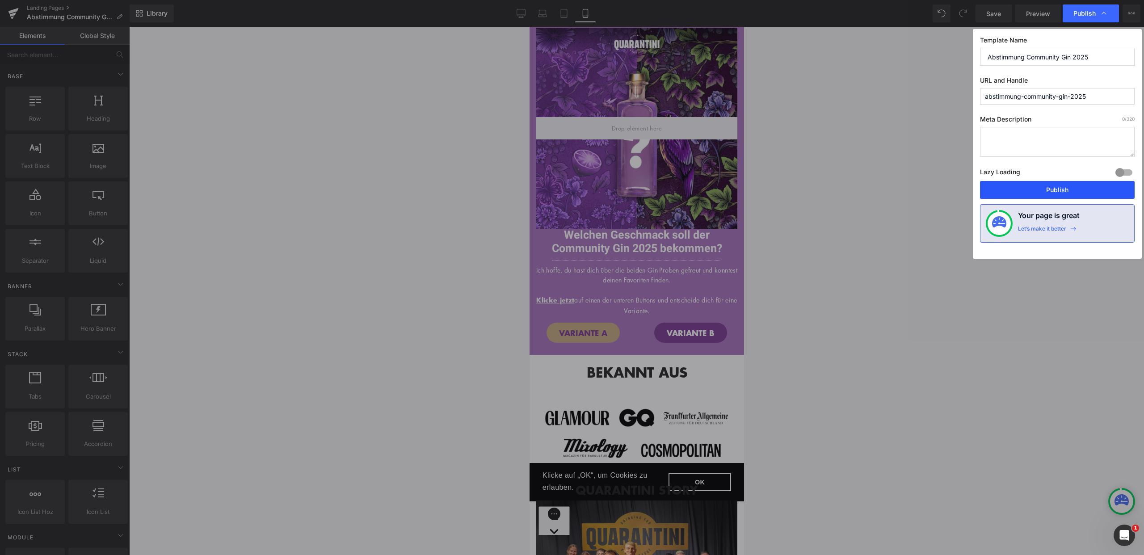
click at [1067, 189] on button "Publish" at bounding box center [1057, 190] width 155 height 18
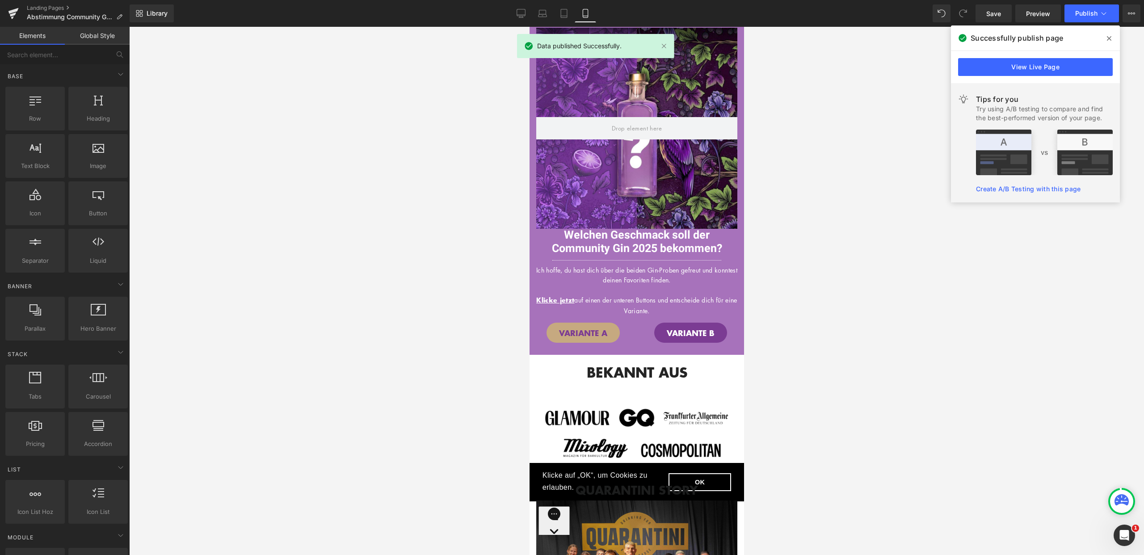
click at [1109, 34] on span at bounding box center [1109, 38] width 14 height 14
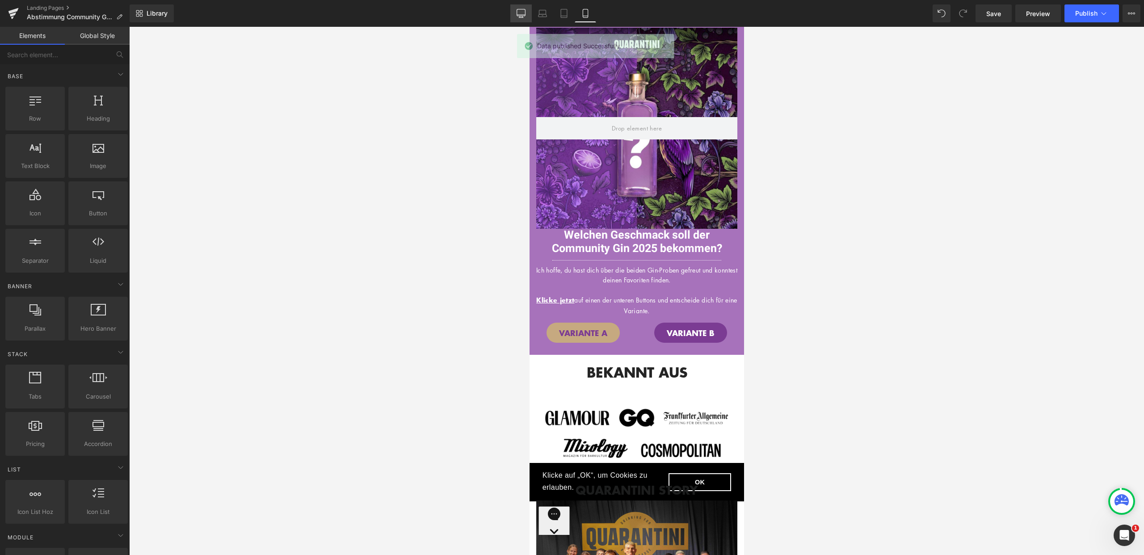
click at [521, 18] on link "Desktop" at bounding box center [521, 13] width 21 height 18
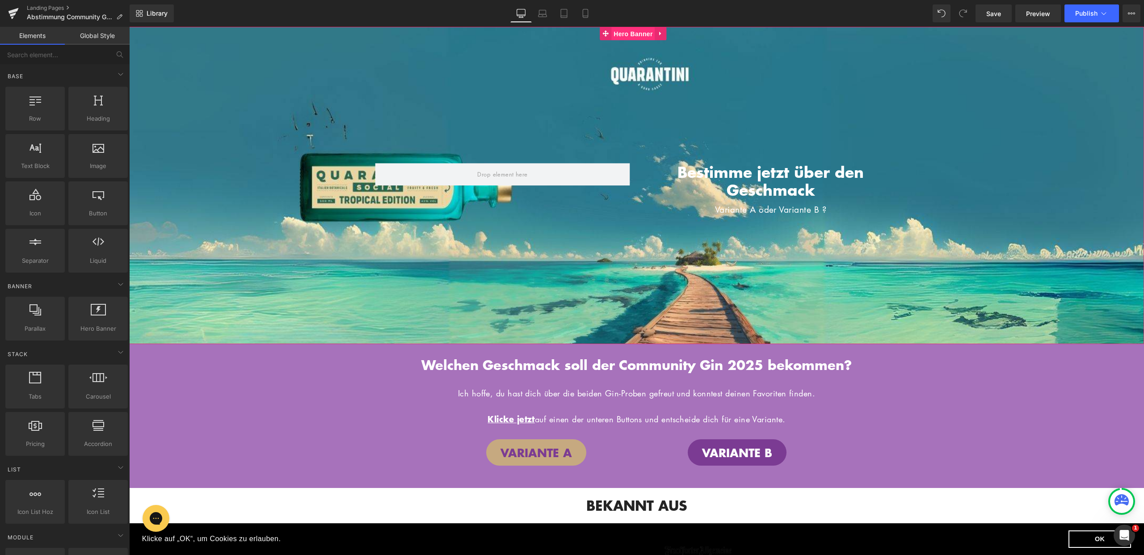
click at [641, 31] on span "Hero Banner" at bounding box center [633, 33] width 43 height 13
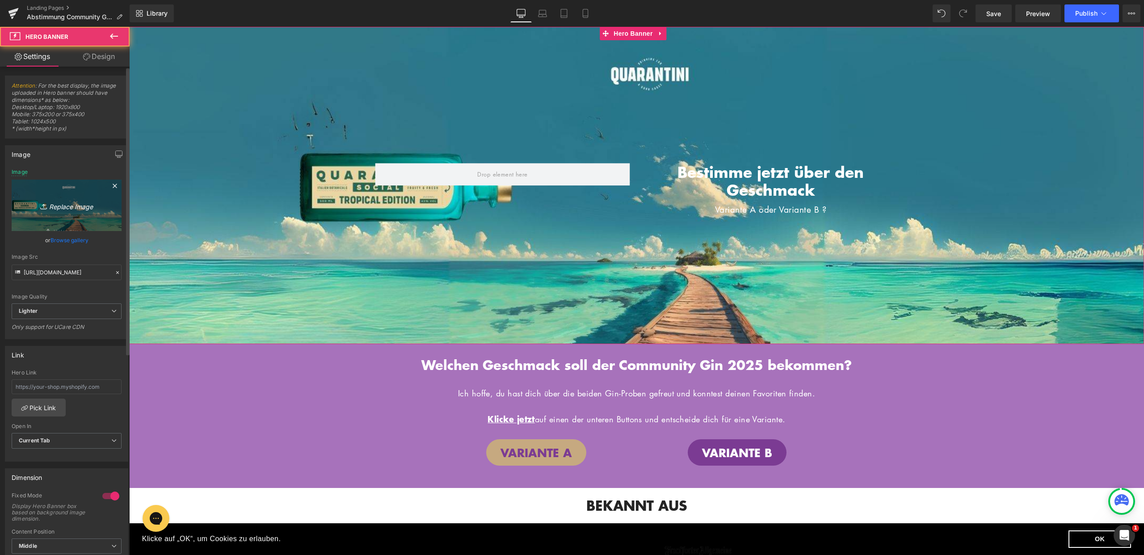
click at [59, 209] on icon "Replace Image" at bounding box center [67, 205] width 72 height 11
click at [73, 203] on icon "Replace Image" at bounding box center [67, 205] width 72 height 11
type input "C:\fakepath\27.jpg"
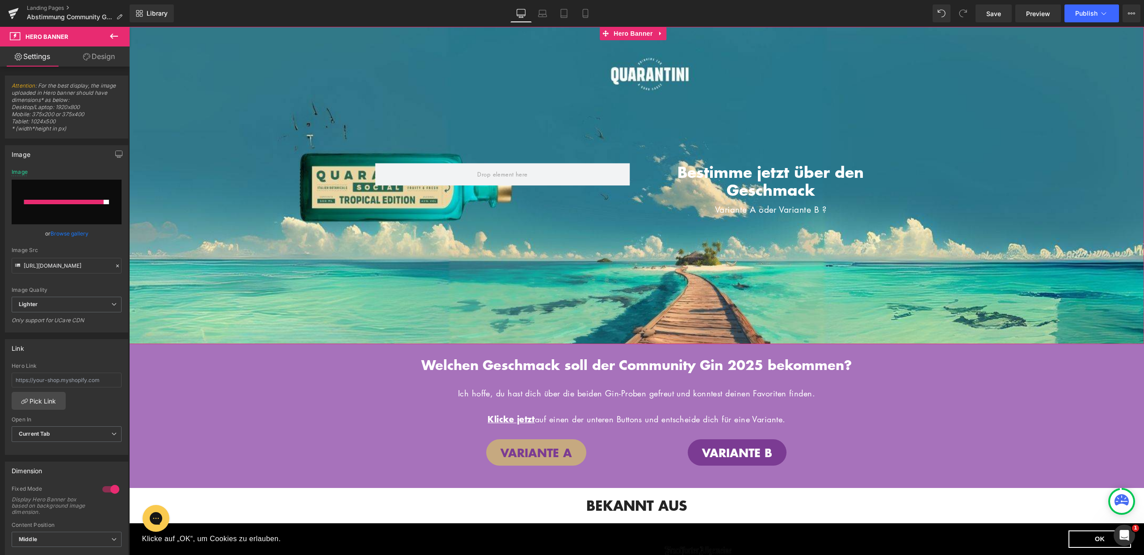
type input "[URL][DOMAIN_NAME]"
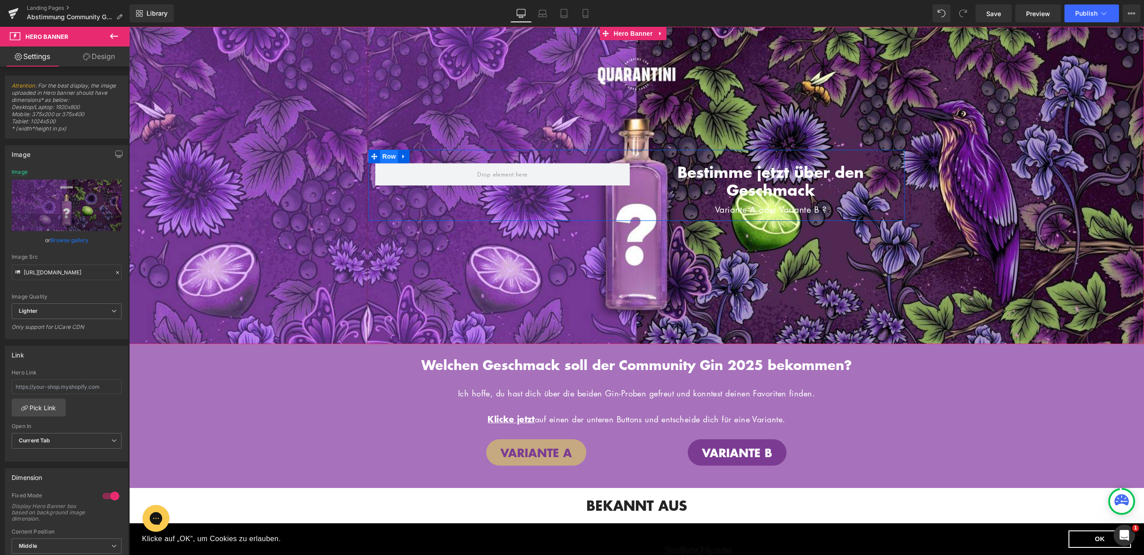
click at [387, 154] on span "Row" at bounding box center [389, 156] width 18 height 13
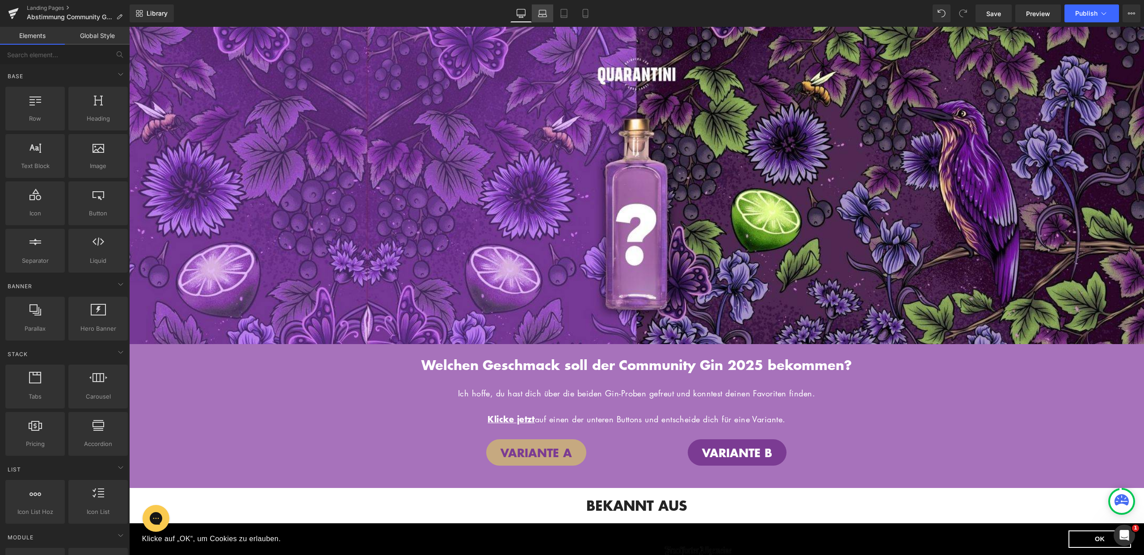
click at [540, 13] on icon at bounding box center [542, 13] width 9 height 9
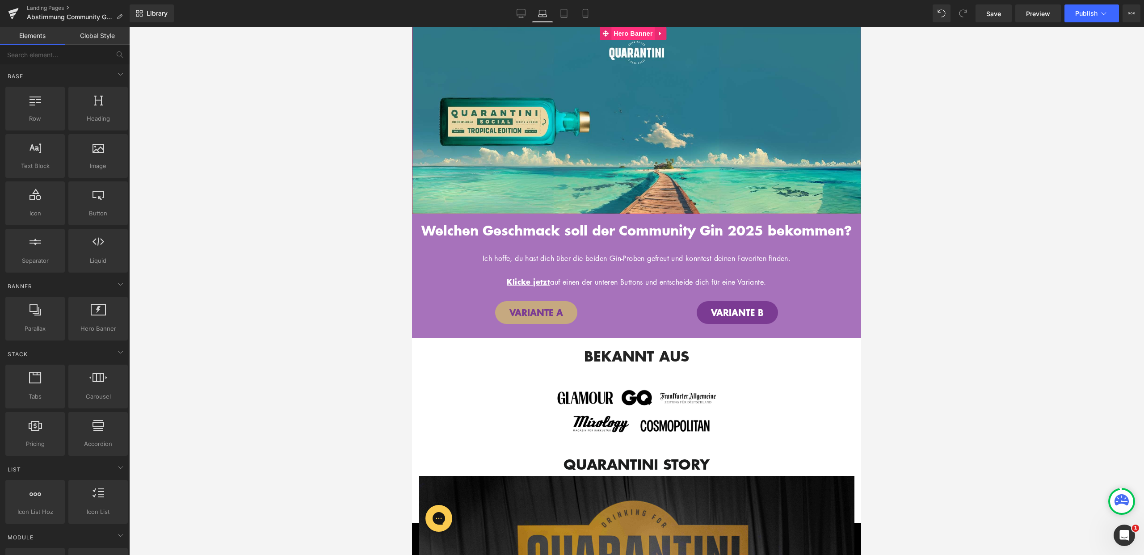
click at [639, 29] on span "Hero Banner" at bounding box center [633, 33] width 43 height 13
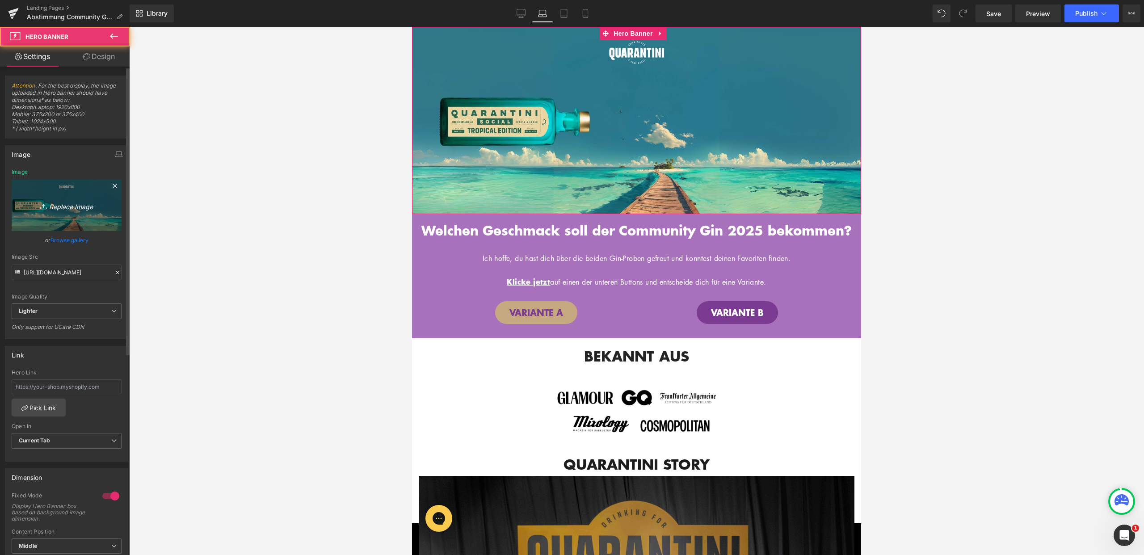
click at [91, 206] on icon "Replace Image" at bounding box center [67, 205] width 72 height 11
type input "C:\fakepath\28.jpg"
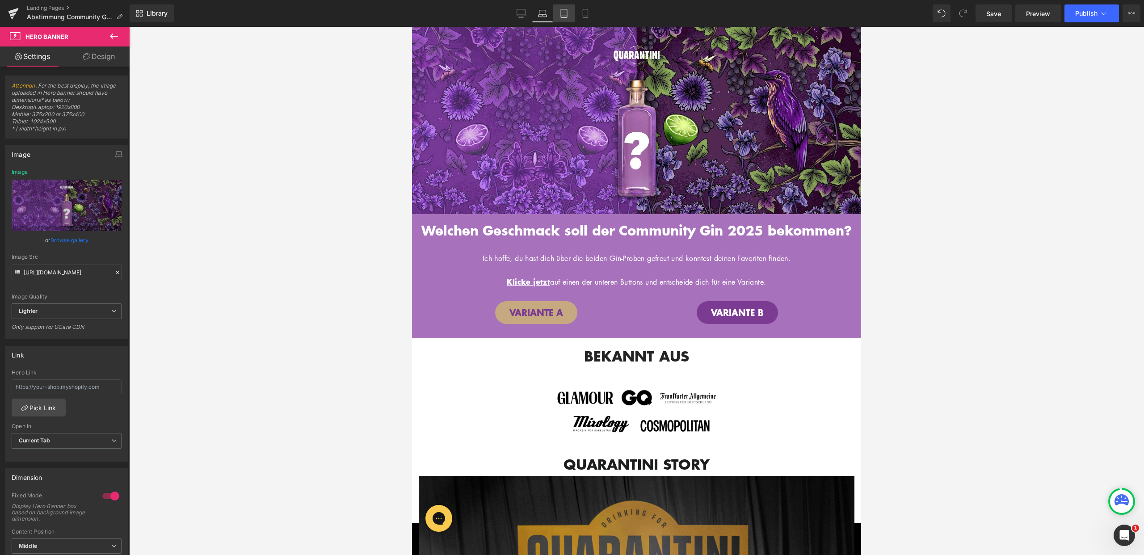
click at [565, 16] on icon at bounding box center [564, 16] width 6 height 0
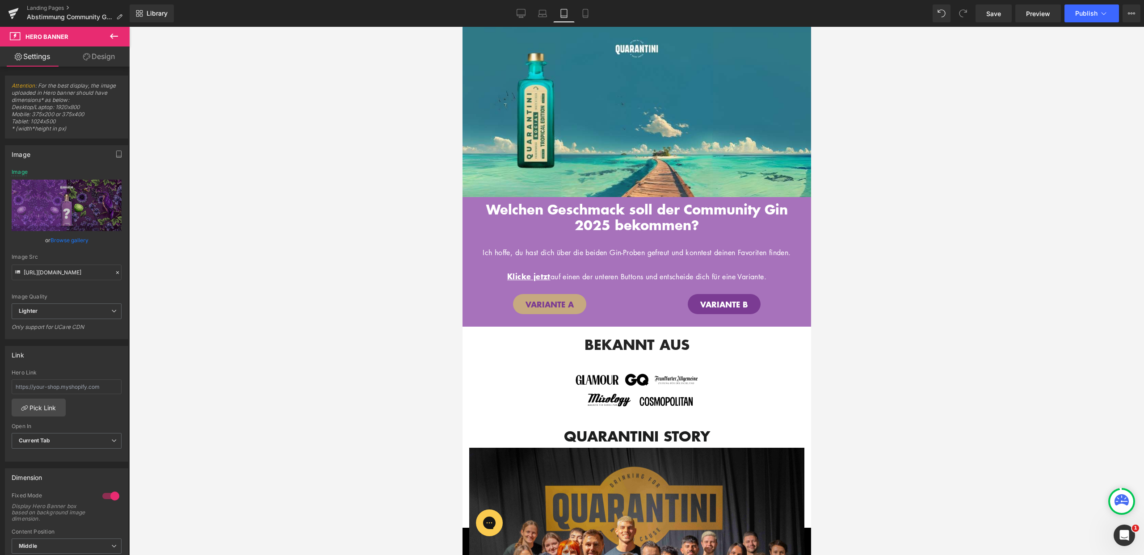
type input "[URL][DOMAIN_NAME]"
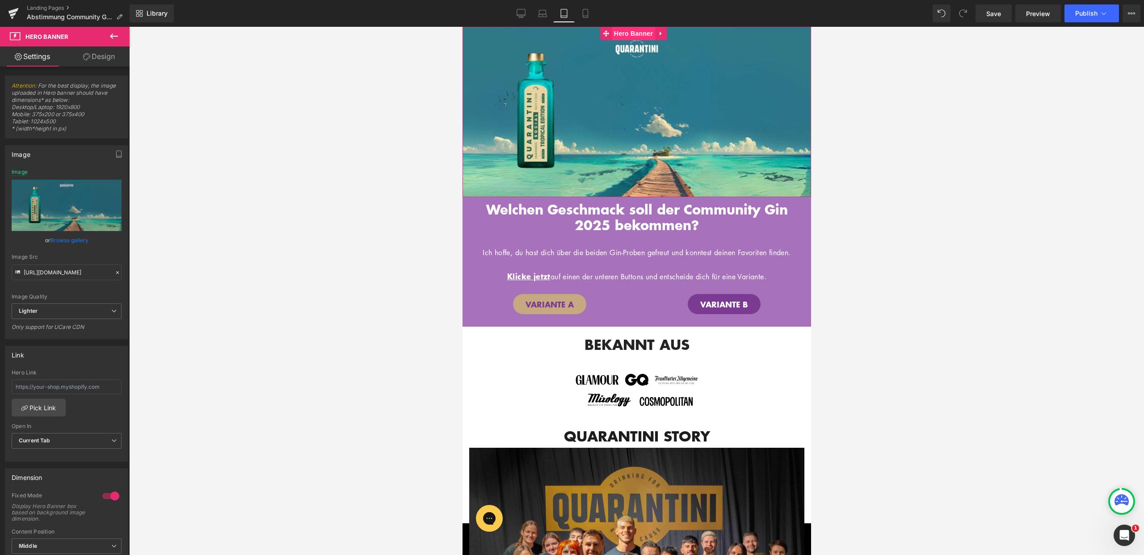
click at [641, 32] on span "Hero Banner" at bounding box center [633, 33] width 43 height 13
click at [74, 205] on icon "Replace Image" at bounding box center [67, 205] width 72 height 11
type input "C:\fakepath\29.jpg"
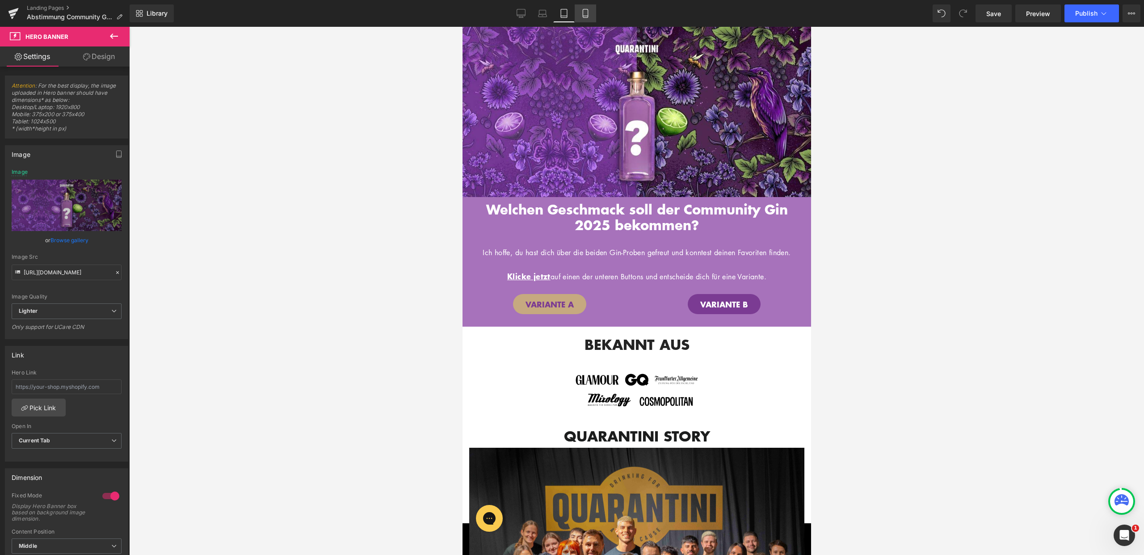
click at [589, 9] on icon at bounding box center [585, 13] width 9 height 9
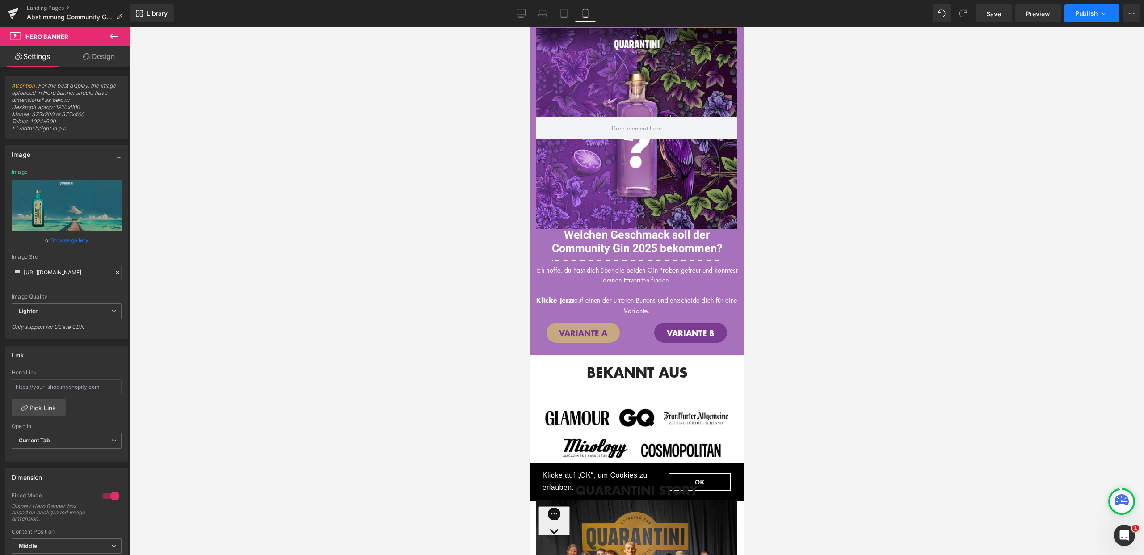
click at [1089, 16] on span "Publish" at bounding box center [1087, 13] width 22 height 7
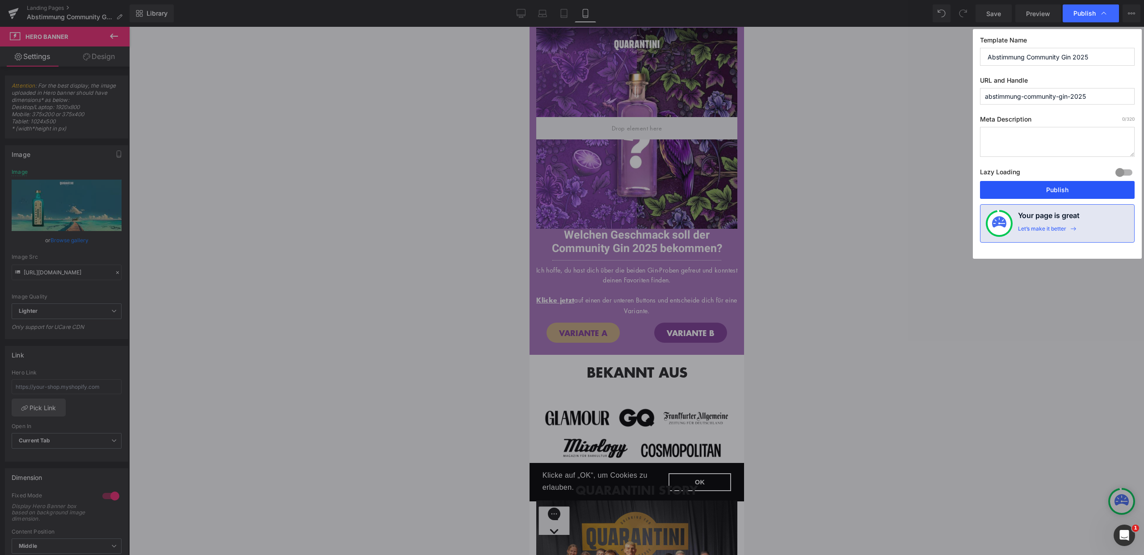
click at [1067, 186] on button "Publish" at bounding box center [1057, 190] width 155 height 18
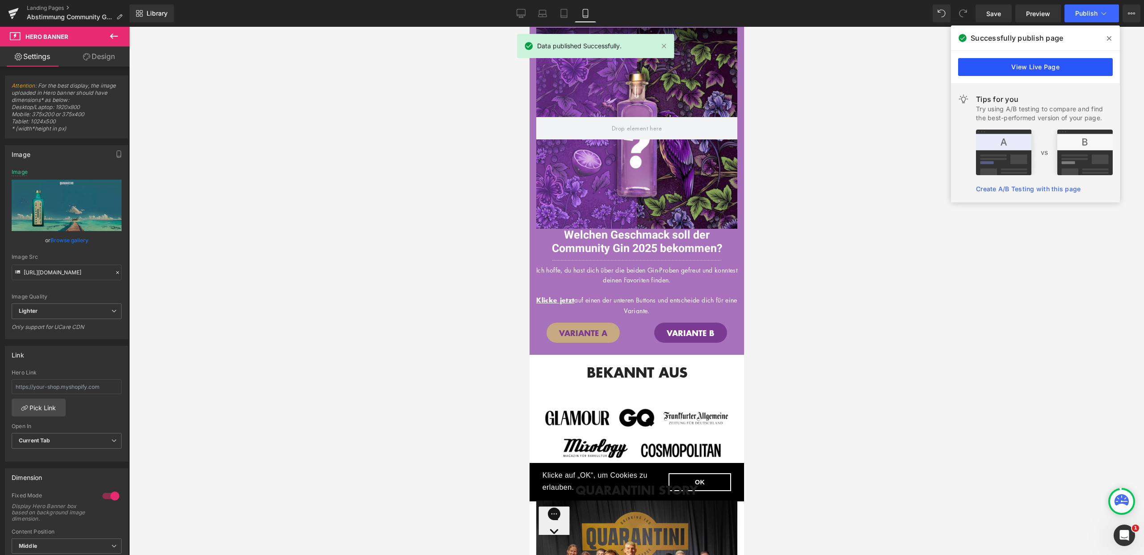
click at [1017, 64] on link "View Live Page" at bounding box center [1035, 67] width 155 height 18
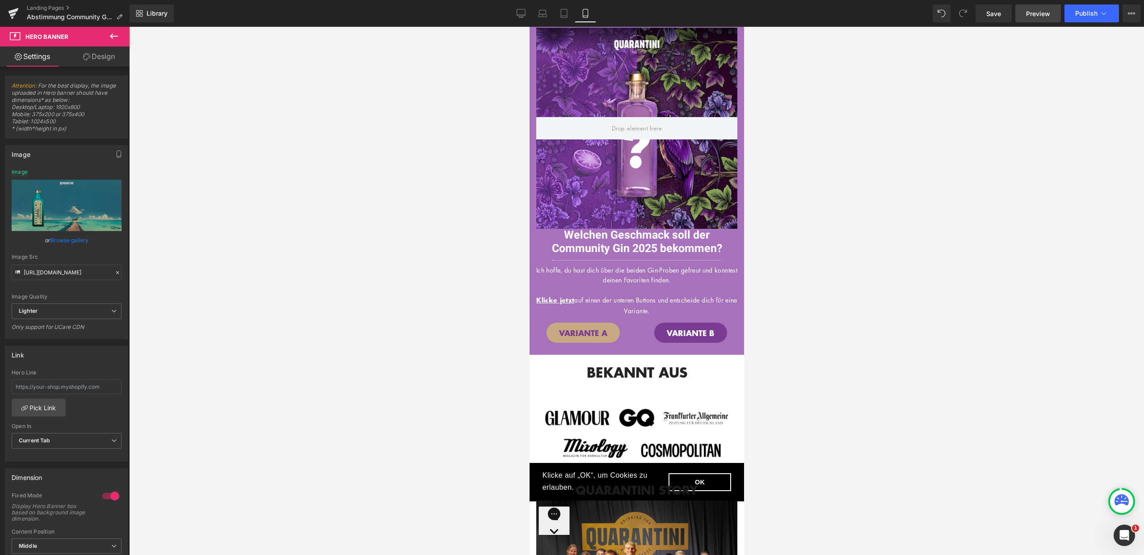
click at [1047, 15] on span "Preview" at bounding box center [1038, 13] width 24 height 9
click at [558, 15] on link "Tablet" at bounding box center [563, 13] width 21 height 18
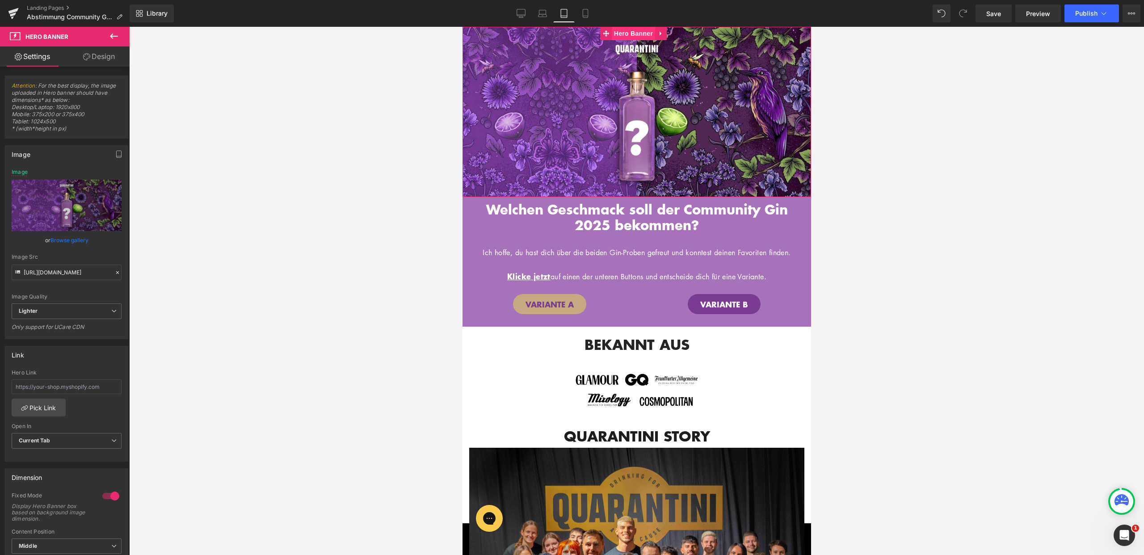
click at [633, 34] on span "Hero Banner" at bounding box center [633, 33] width 43 height 13
click at [550, 17] on link "Laptop" at bounding box center [542, 13] width 21 height 18
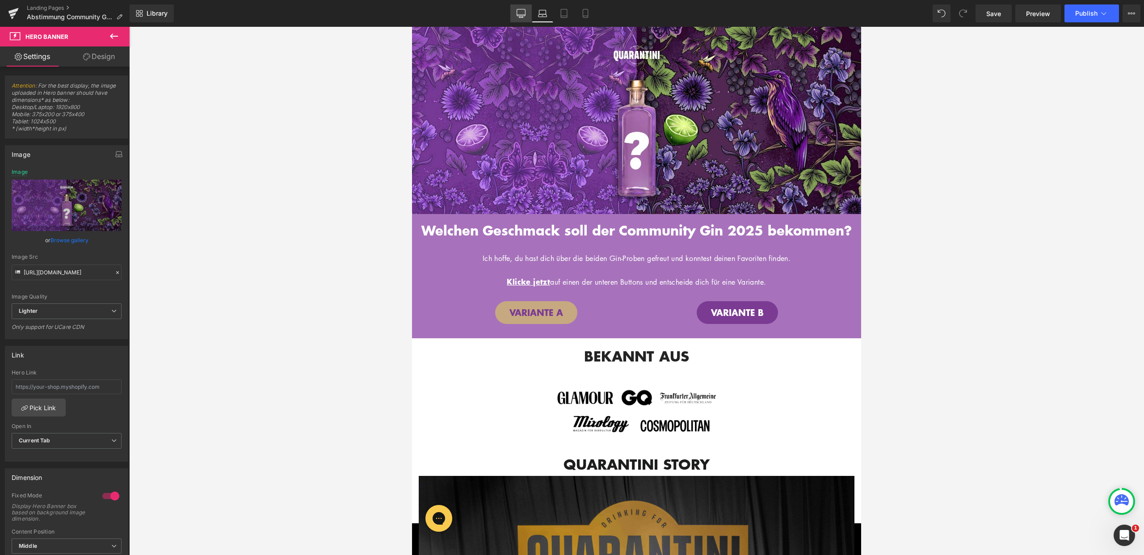
click at [524, 17] on icon at bounding box center [521, 13] width 9 height 9
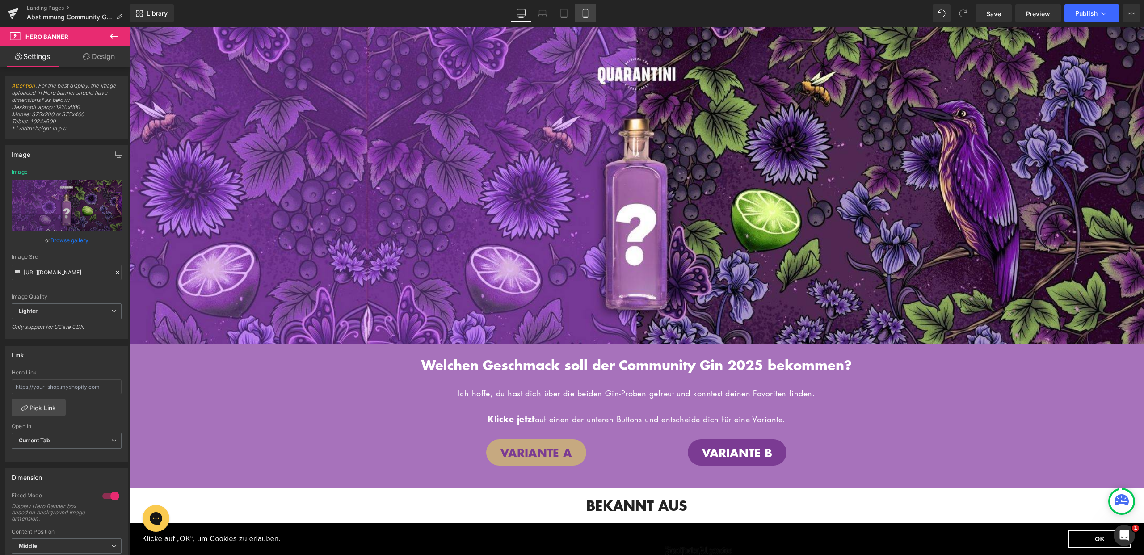
click at [595, 18] on link "Mobile" at bounding box center [585, 13] width 21 height 18
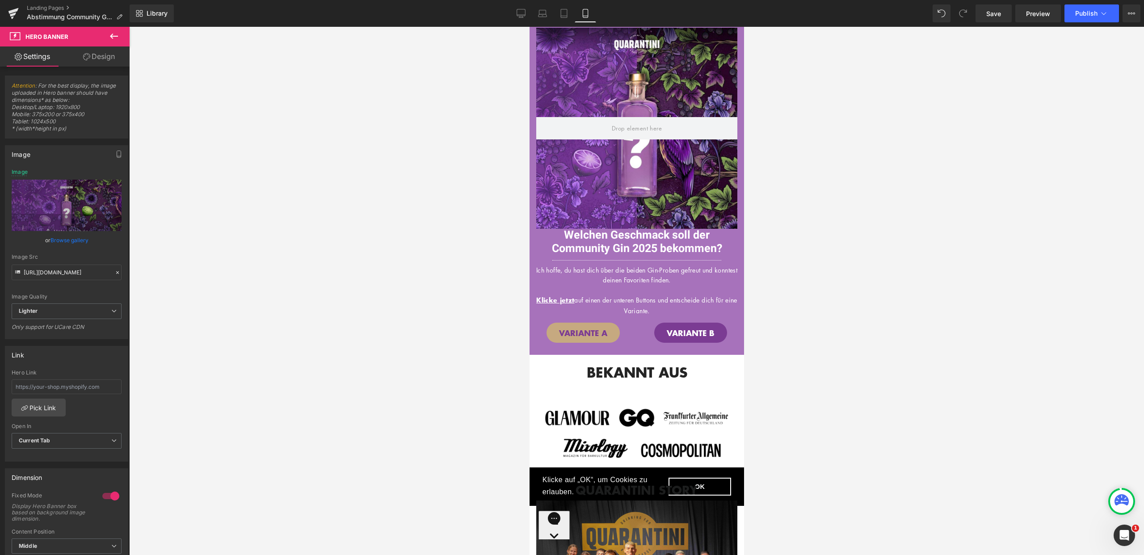
type input "[URL][DOMAIN_NAME]"
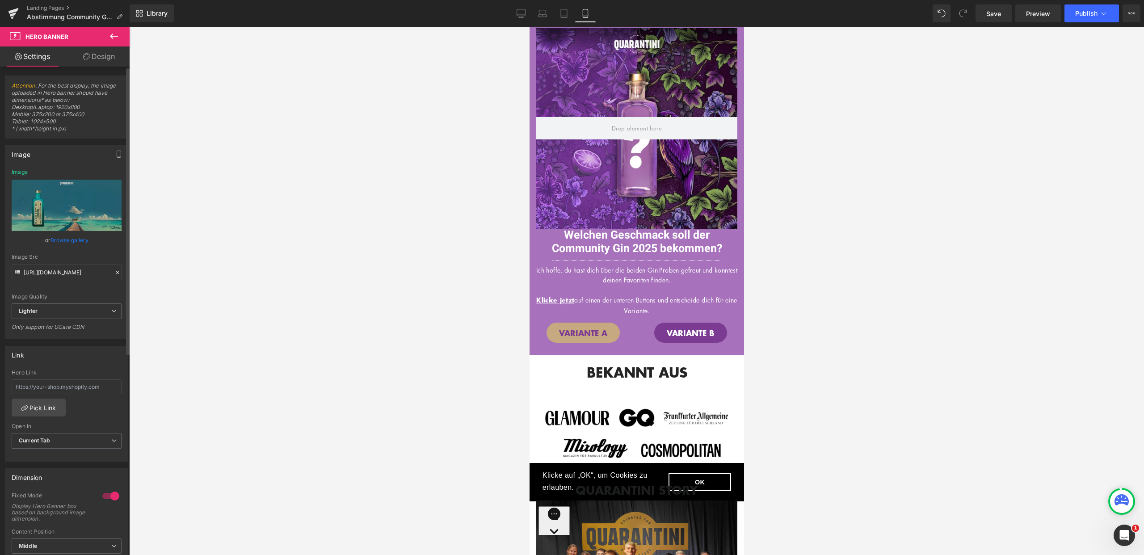
click at [116, 273] on icon at bounding box center [117, 272] width 3 height 3
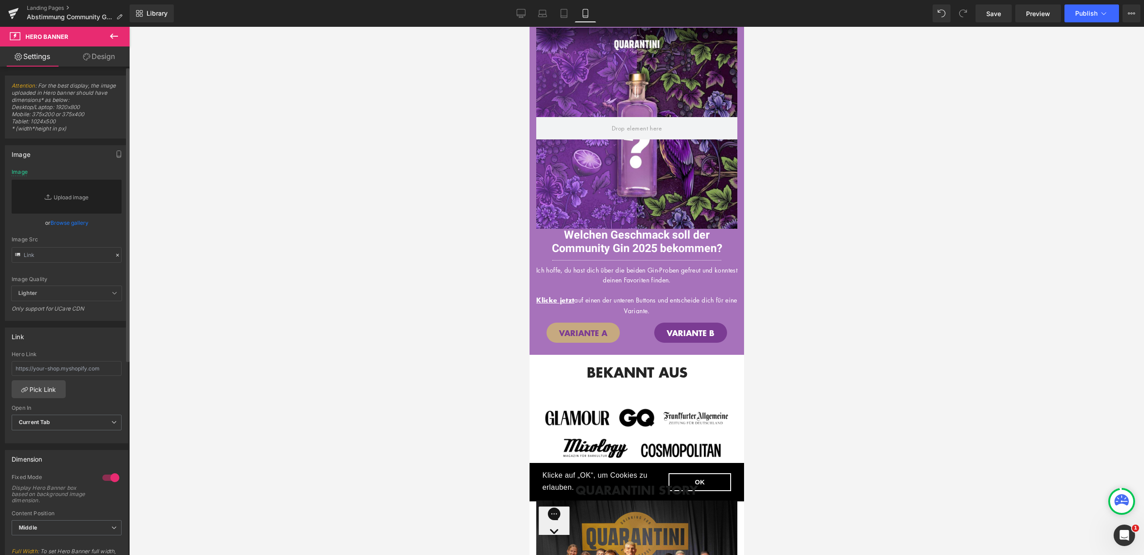
click at [110, 228] on div "Image Quality Lighter Lightest Lighter Lighter Lightest Only support for UCare …" at bounding box center [67, 227] width 110 height 117
click at [569, 10] on icon at bounding box center [564, 13] width 9 height 9
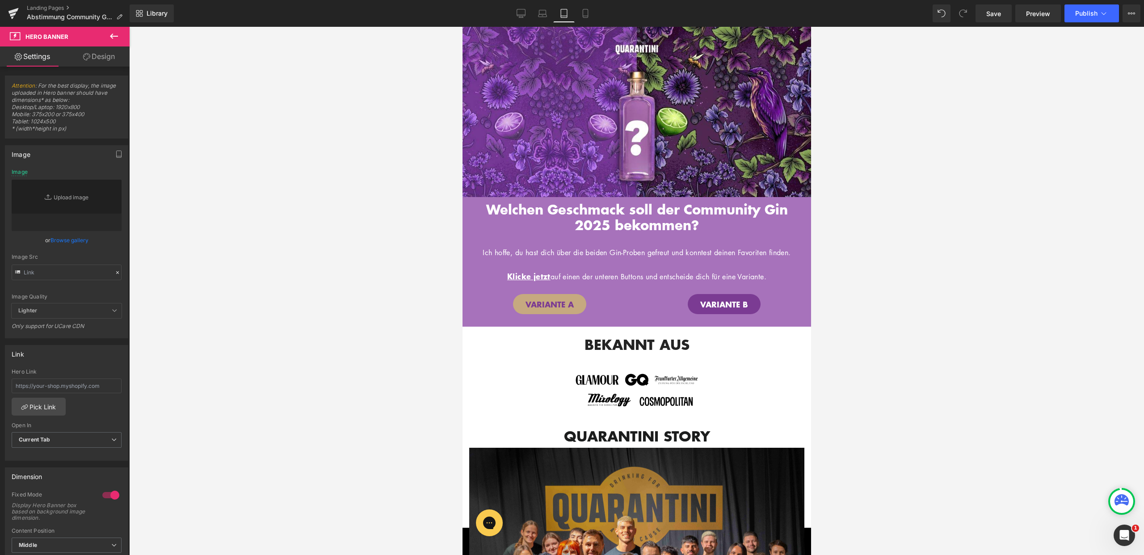
type input "[URL][DOMAIN_NAME]"
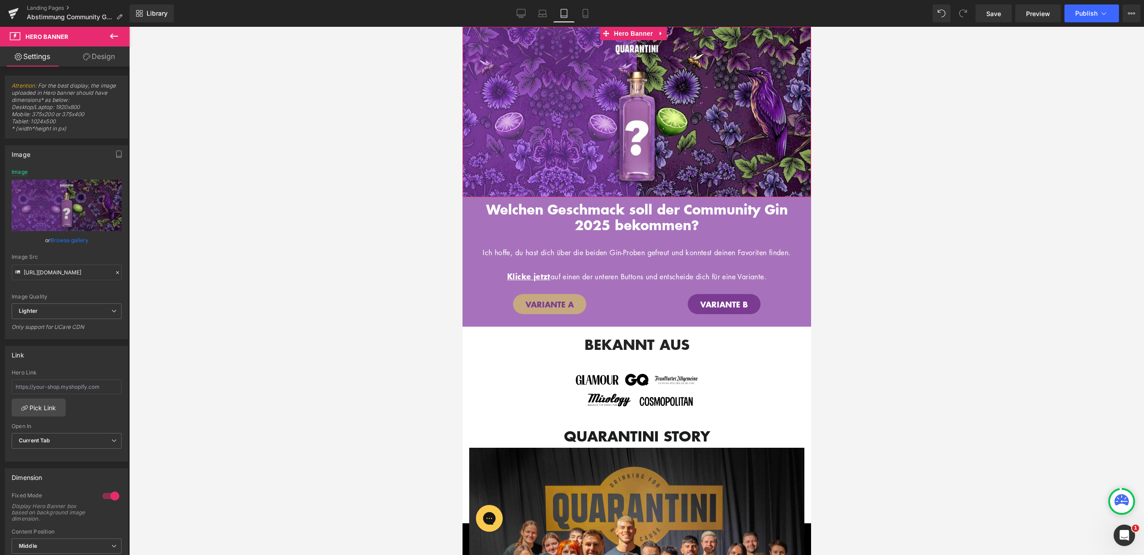
click at [610, 130] on div "Image" at bounding box center [636, 112] width 349 height 170
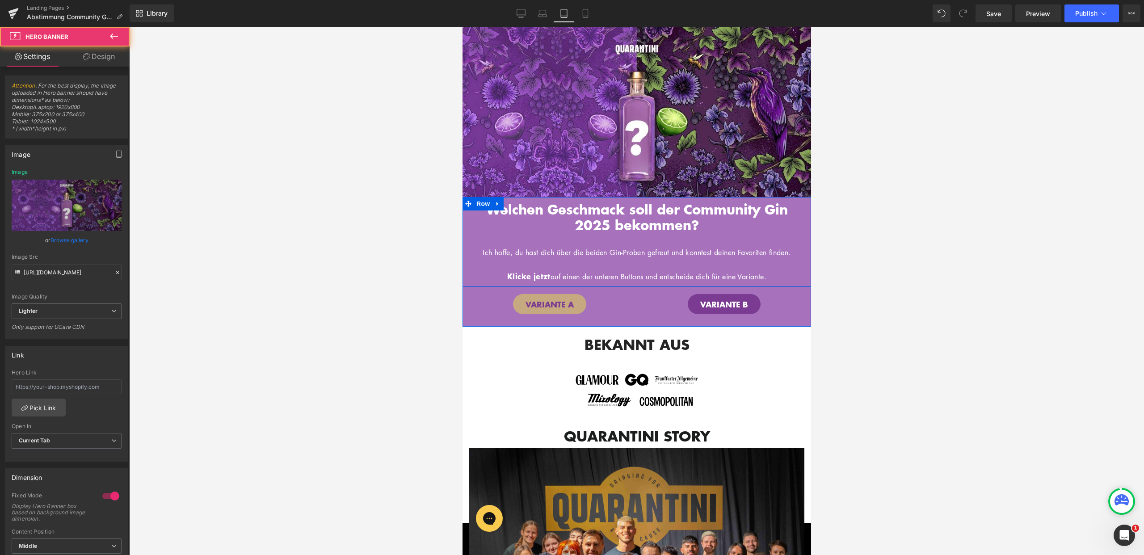
click at [594, 197] on div "Welchen Geschmack soll der Community Gin 2025 bekommen? Heading Hero Banner 200…" at bounding box center [636, 242] width 349 height 90
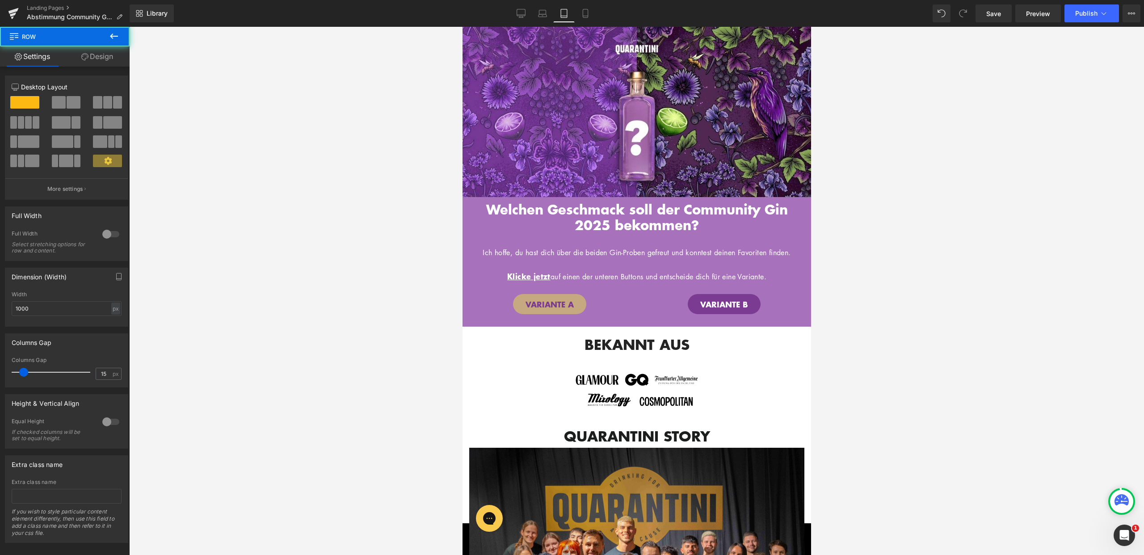
click at [1144, 122] on div at bounding box center [636, 291] width 1015 height 528
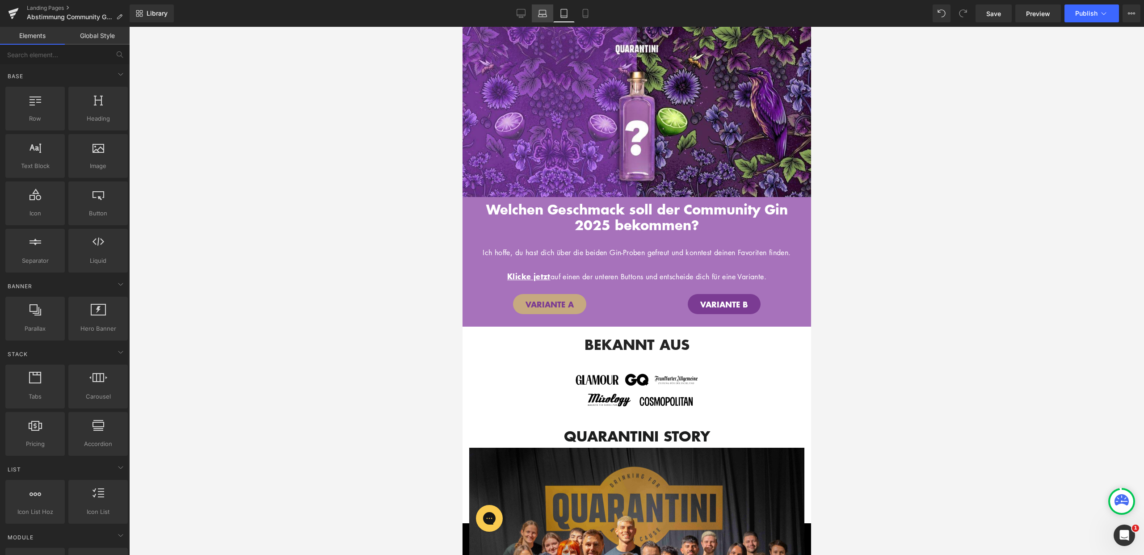
click at [541, 17] on icon at bounding box center [542, 13] width 9 height 9
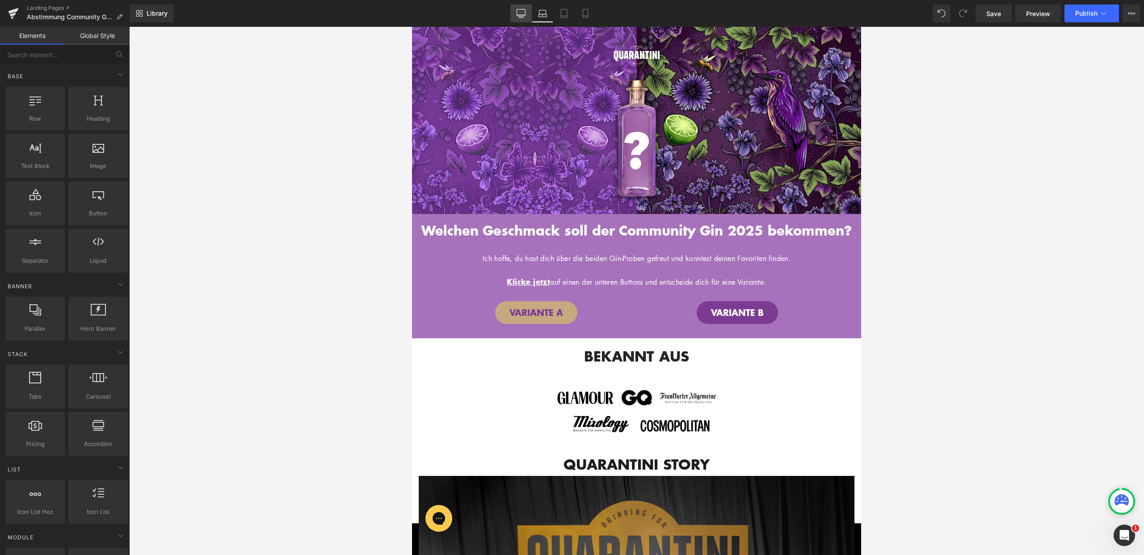
click at [525, 13] on icon at bounding box center [521, 13] width 9 height 9
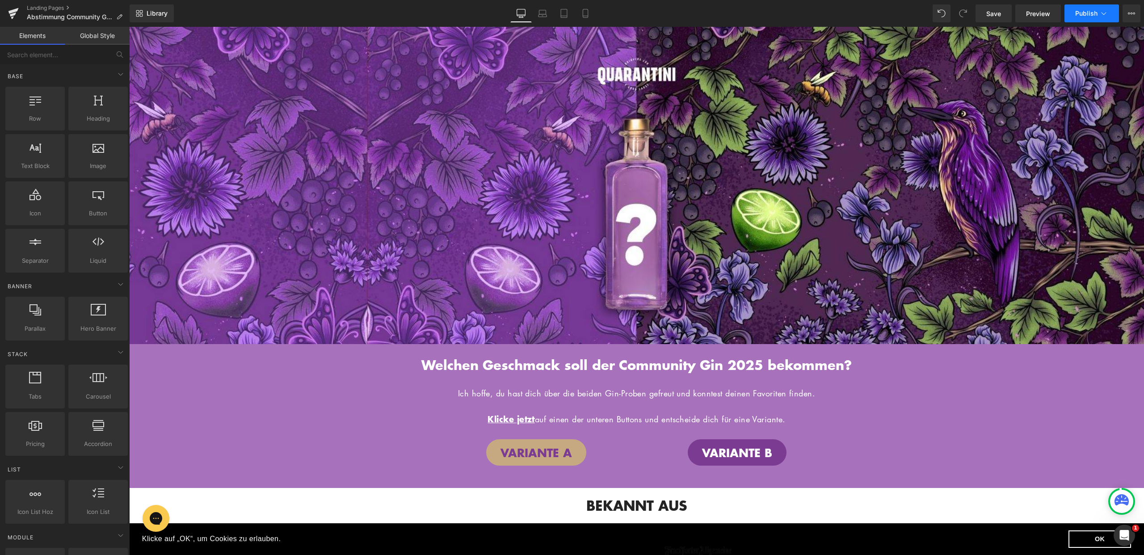
click at [1092, 17] on span "Publish" at bounding box center [1087, 13] width 22 height 7
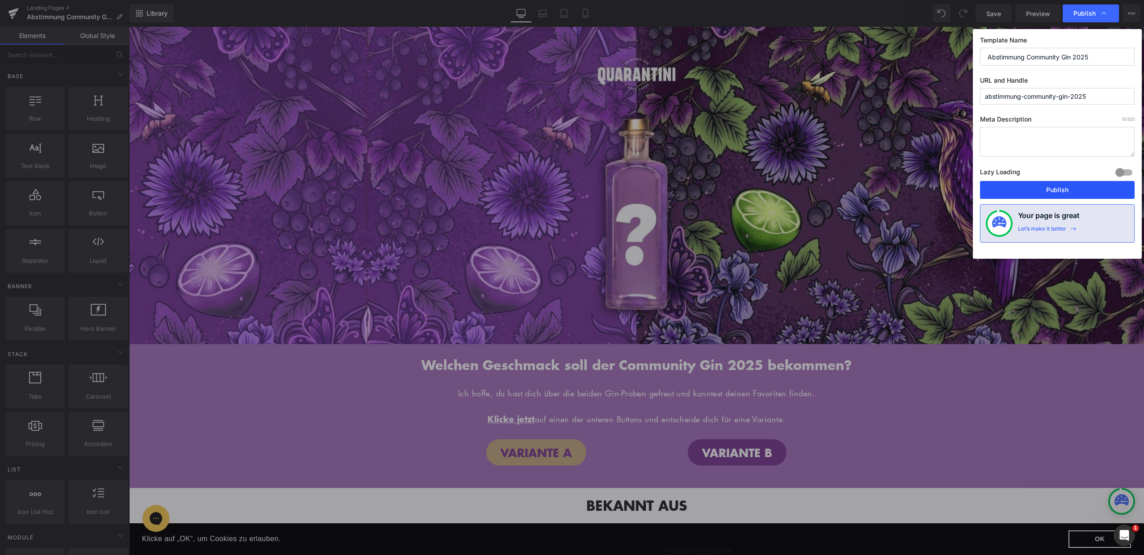
click at [1051, 190] on button "Publish" at bounding box center [1057, 190] width 155 height 18
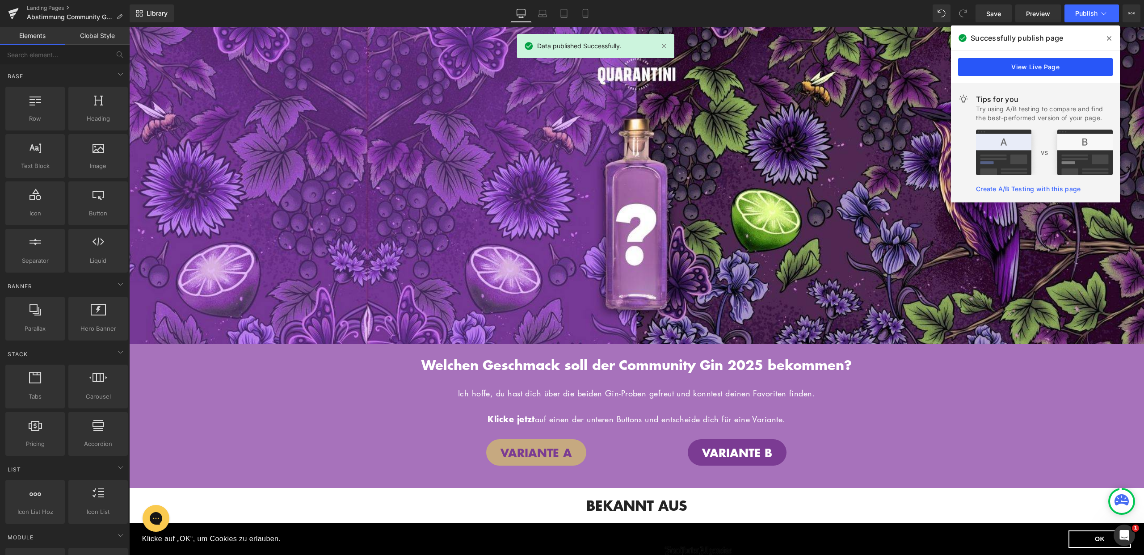
click at [995, 63] on link "View Live Page" at bounding box center [1035, 67] width 155 height 18
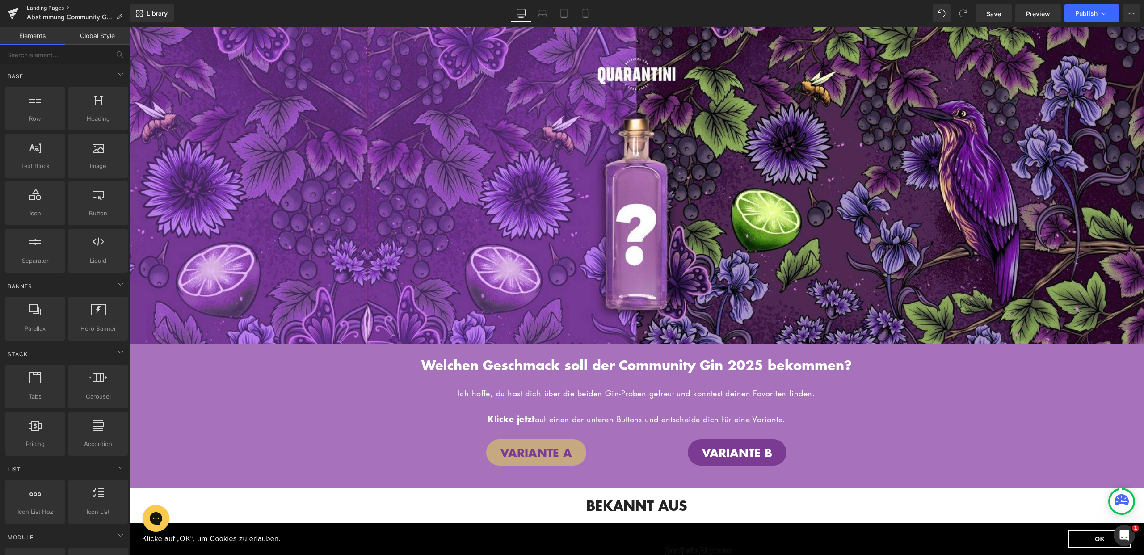
click at [51, 6] on link "Landing Pages" at bounding box center [78, 7] width 103 height 7
